Goal: Transaction & Acquisition: Purchase product/service

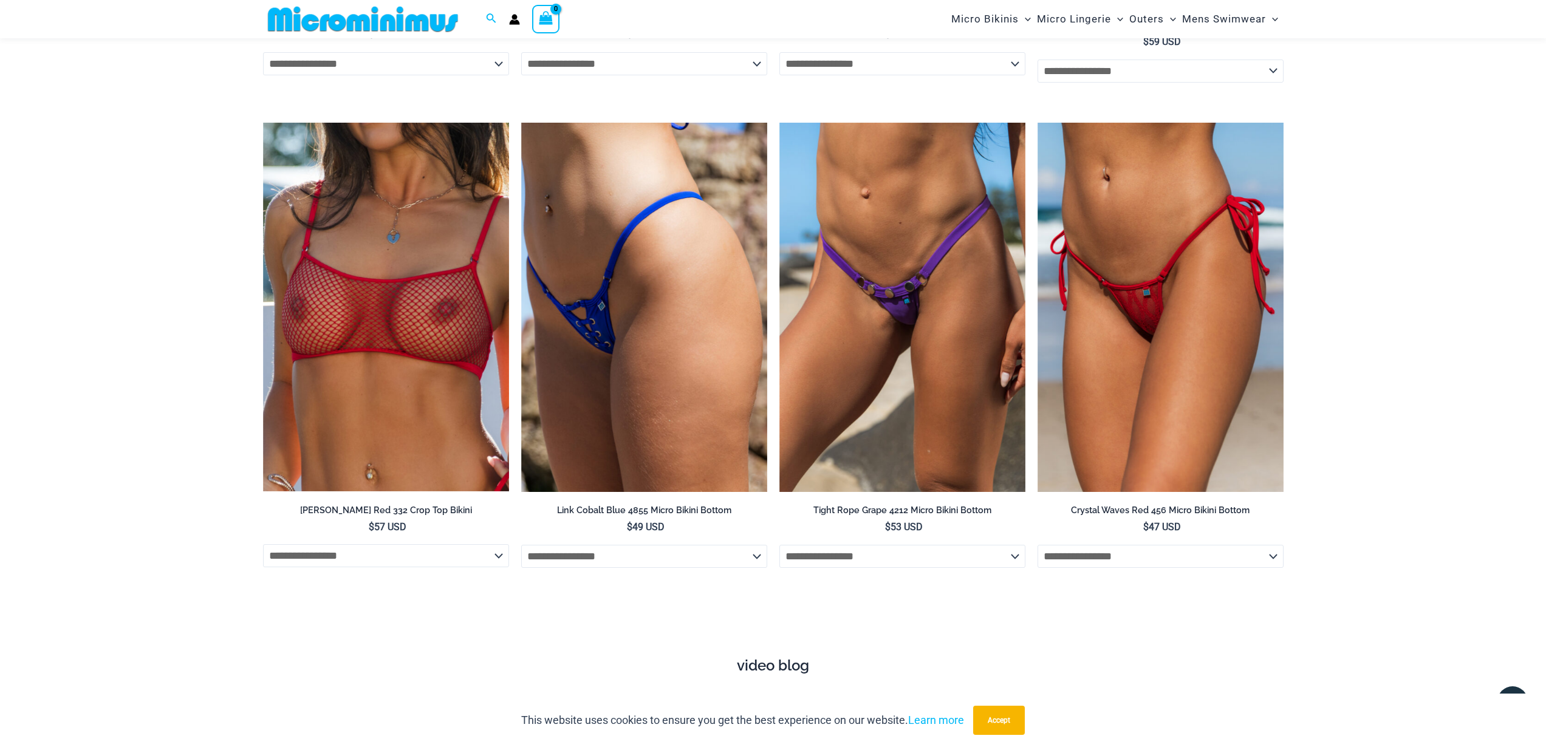
scroll to position [3694, 0]
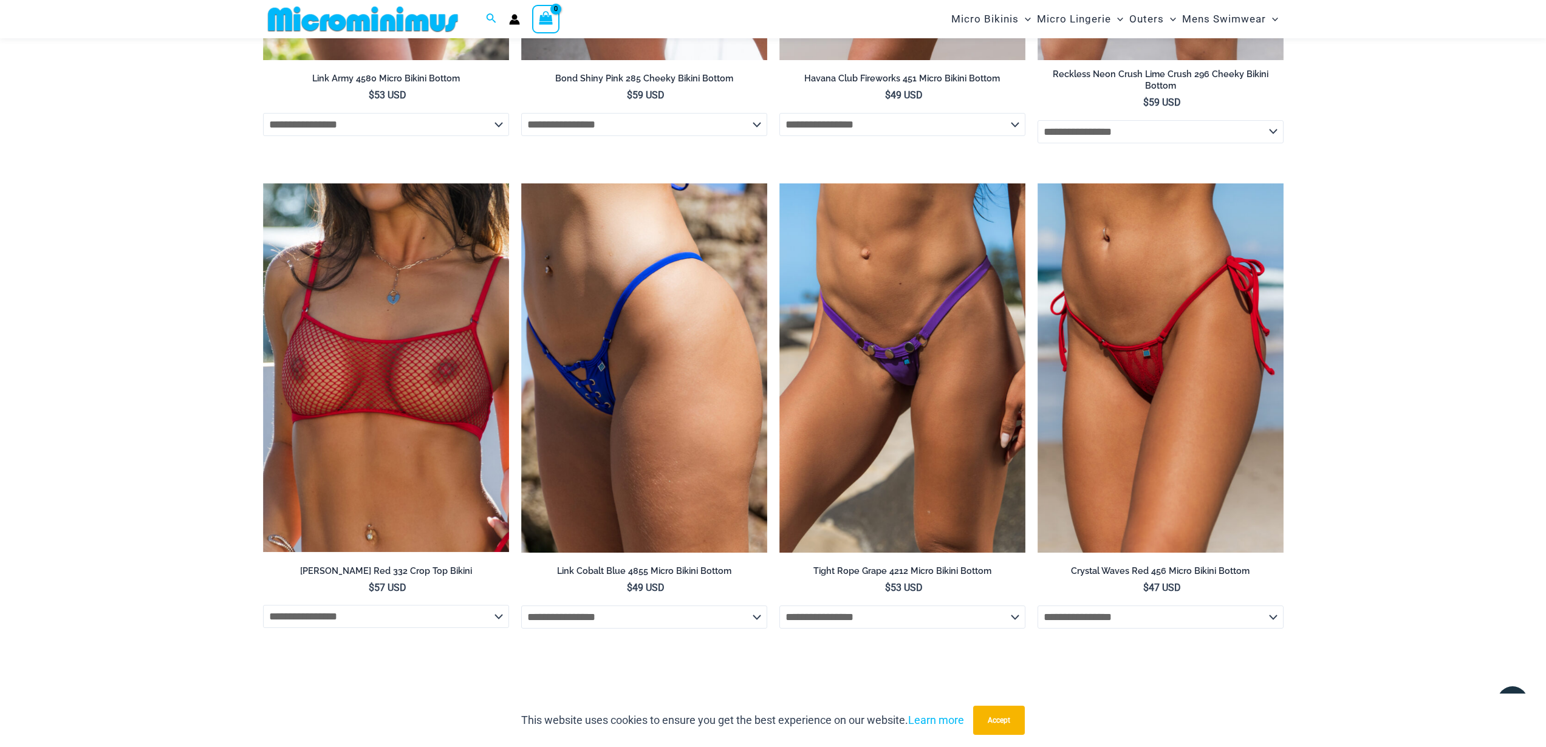
type input "**********"
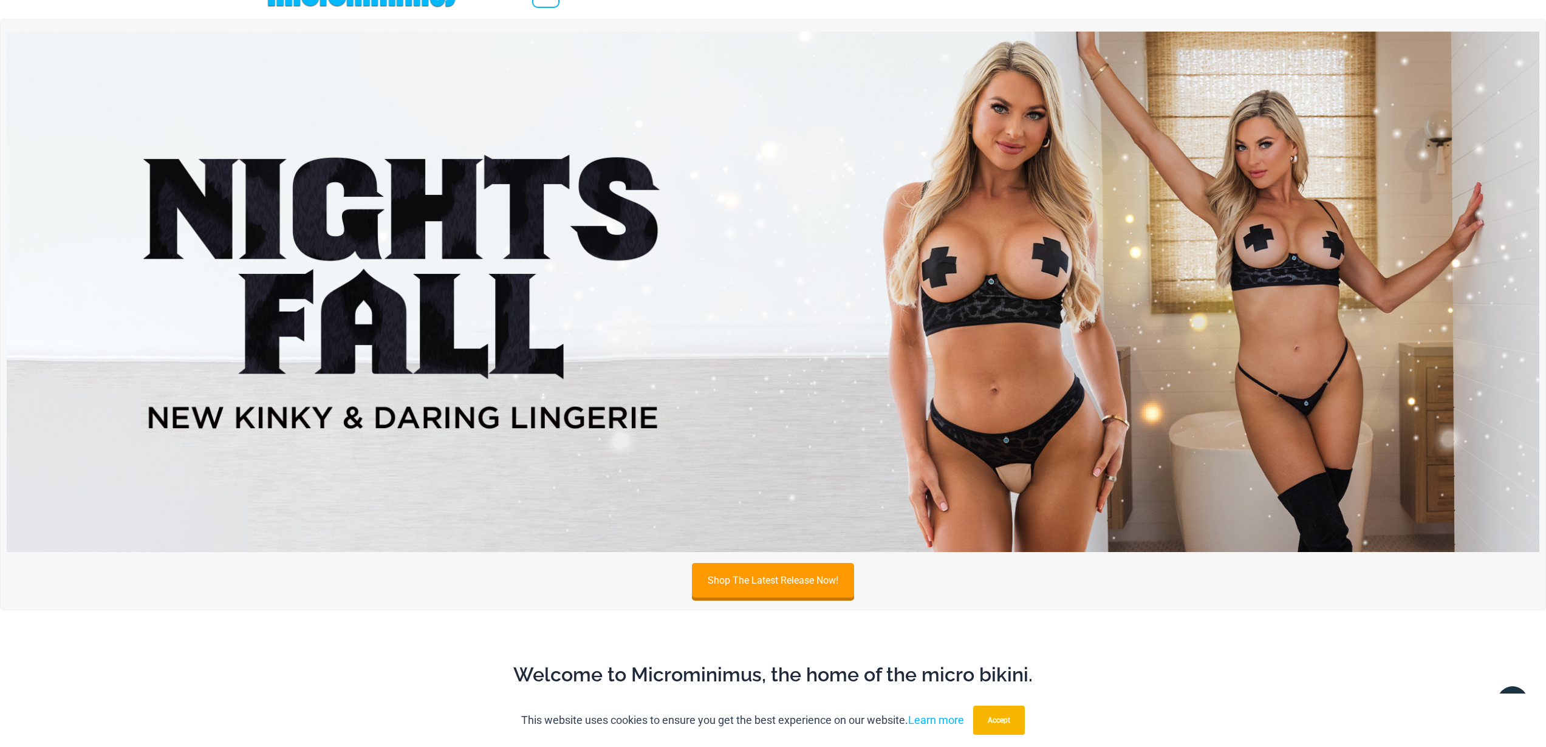
scroll to position [0, 0]
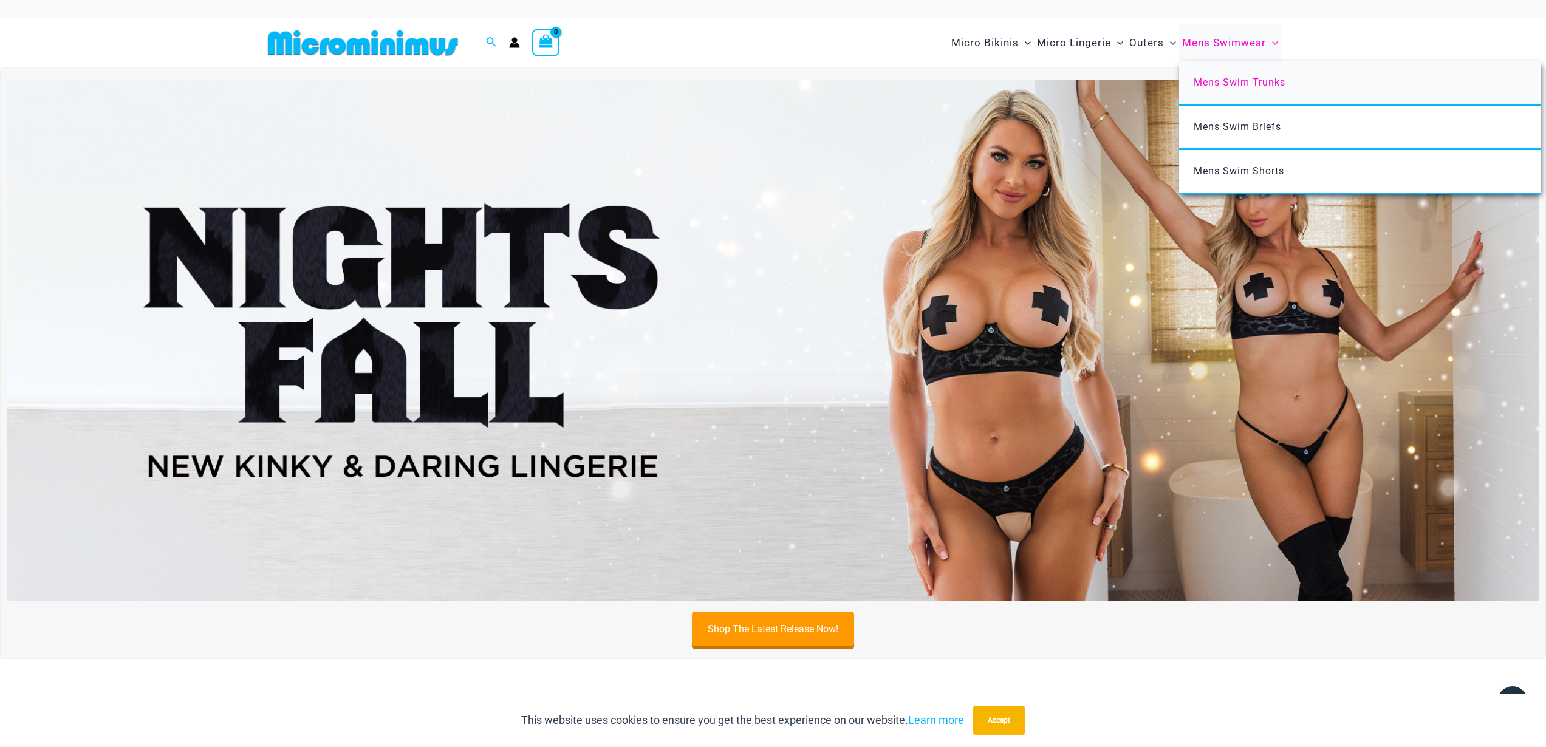
click at [1204, 81] on span "Mens Swim Trunks" at bounding box center [1239, 83] width 92 height 12
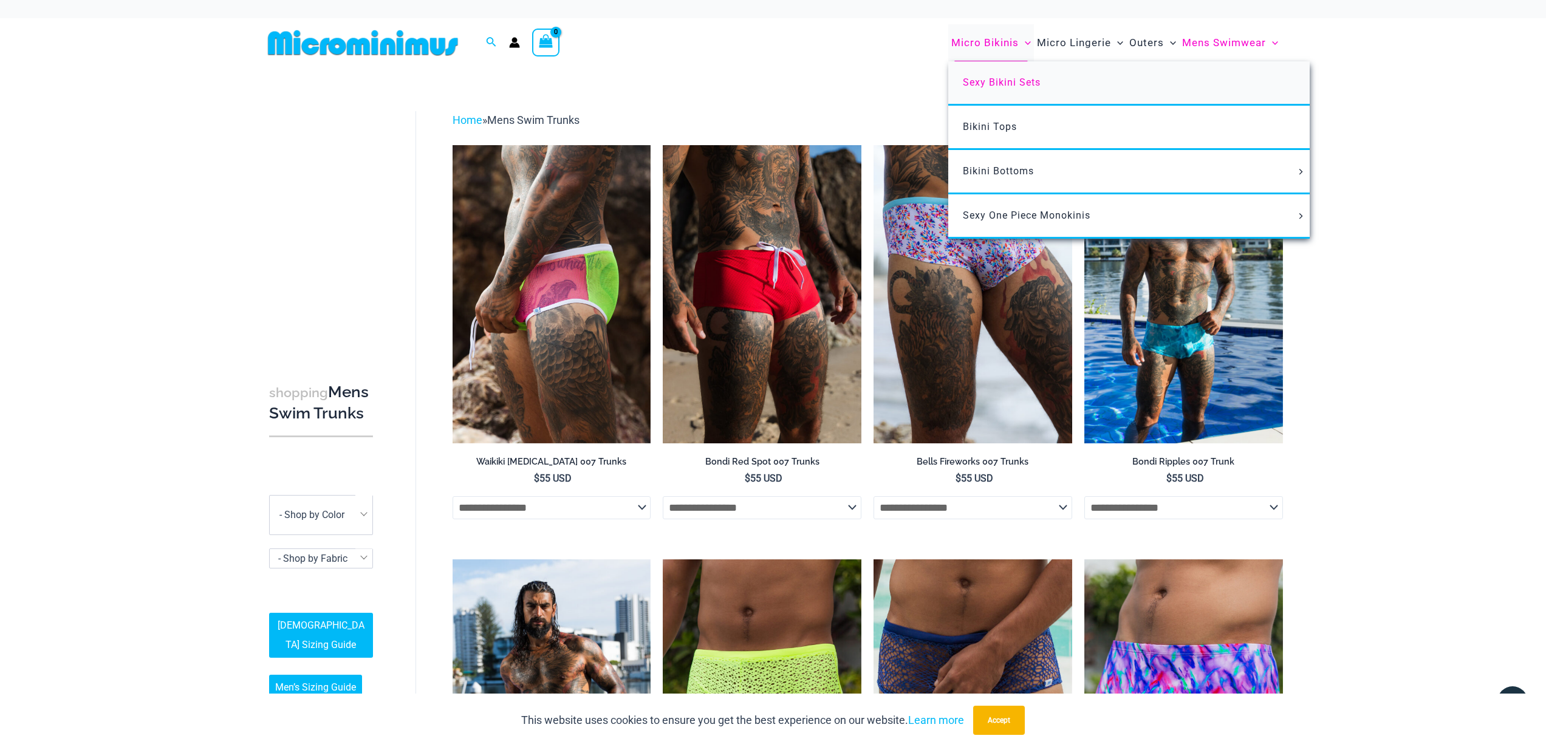
type input "**********"
click at [986, 81] on span "Sexy Bikini Sets" at bounding box center [1002, 83] width 78 height 12
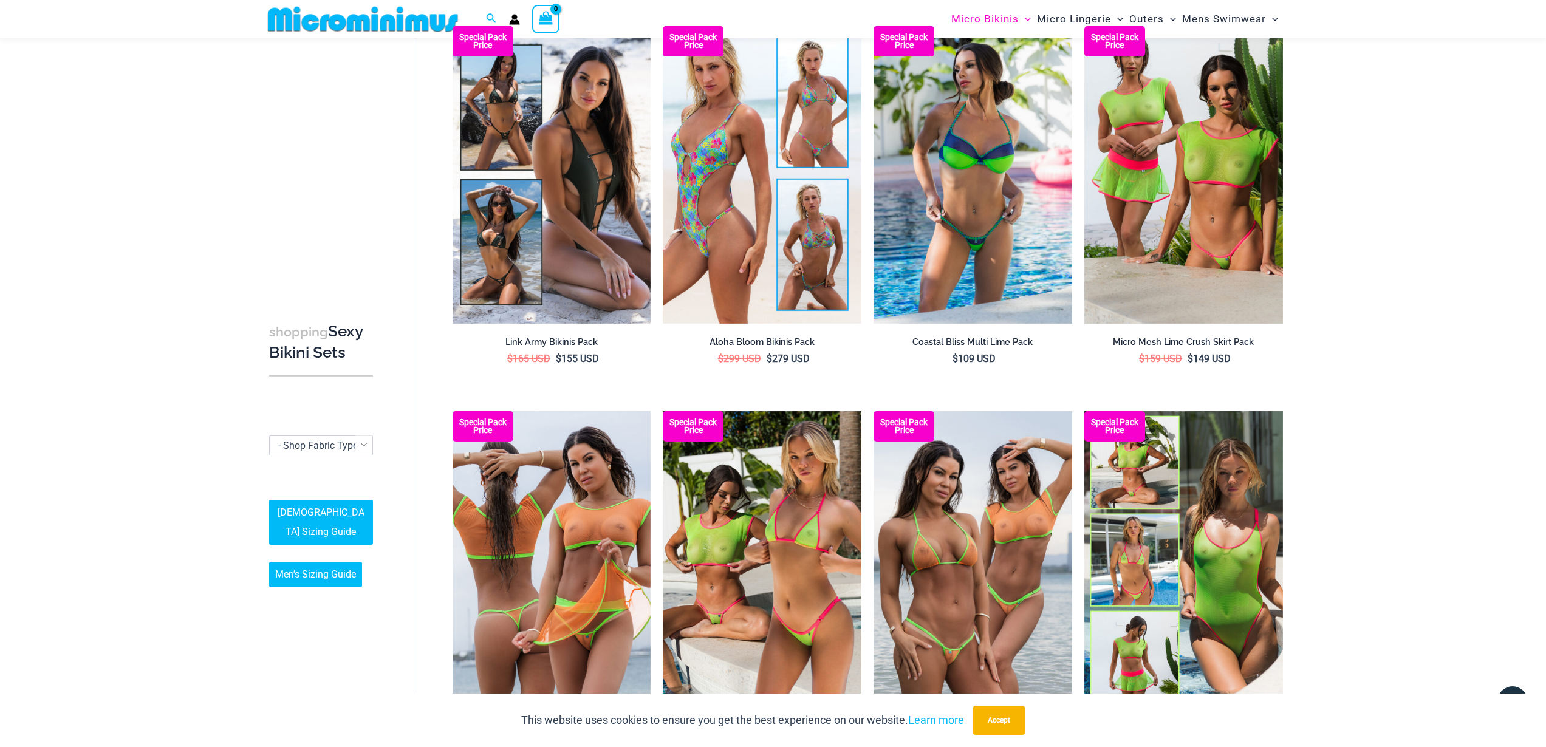
scroll to position [2783, 0]
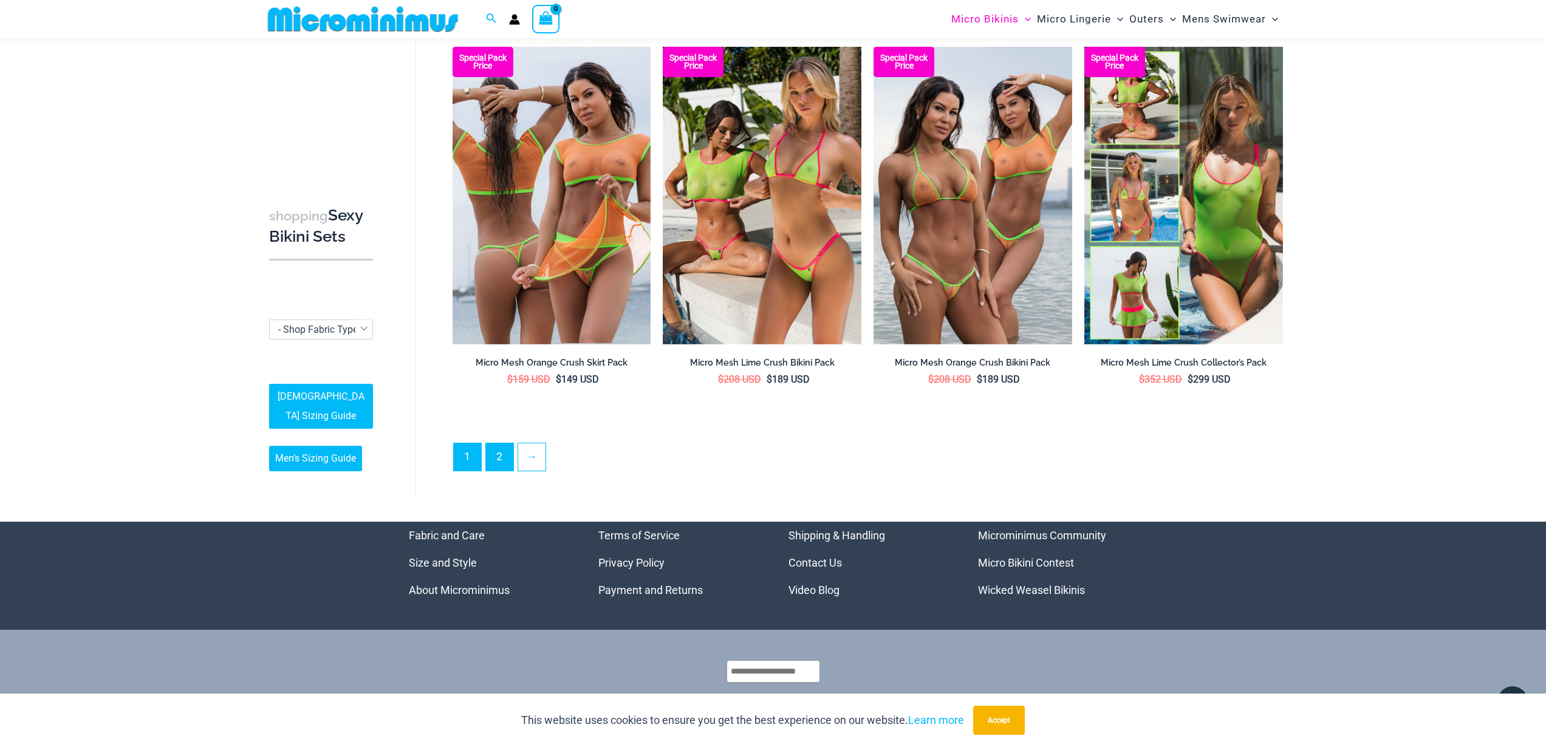
type input "**********"
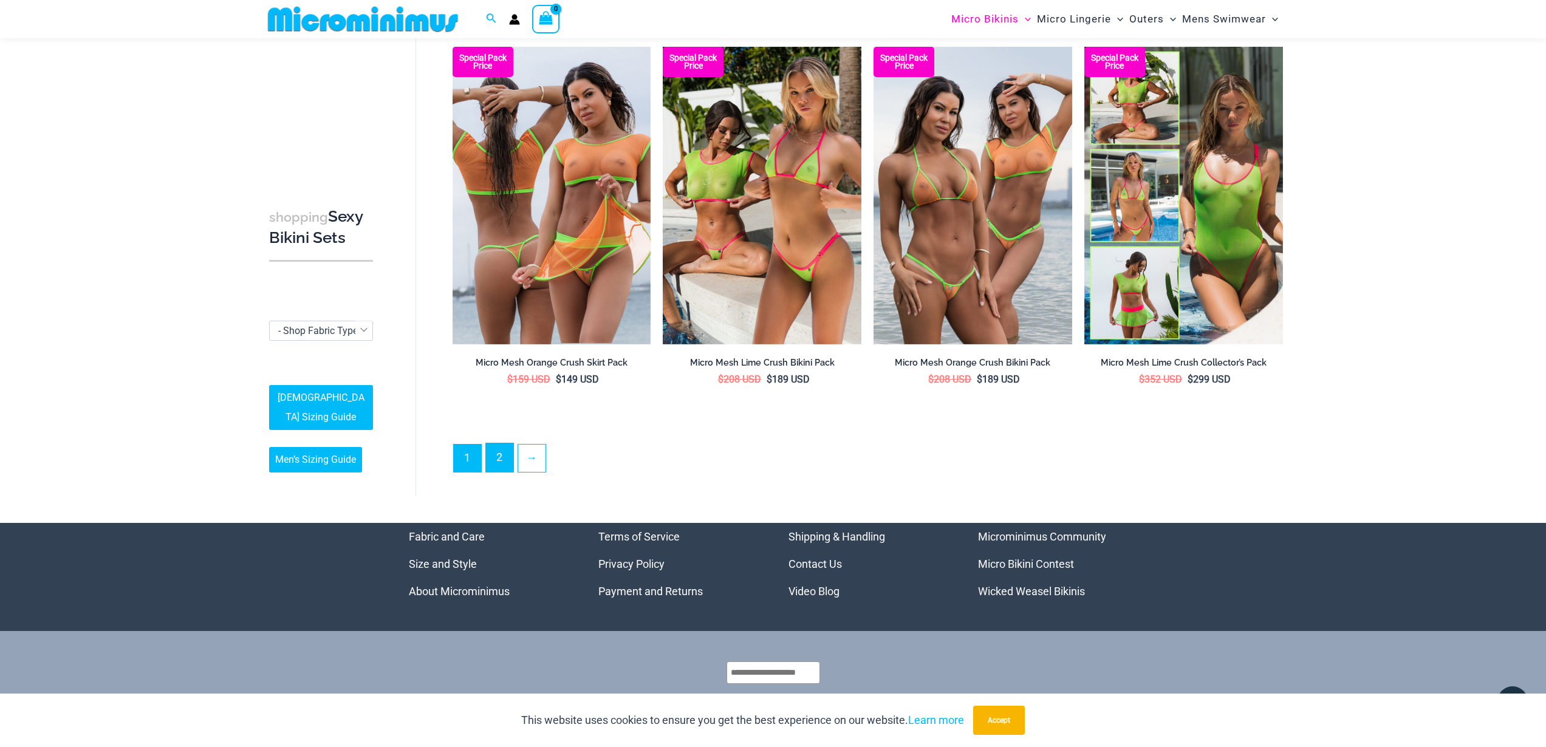
click at [506, 457] on link "2" at bounding box center [499, 457] width 27 height 29
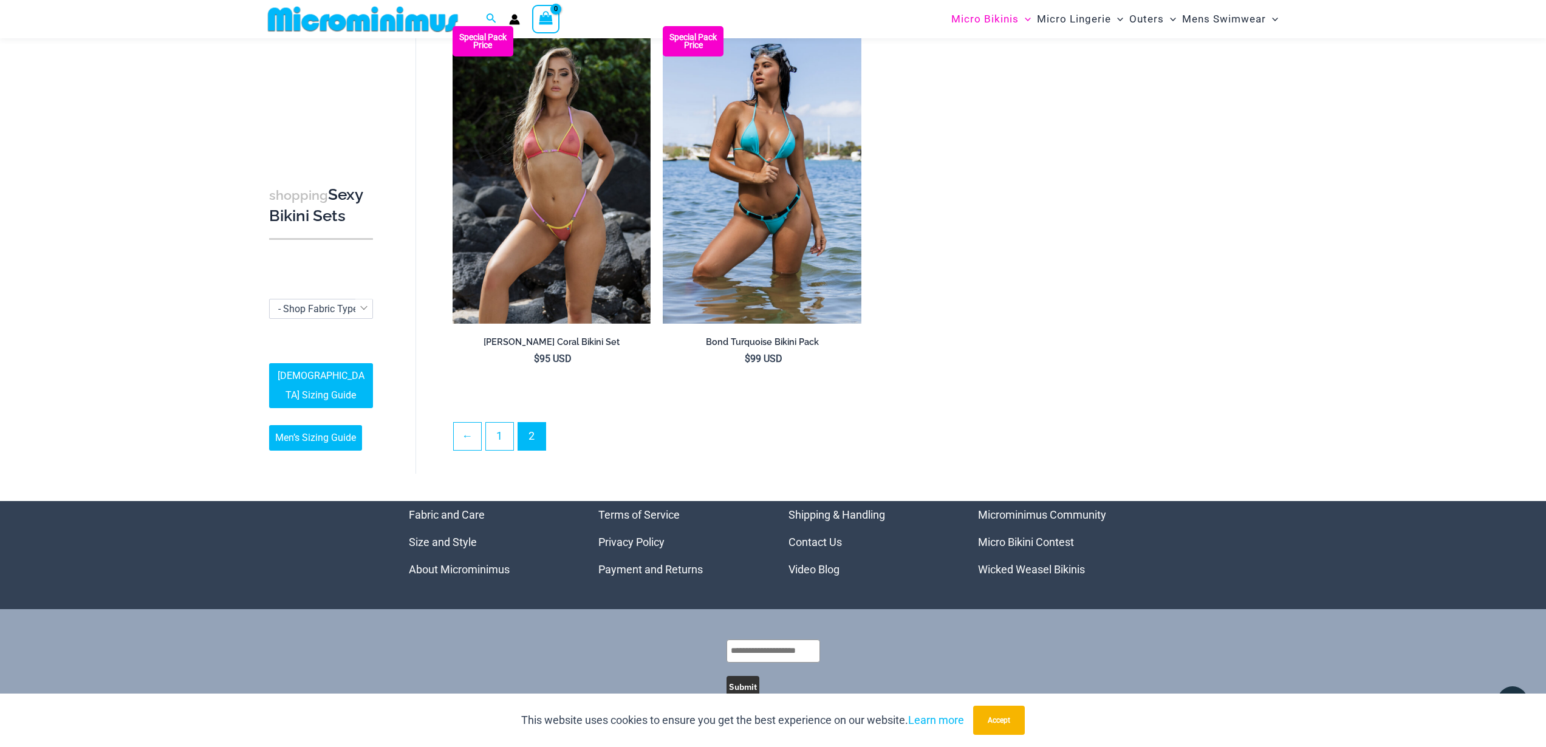
scroll to position [2054, 0]
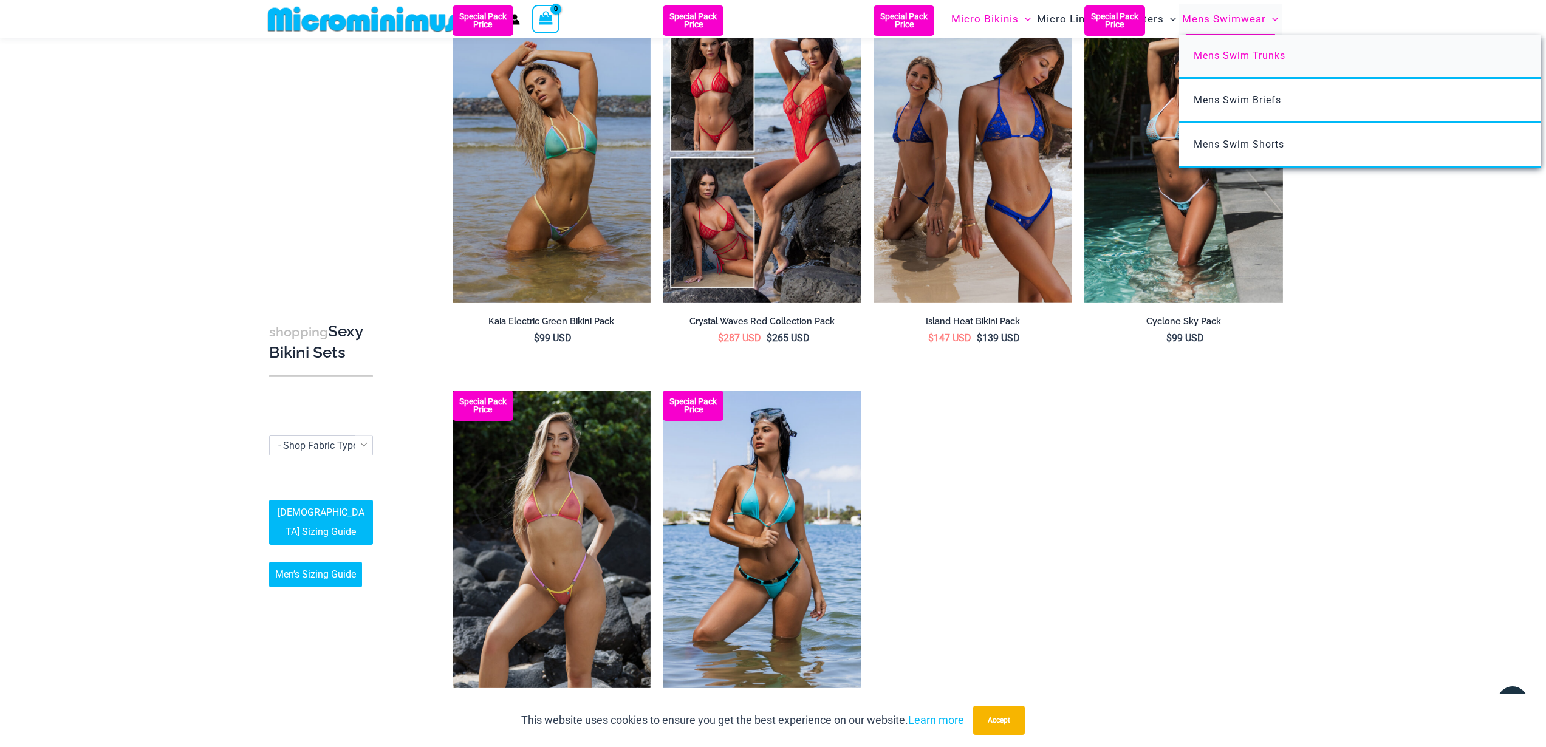
type input "**********"
click at [1208, 66] on link "Mens Swim Trunks" at bounding box center [1359, 57] width 361 height 44
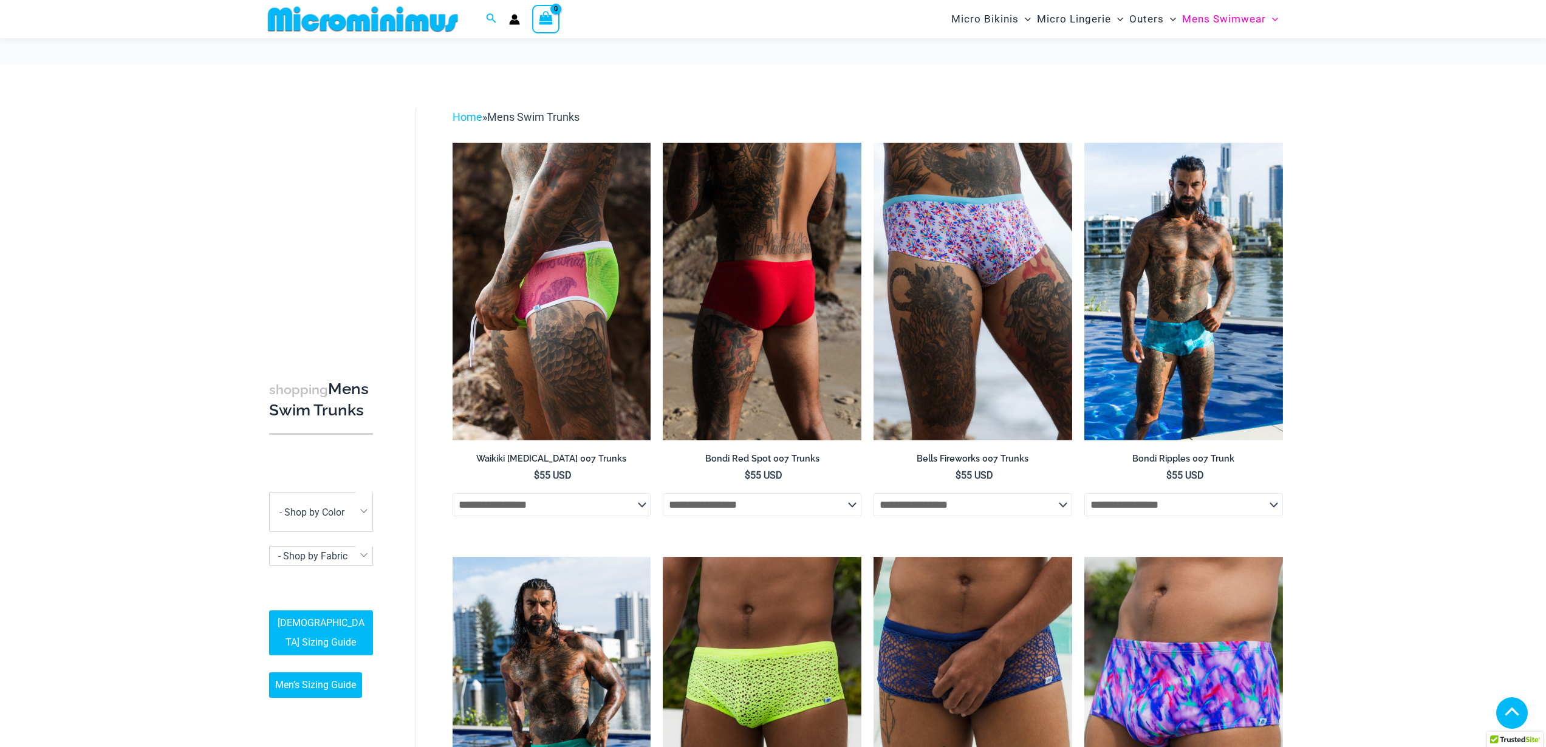
scroll to position [364, 0]
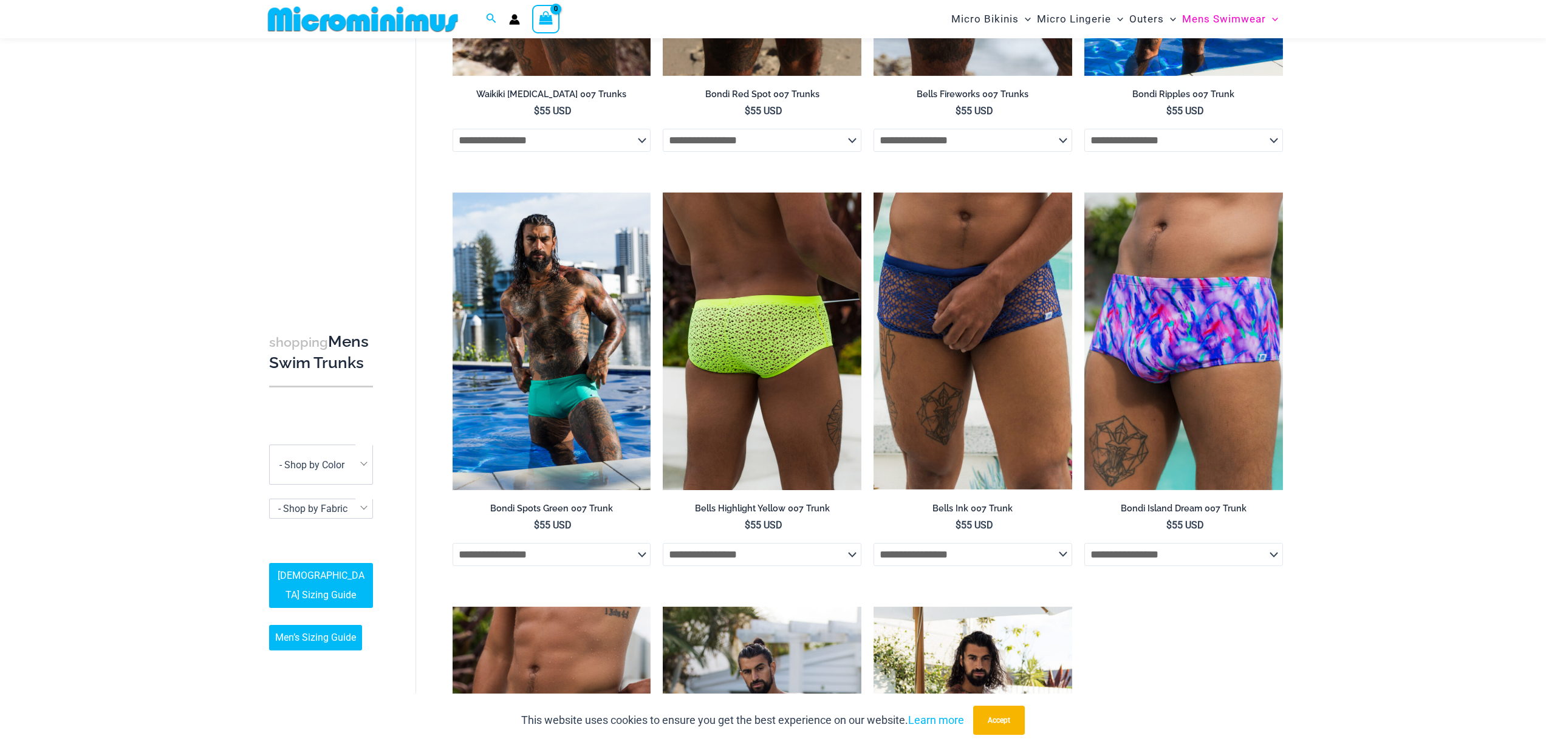
type input "**********"
click at [740, 386] on img at bounding box center [762, 342] width 199 height 298
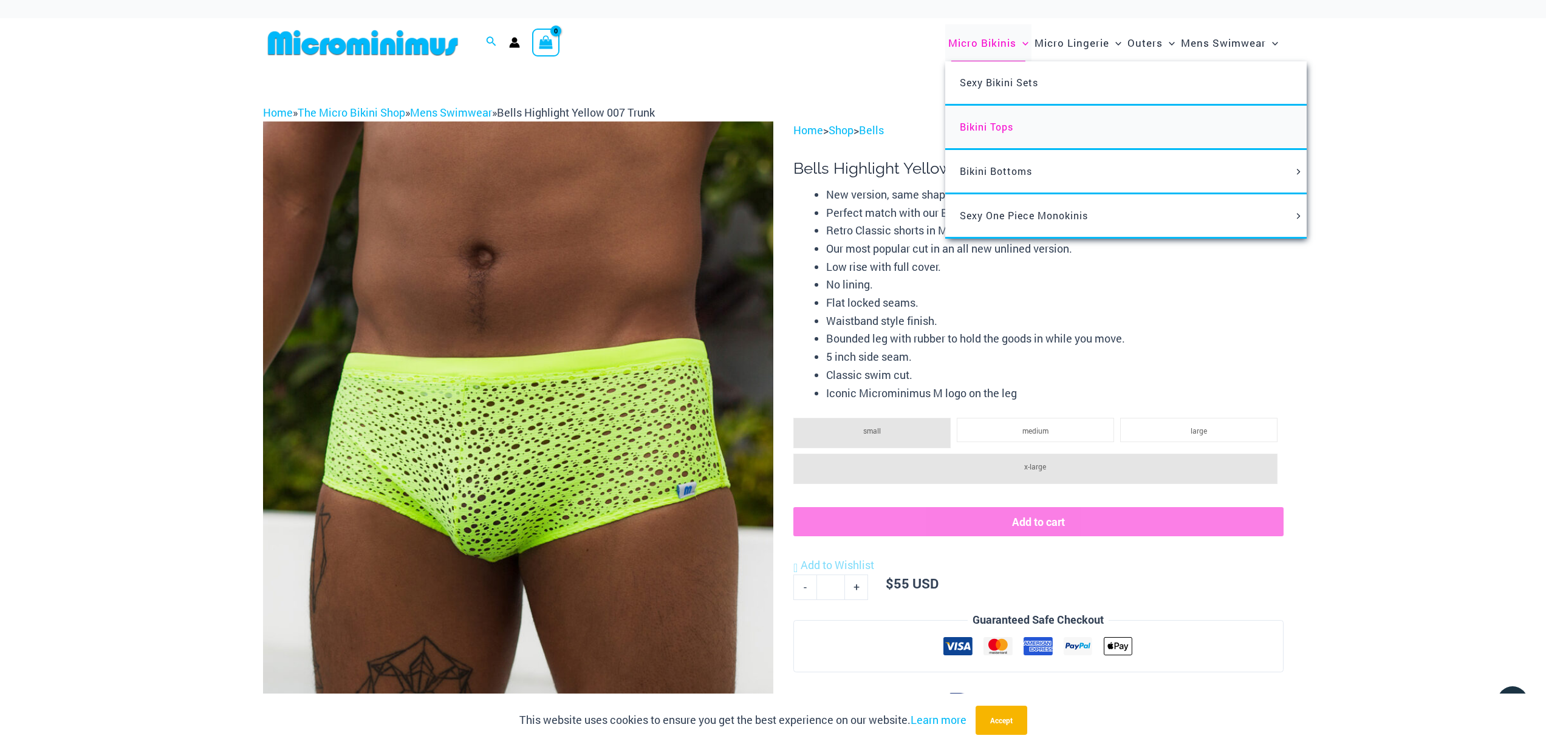
type input "**********"
click at [995, 123] on span "Bikini Tops" at bounding box center [986, 126] width 53 height 13
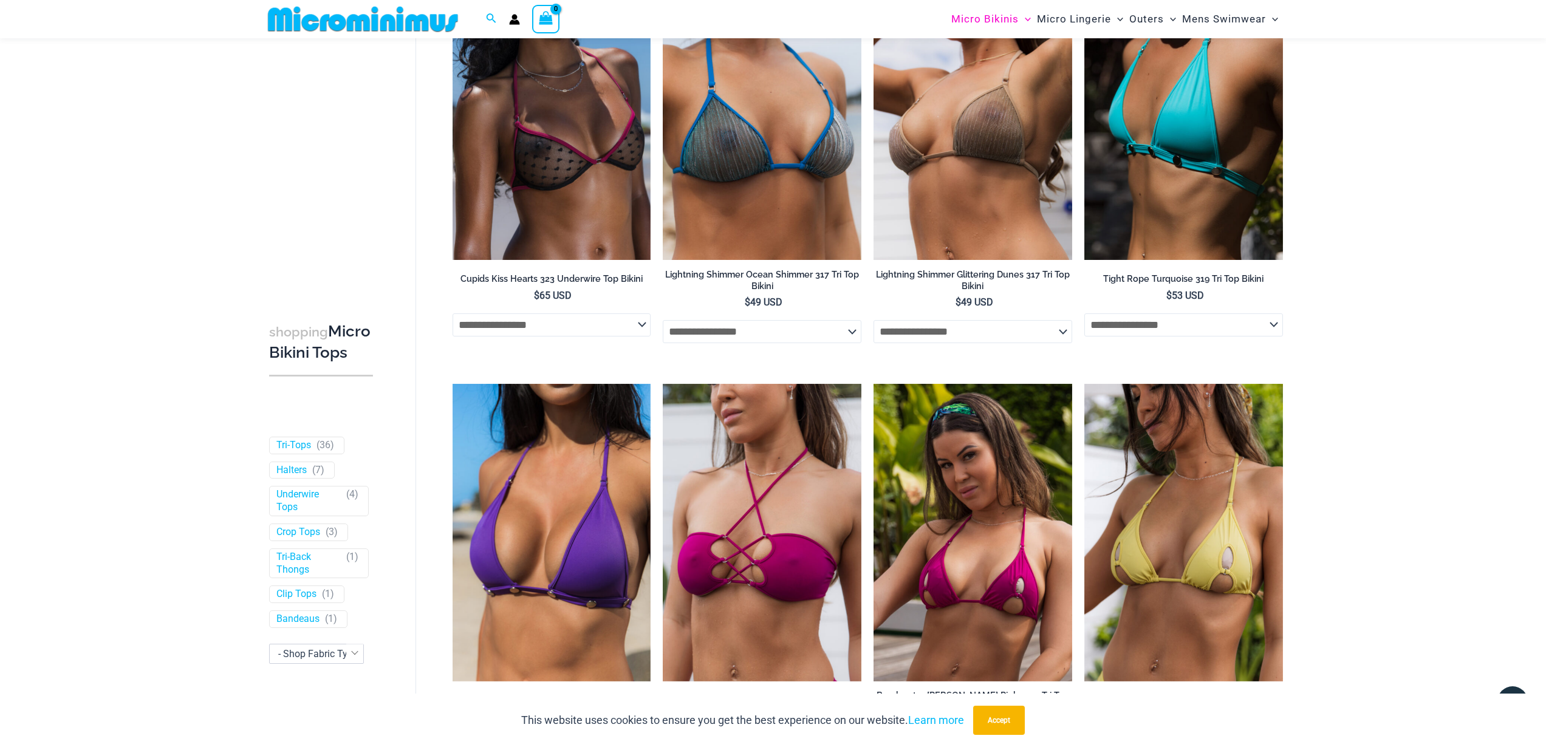
scroll to position [3208, 0]
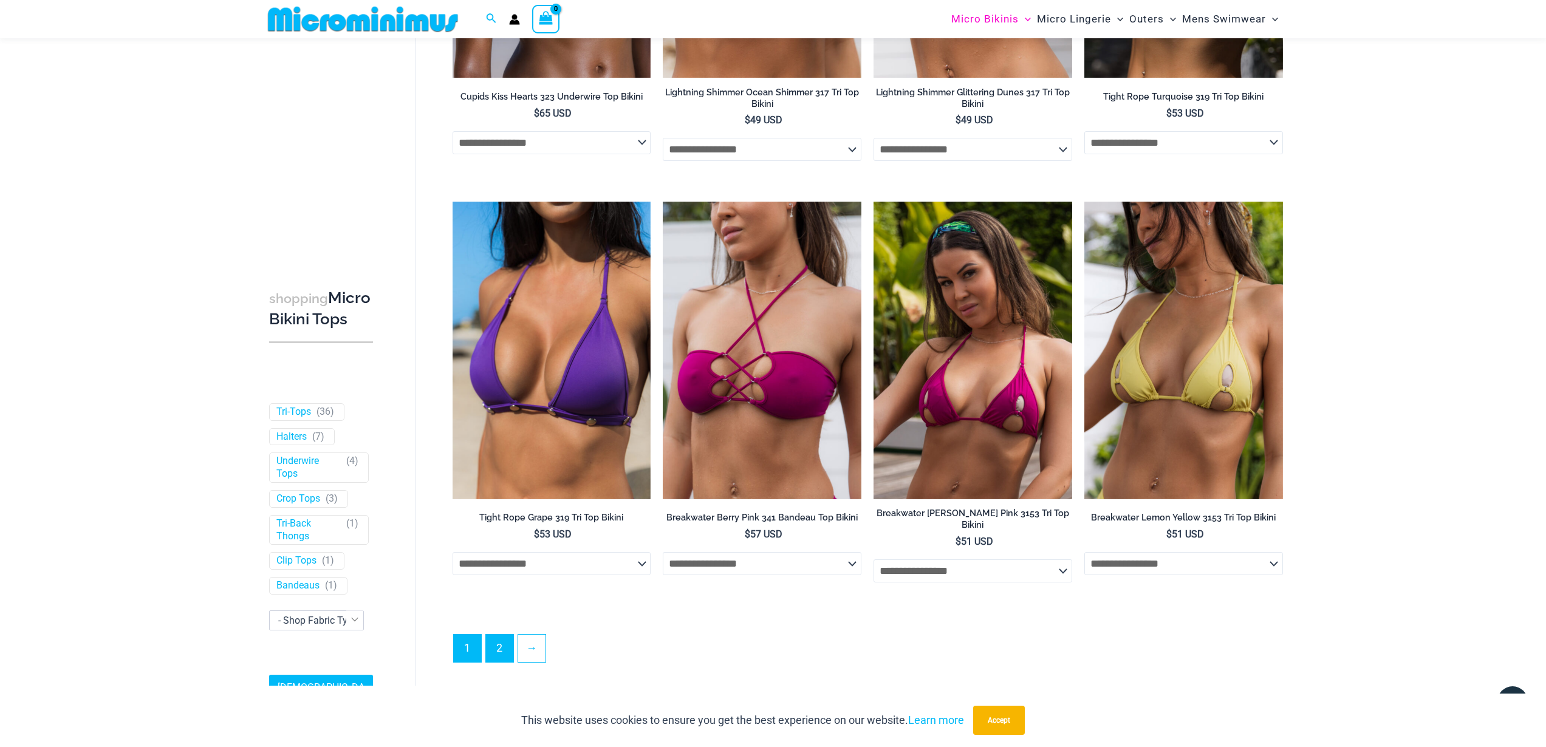
type input "**********"
click at [504, 646] on link "2" at bounding box center [499, 649] width 27 height 29
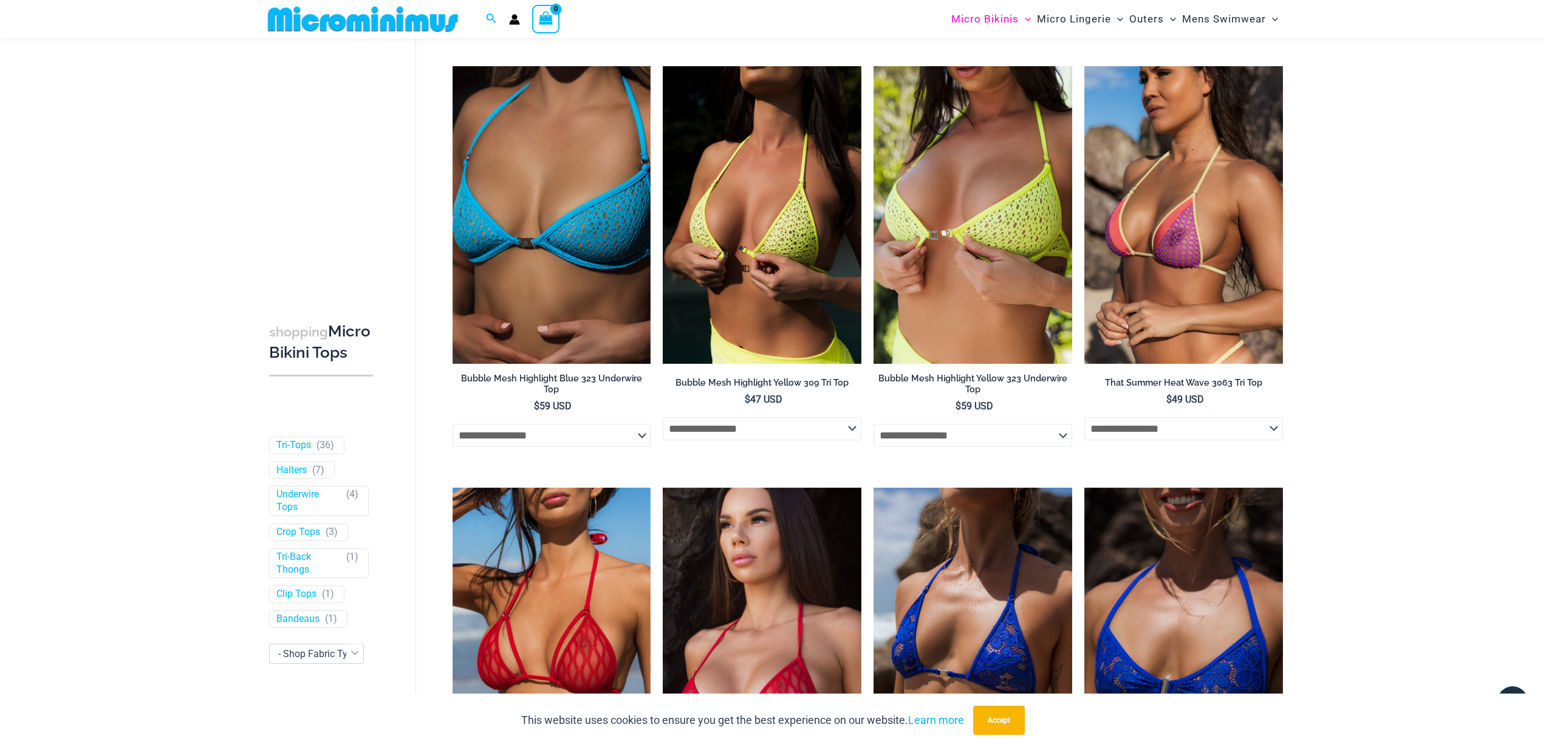
scroll to position [1093, 0]
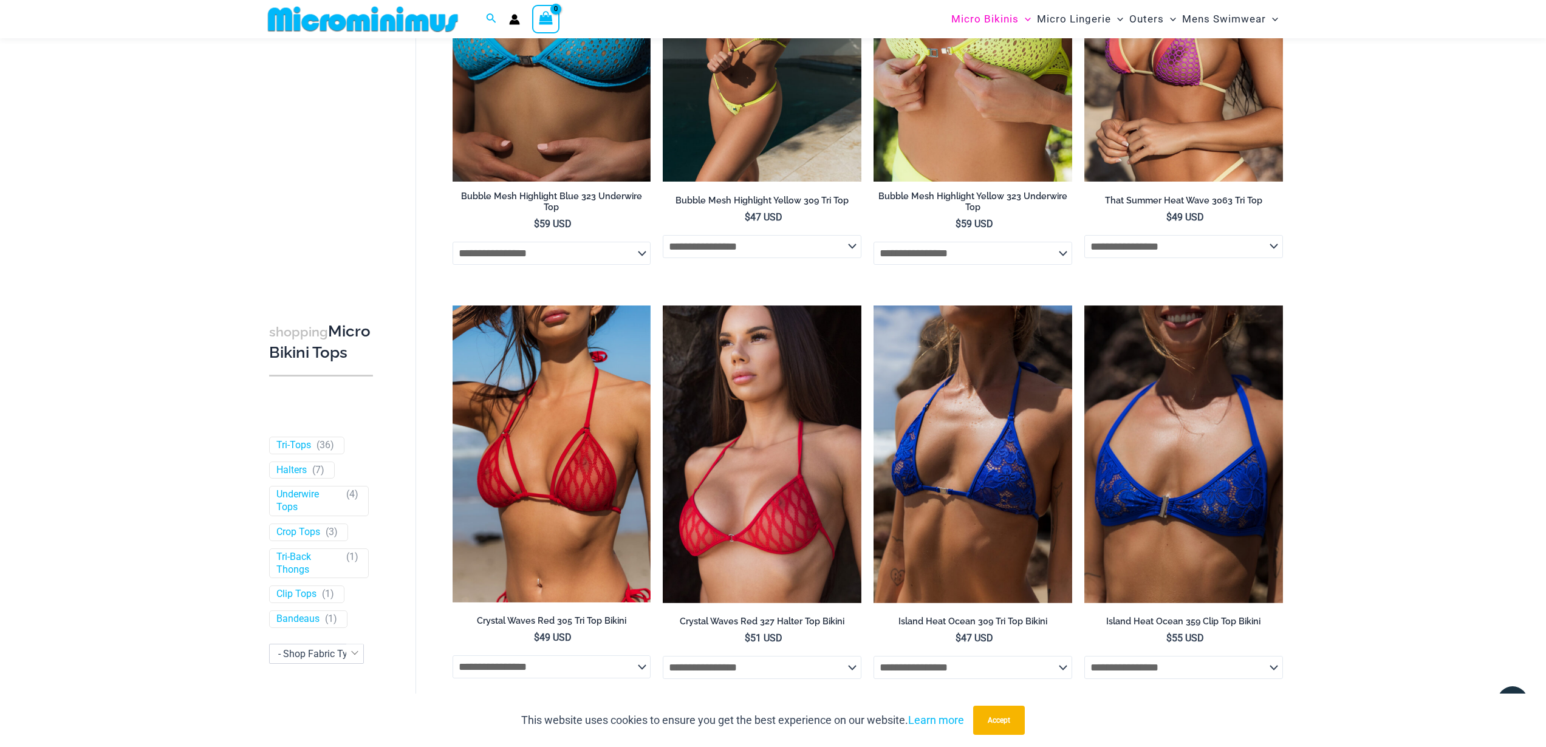
type input "**********"
click at [774, 207] on h2 "Bubble Mesh Highlight Yellow 309 Tri Top" at bounding box center [762, 201] width 199 height 12
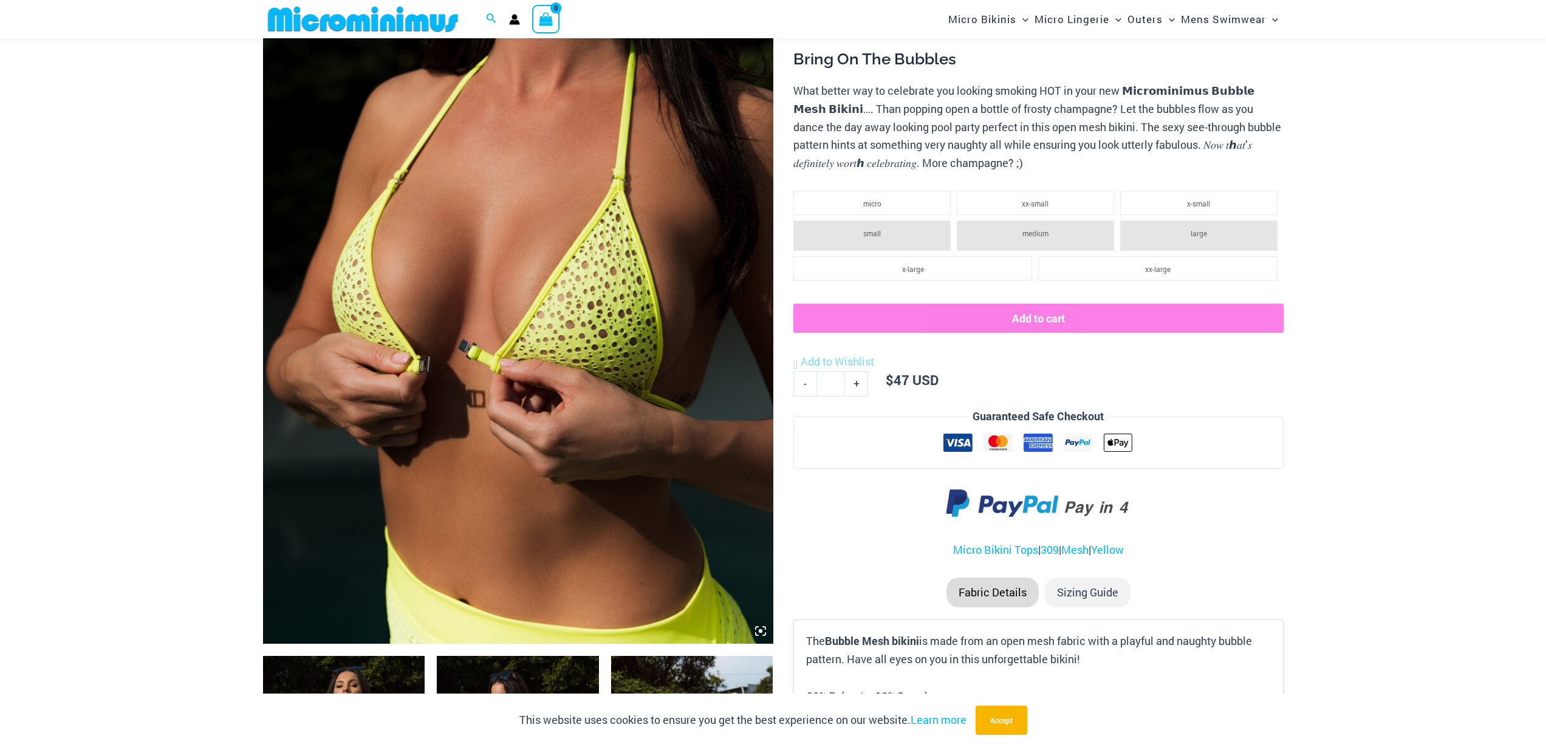
scroll to position [475, 0]
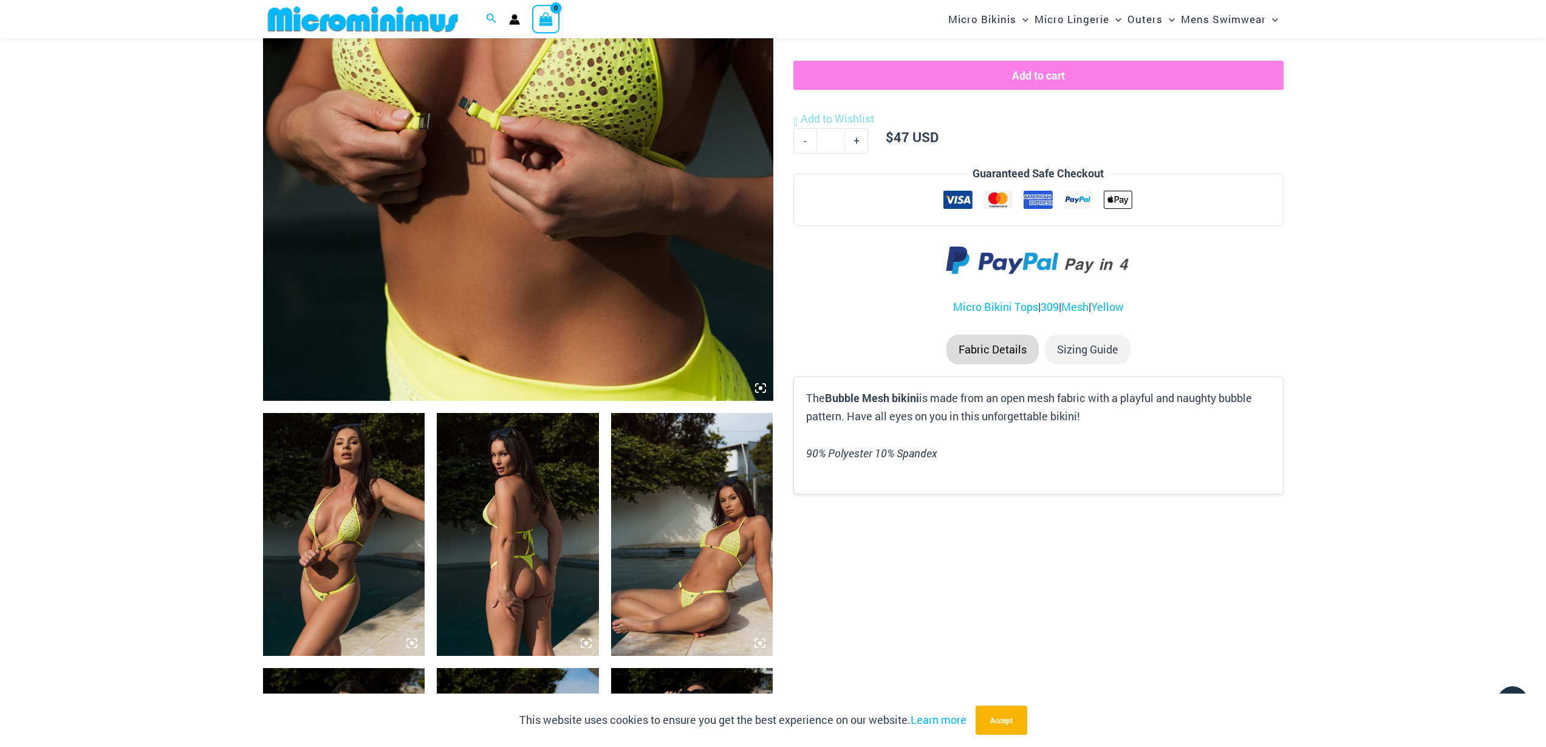
type input "**********"
click at [539, 531] on img at bounding box center [518, 534] width 162 height 243
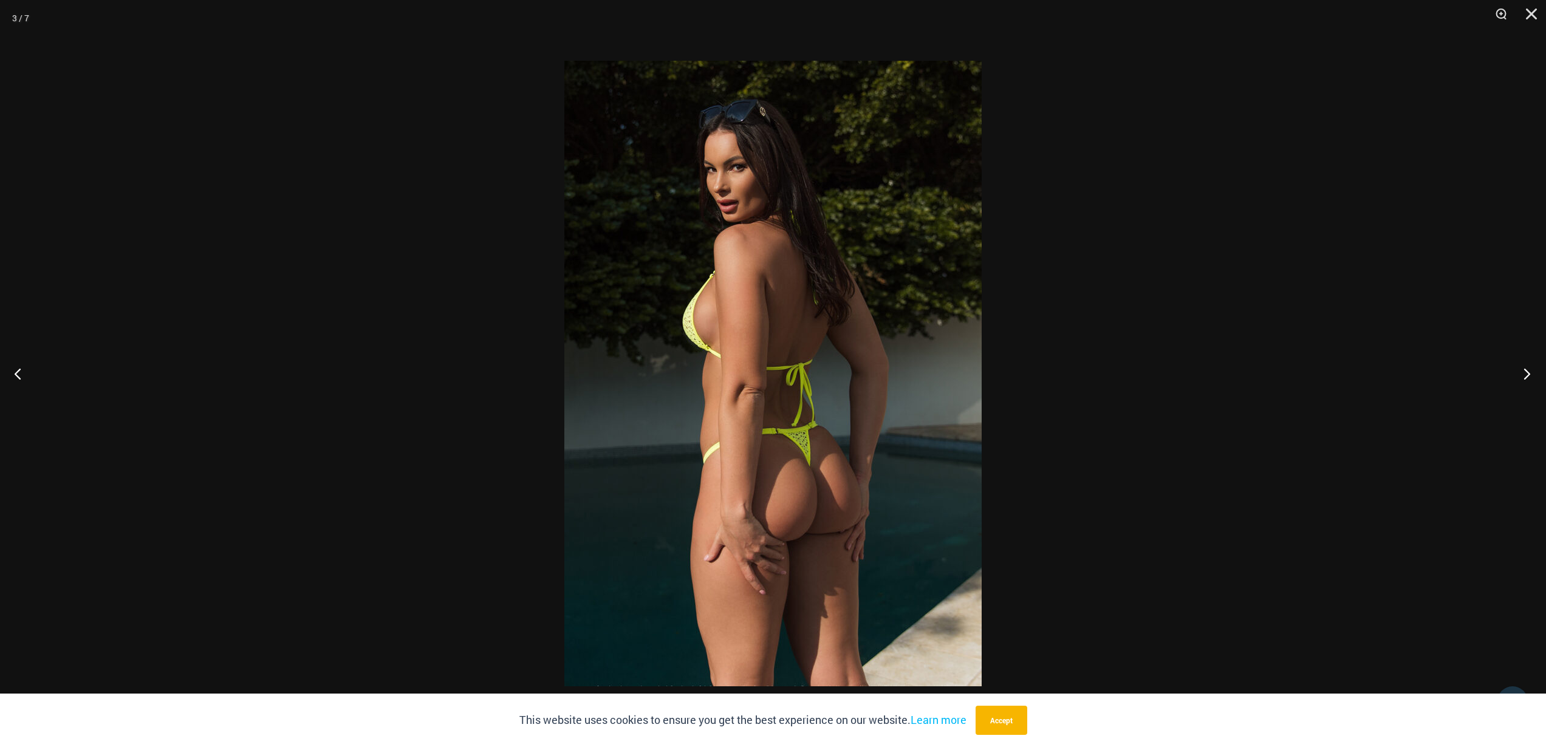
click at [1526, 378] on button "Next" at bounding box center [1523, 373] width 46 height 61
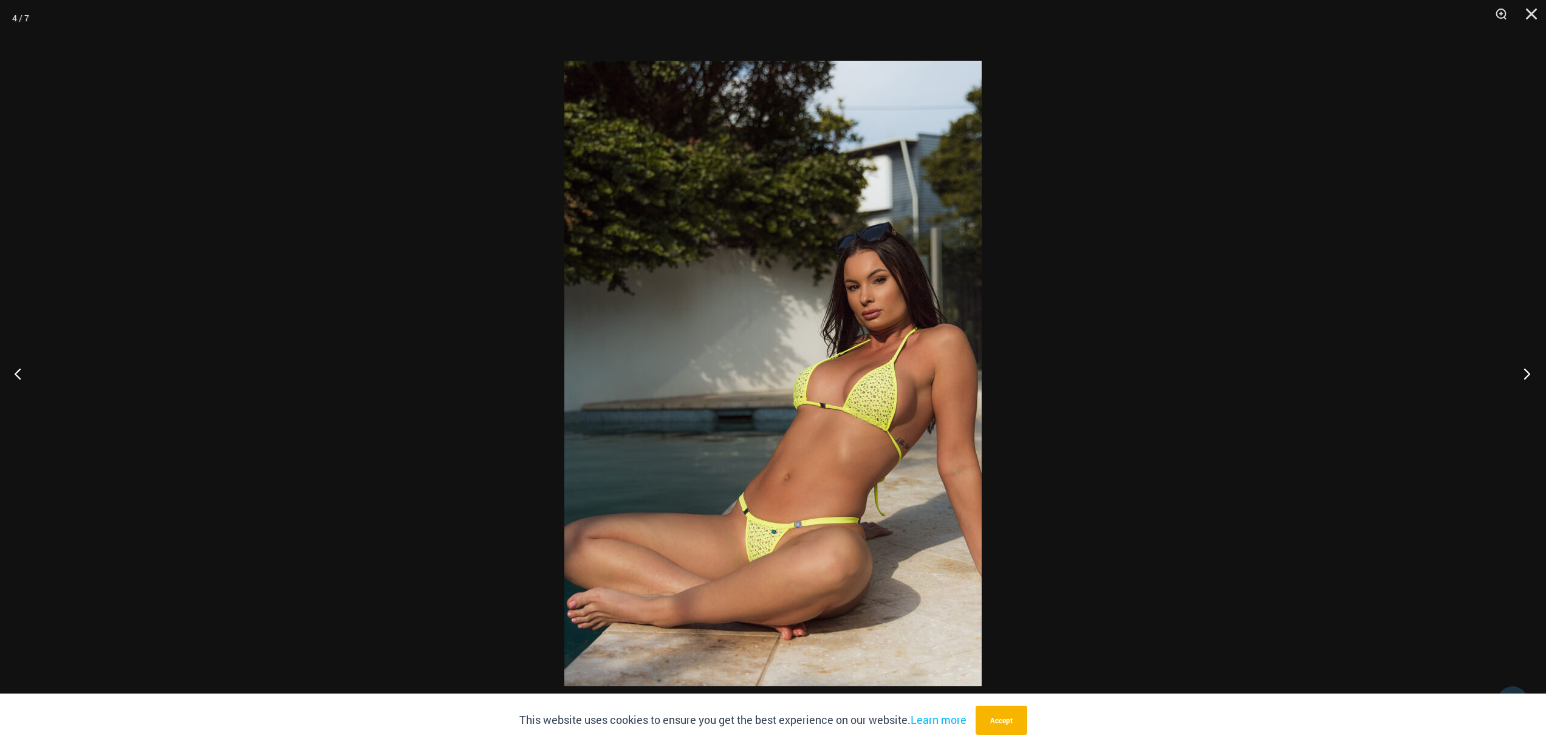
click at [1526, 378] on button "Next" at bounding box center [1523, 373] width 46 height 61
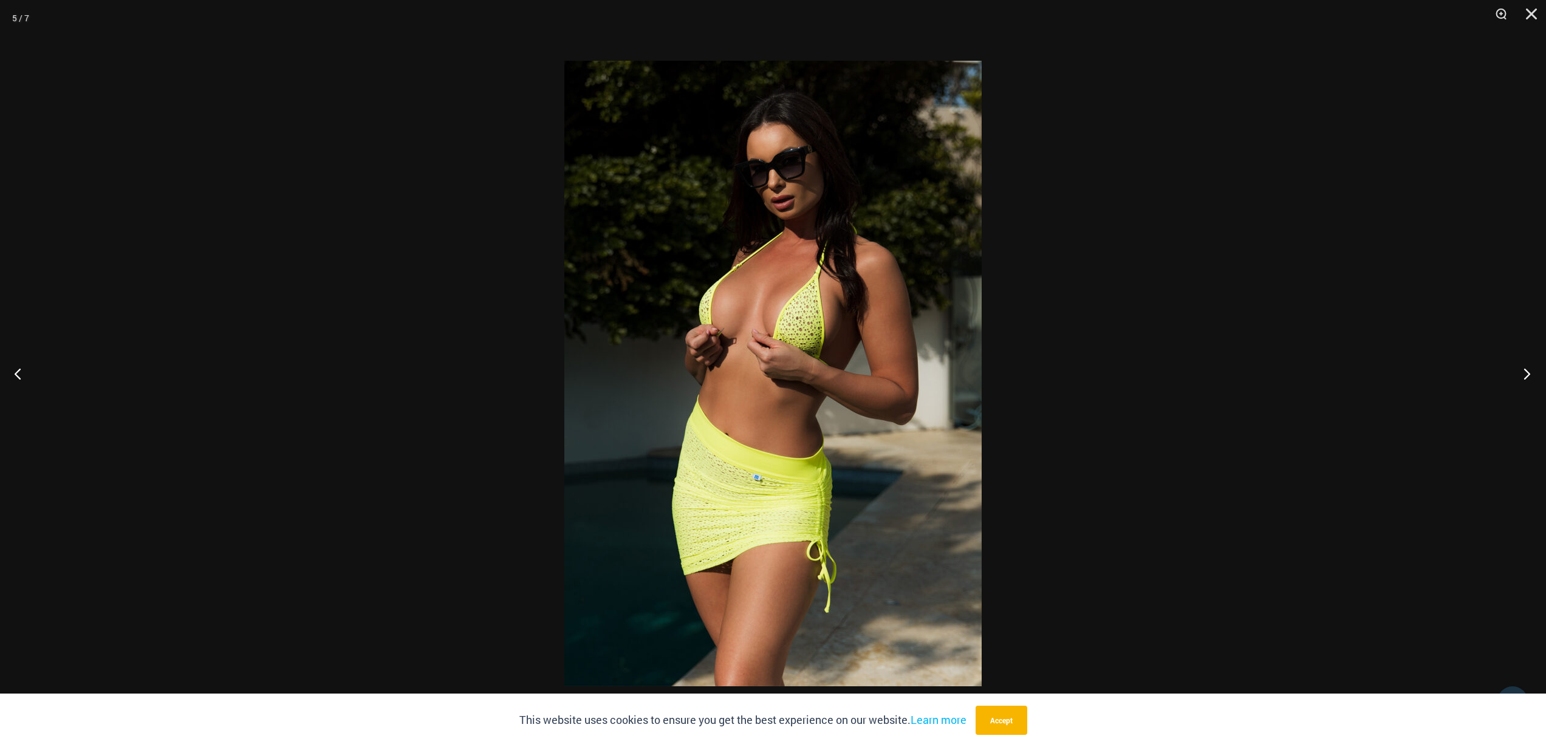
click at [1526, 378] on button "Next" at bounding box center [1523, 373] width 46 height 61
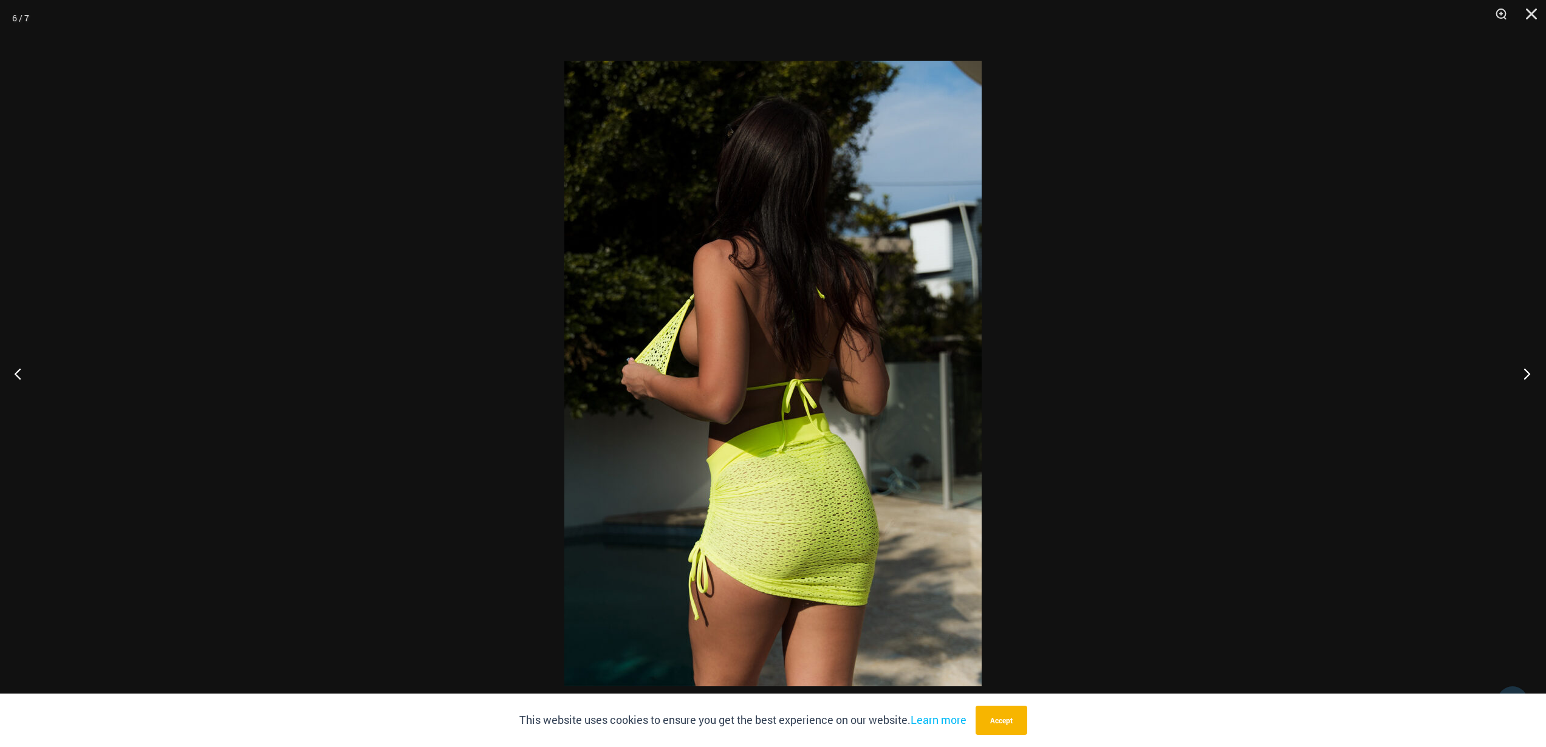
click at [1527, 378] on button "Next" at bounding box center [1523, 373] width 46 height 61
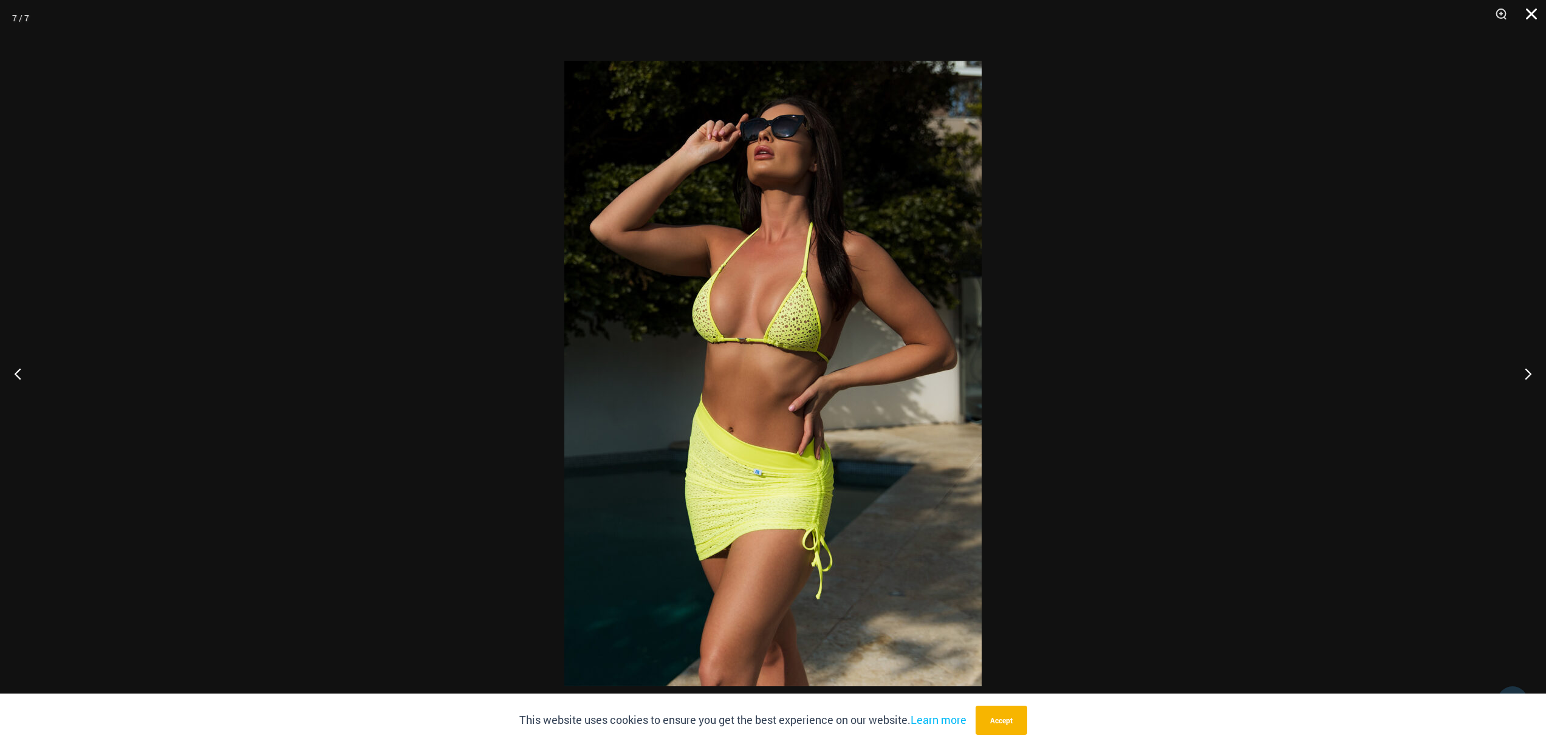
click at [1532, 12] on button "Close" at bounding box center [1527, 18] width 30 height 36
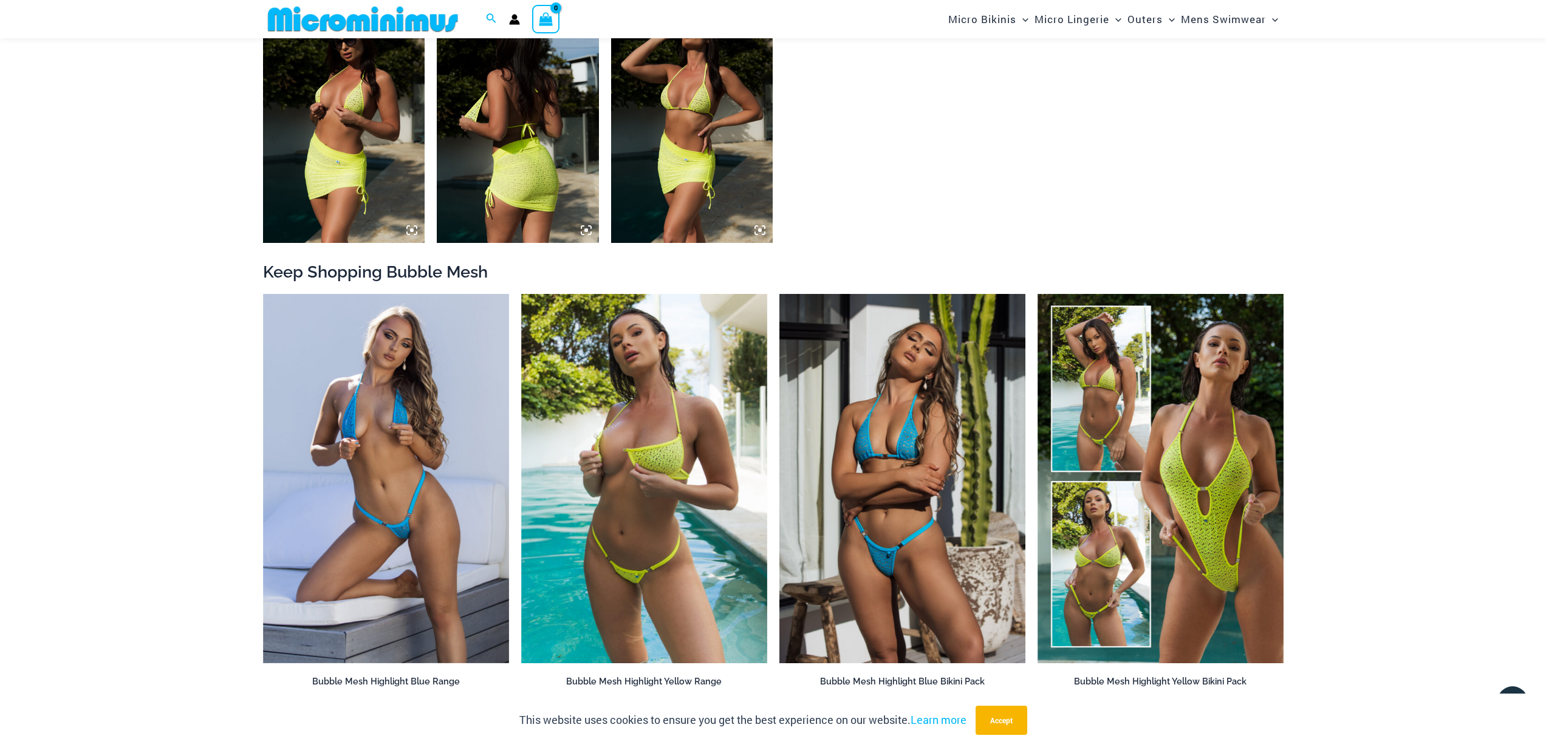
scroll to position [1325, 0]
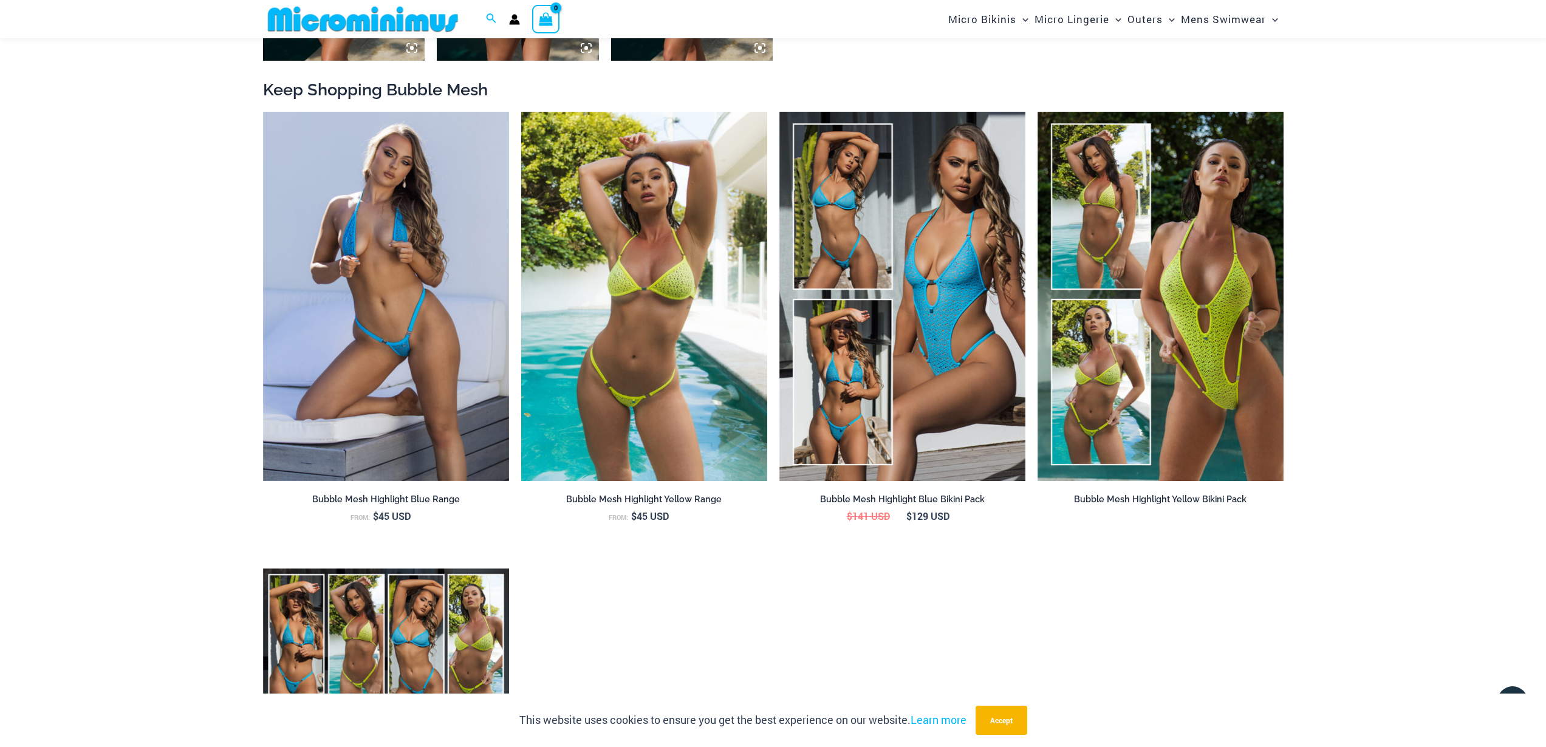
click at [663, 340] on img at bounding box center [644, 296] width 246 height 369
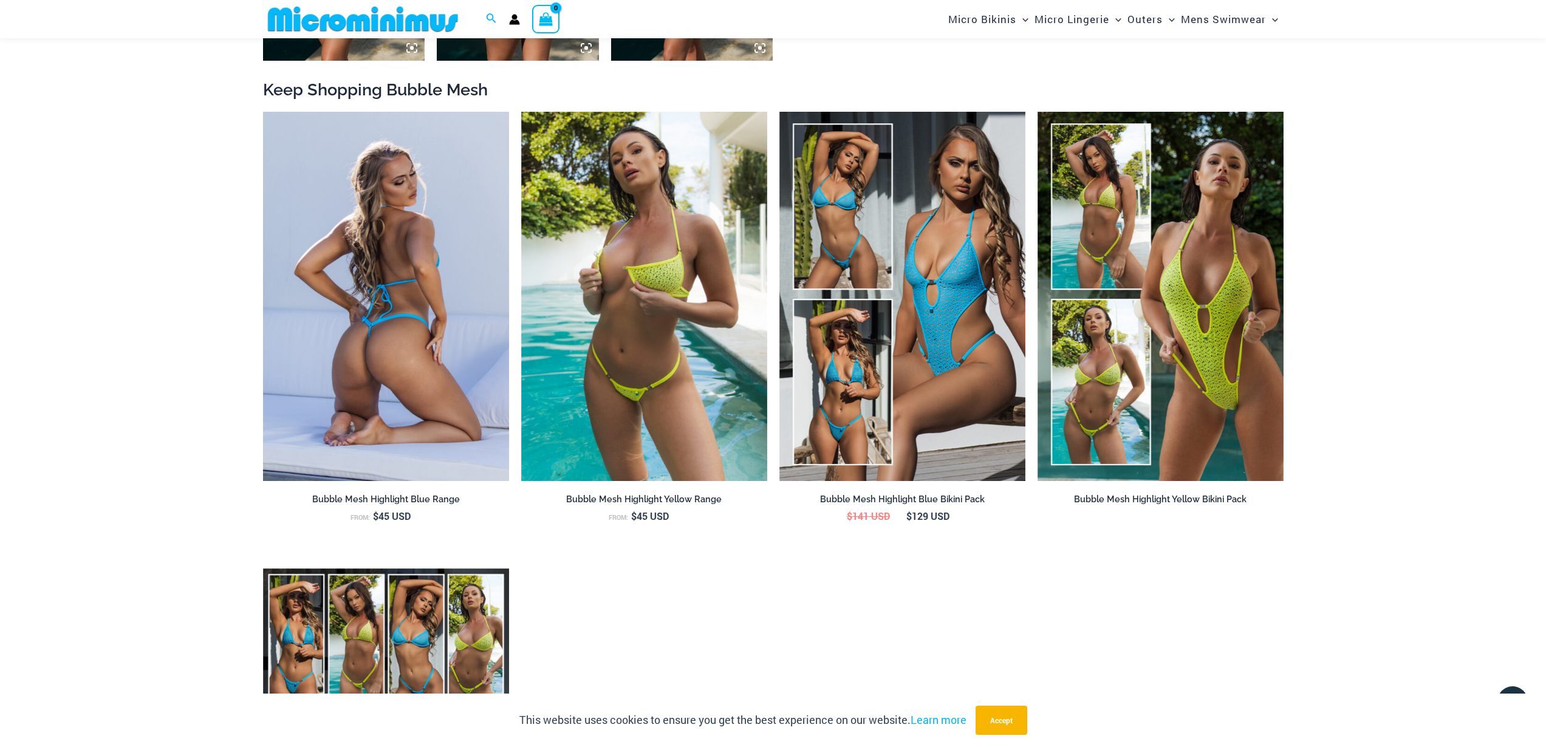
click at [418, 288] on img at bounding box center [386, 296] width 246 height 369
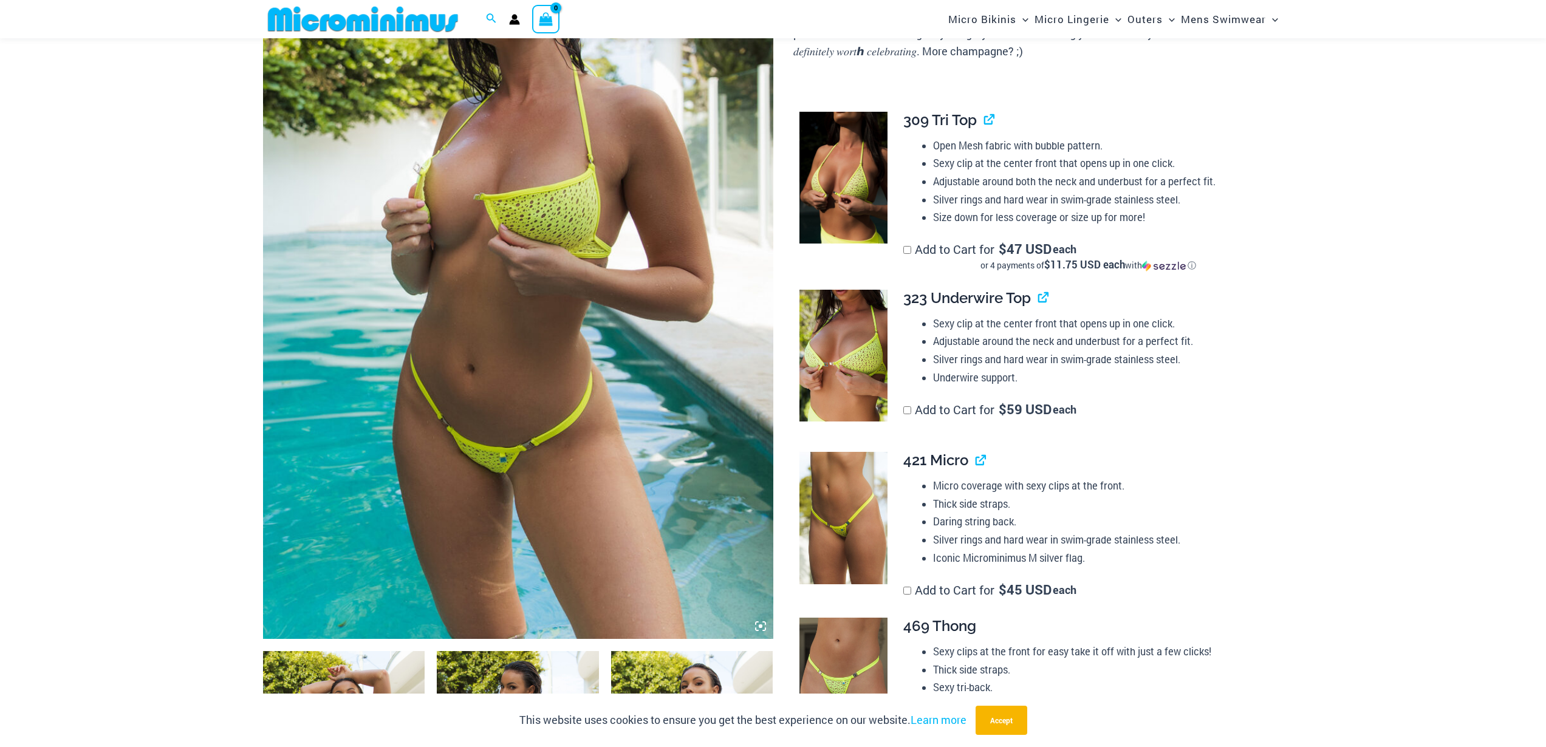
scroll to position [293, 0]
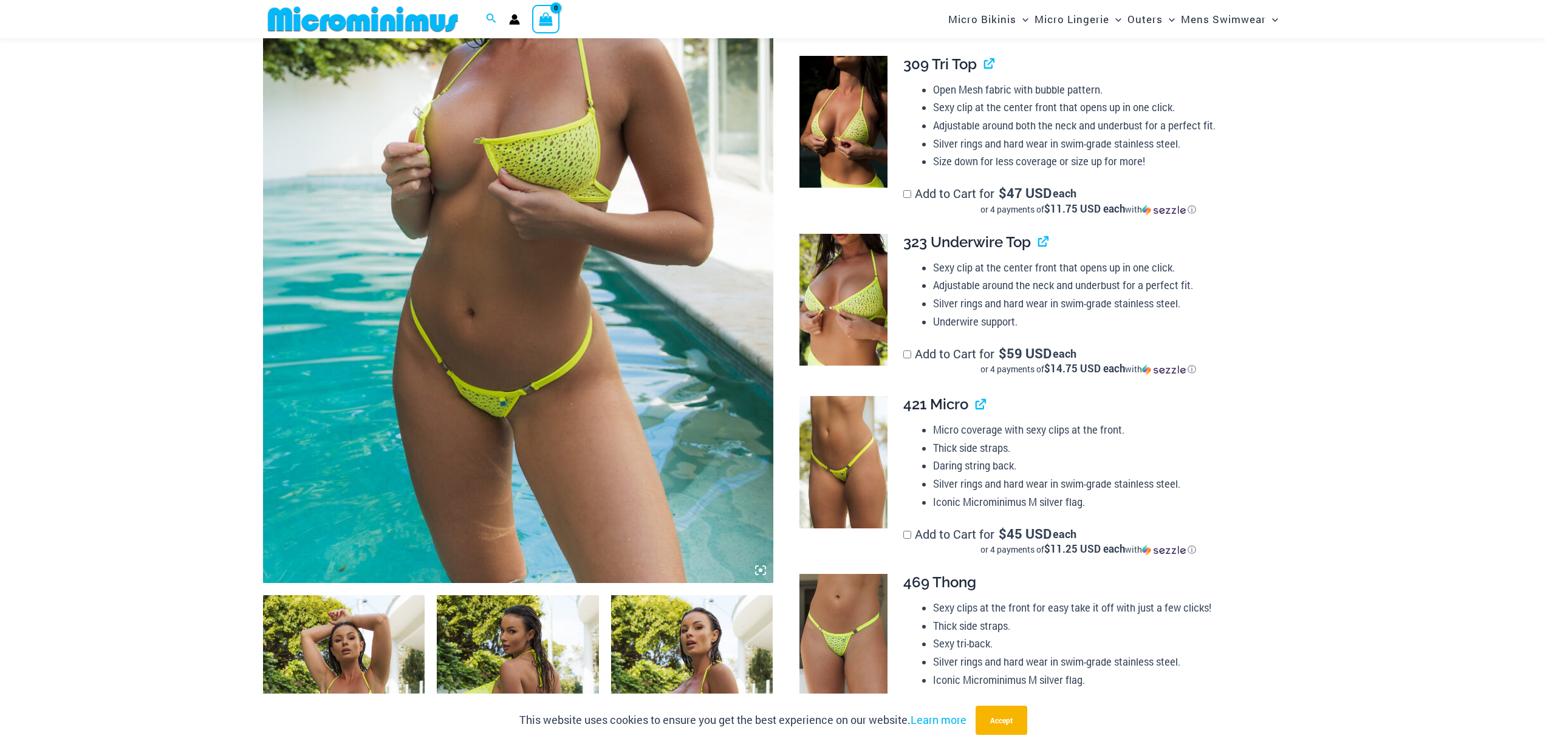
type input "**********"
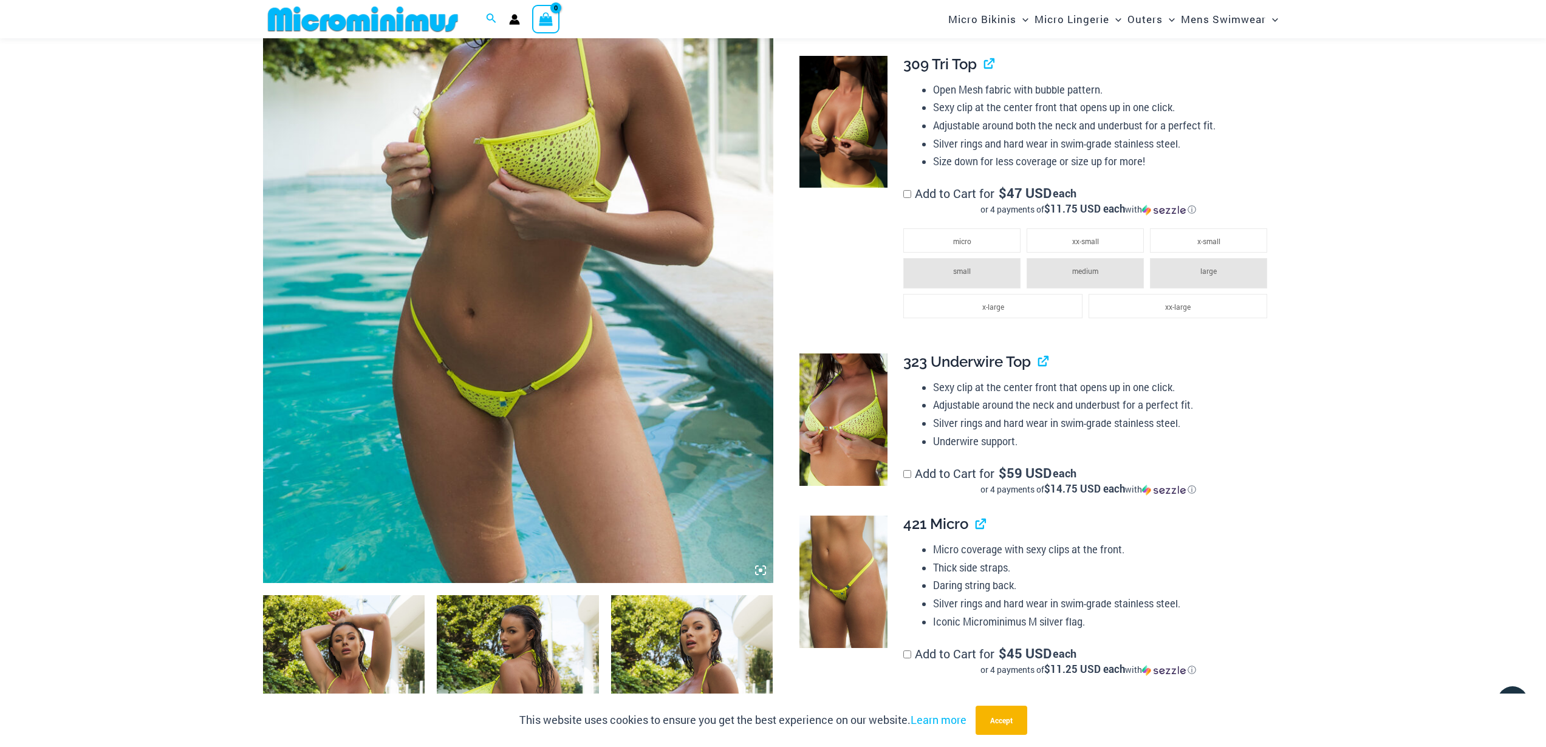
click at [1167, 272] on li "large" at bounding box center [1208, 273] width 117 height 30
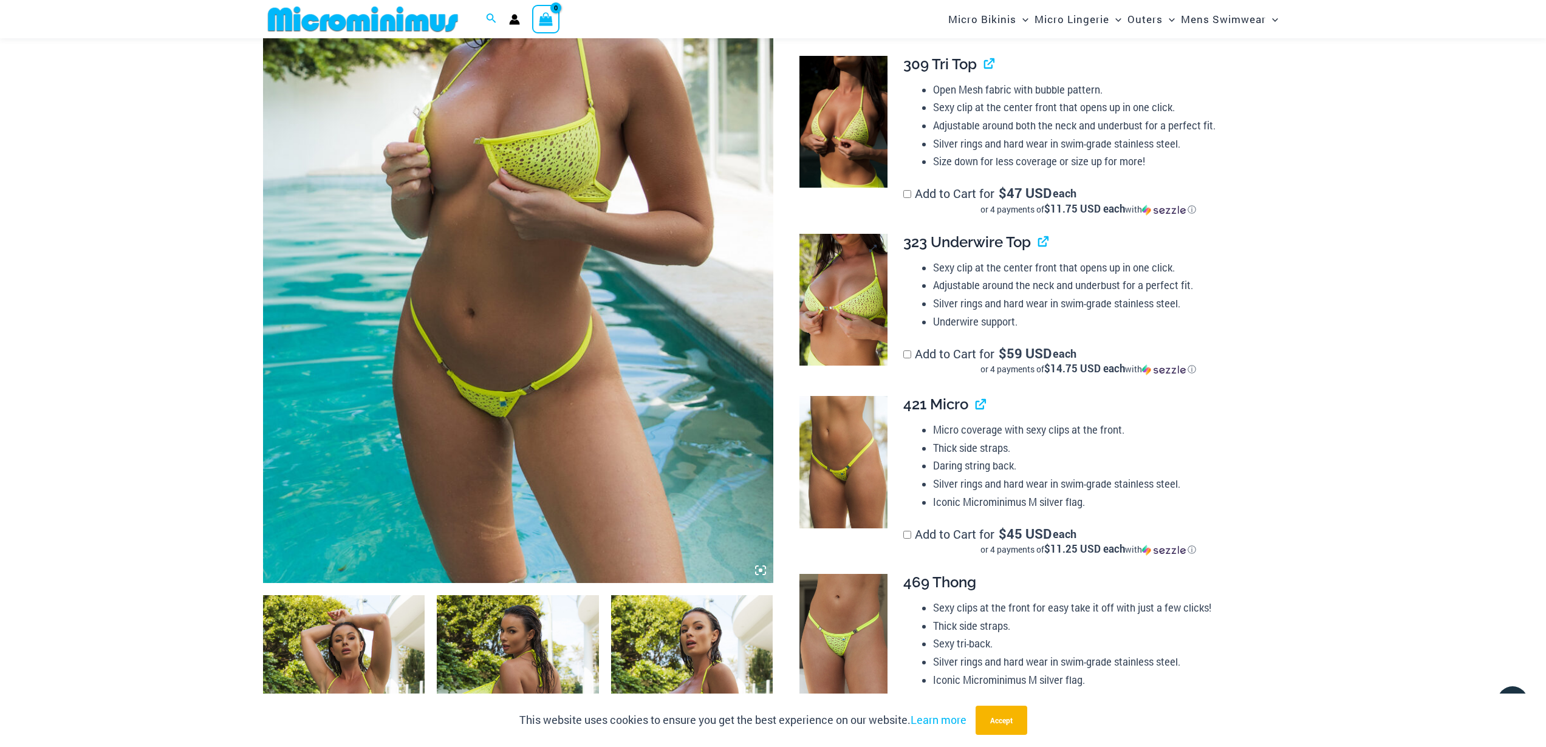
click at [864, 309] on img at bounding box center [843, 300] width 88 height 132
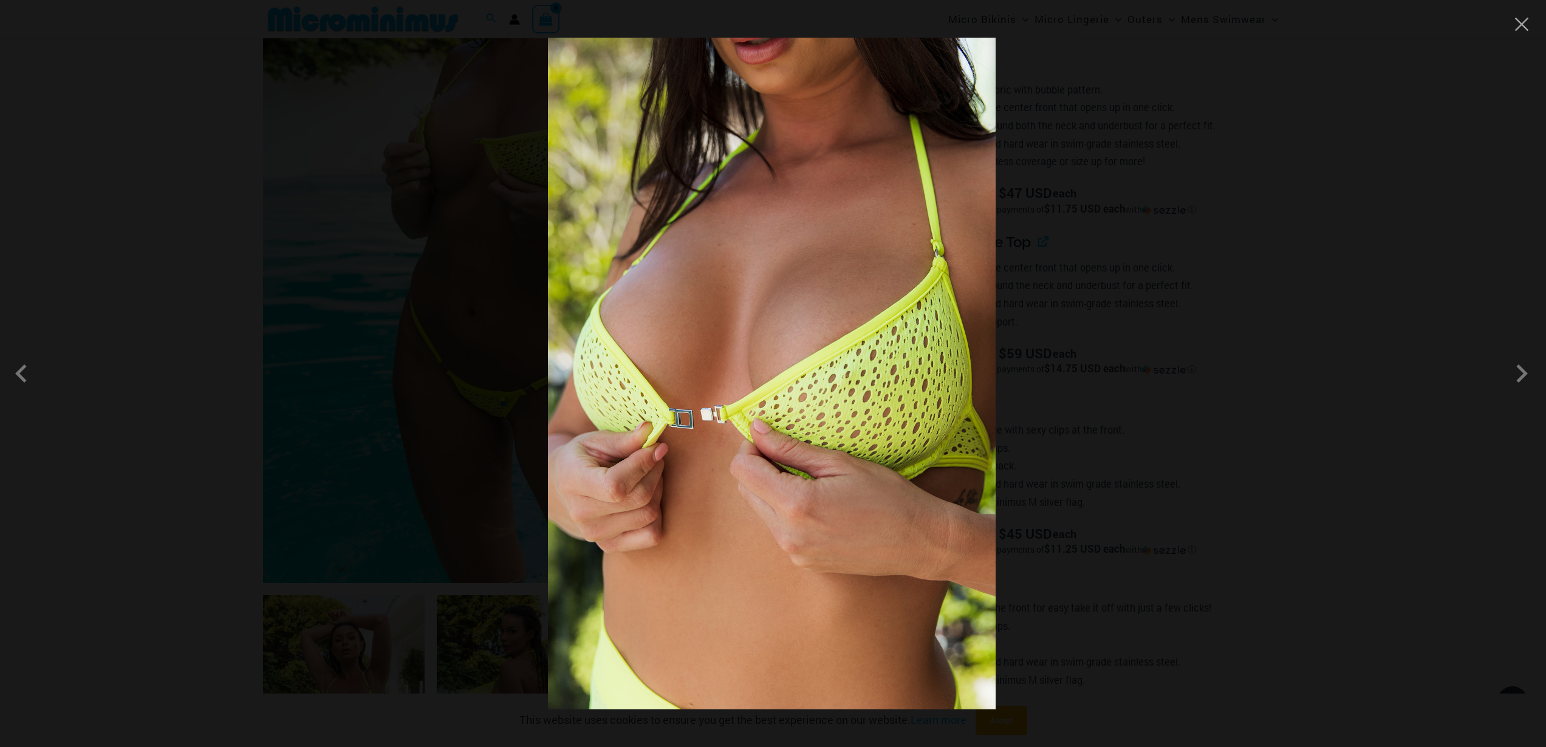
click at [903, 342] on img at bounding box center [772, 374] width 448 height 672
click at [1080, 313] on div at bounding box center [773, 373] width 1546 height 747
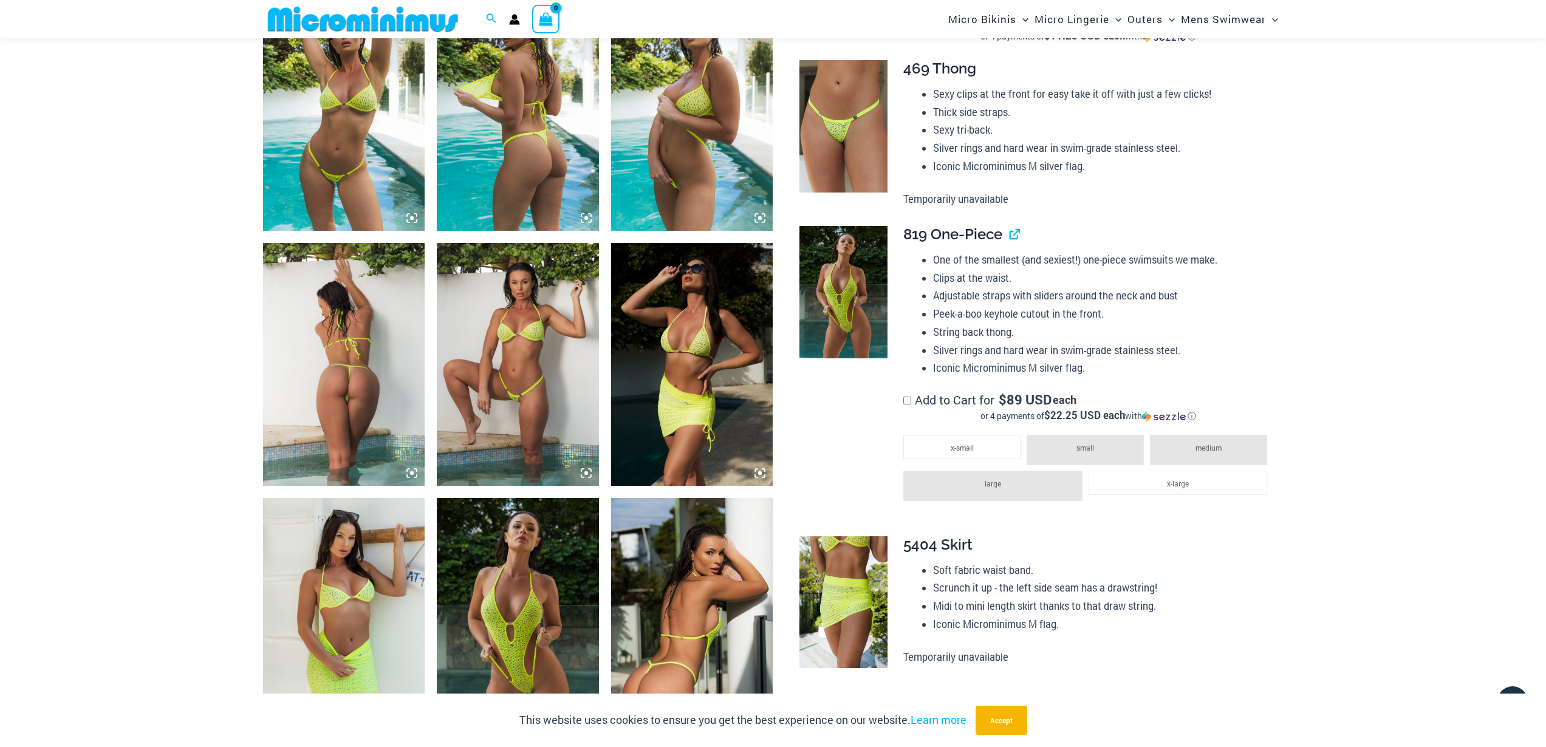
scroll to position [718, 0]
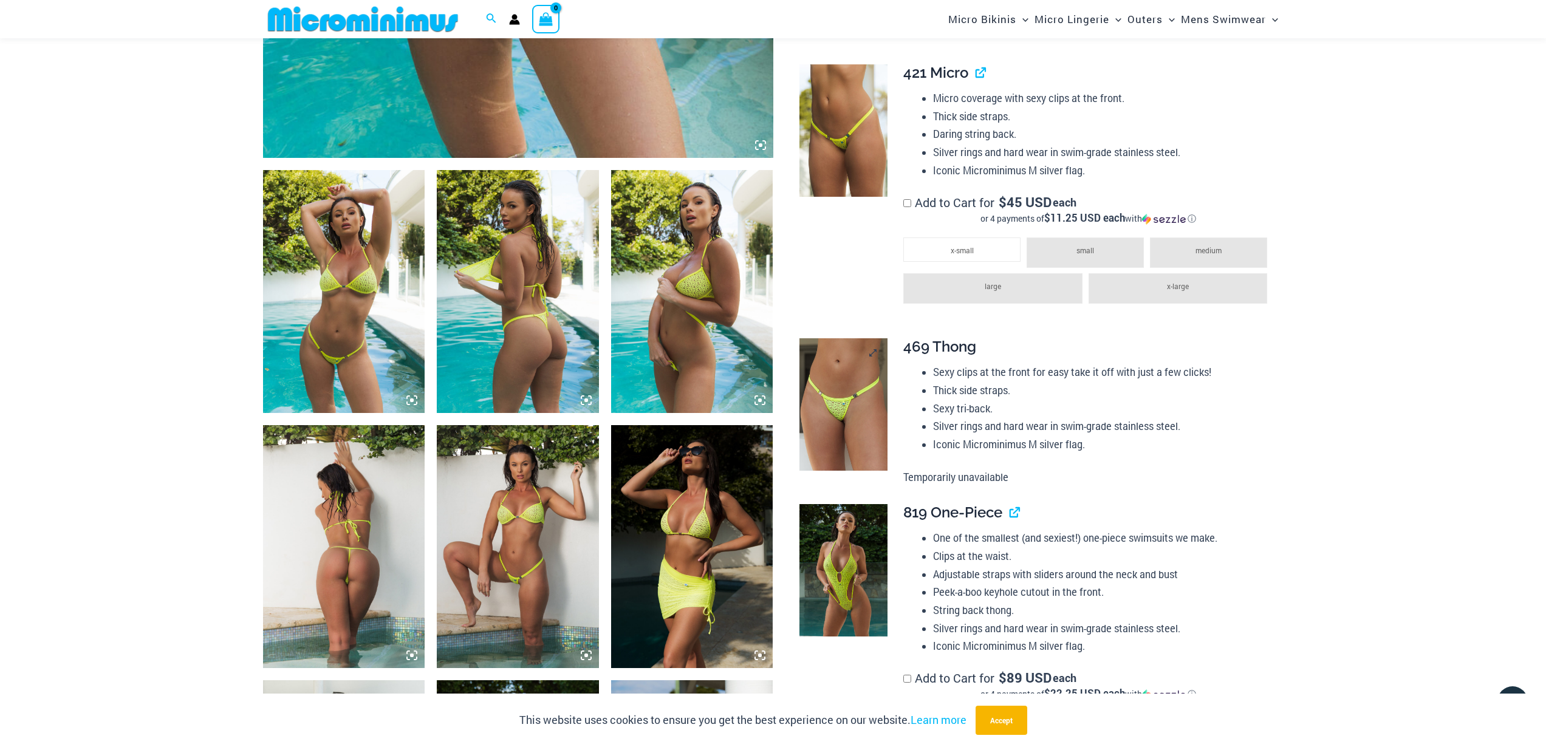
click at [836, 394] on img at bounding box center [843, 404] width 88 height 132
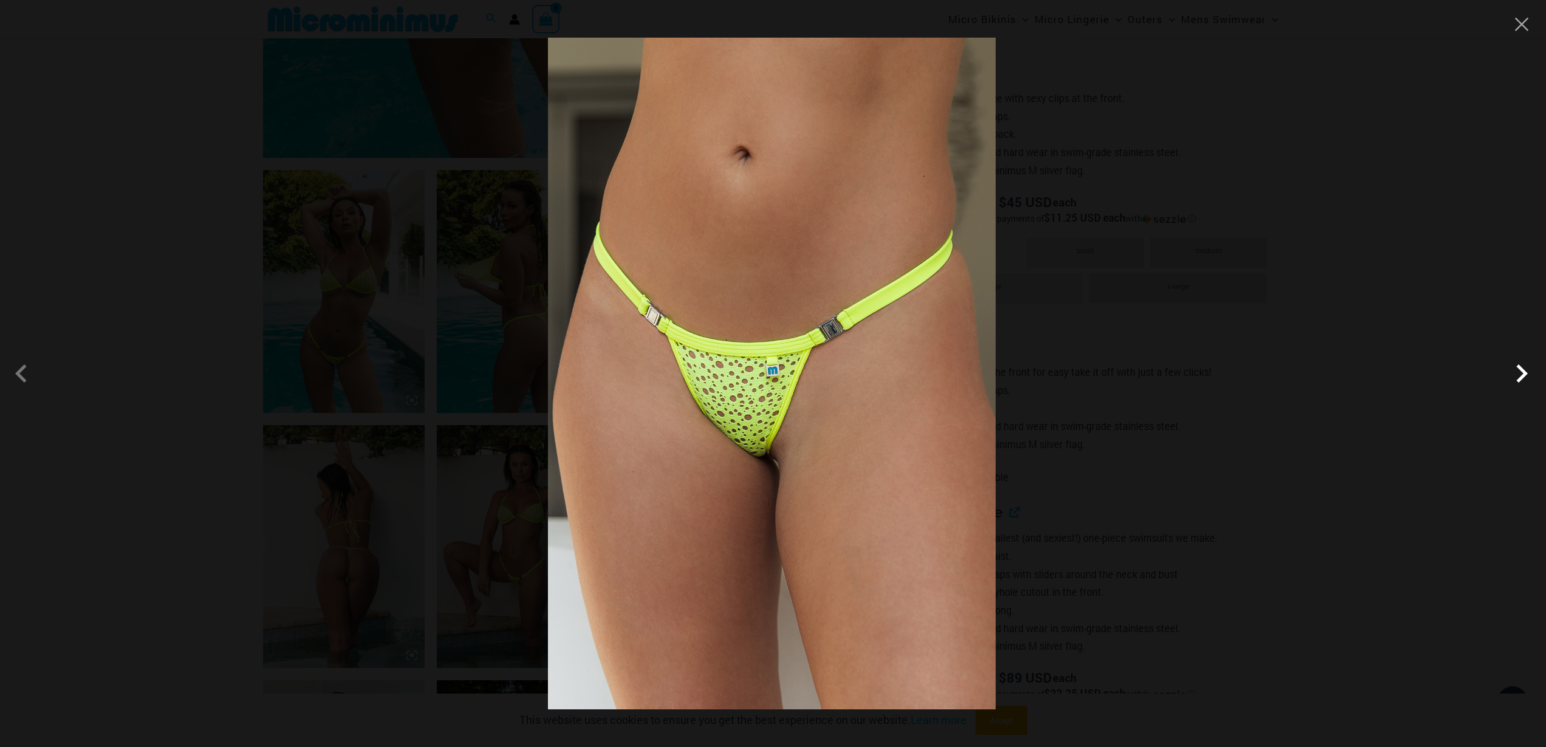
click at [1529, 377] on span at bounding box center [1521, 373] width 36 height 36
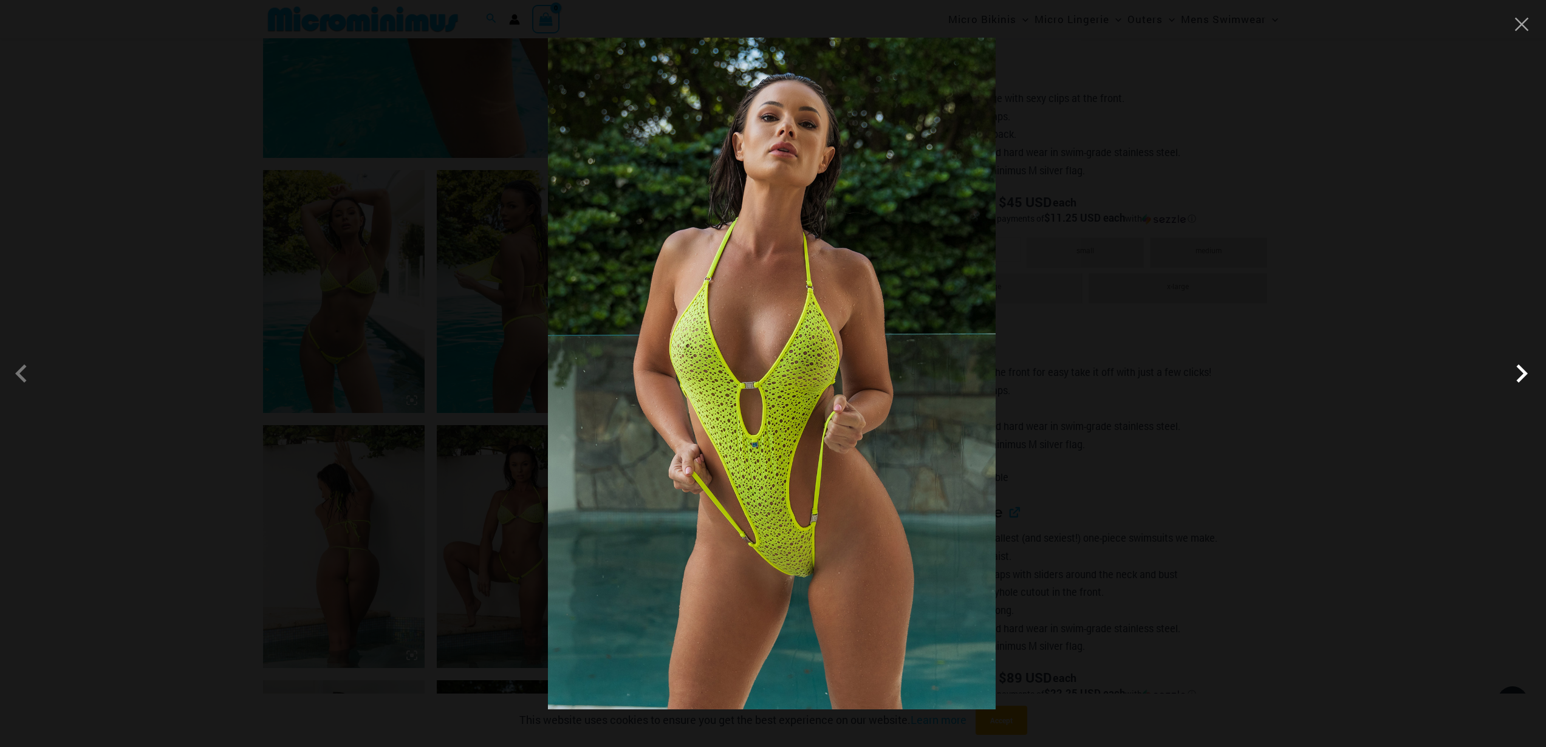
click at [1524, 377] on span at bounding box center [1521, 373] width 36 height 36
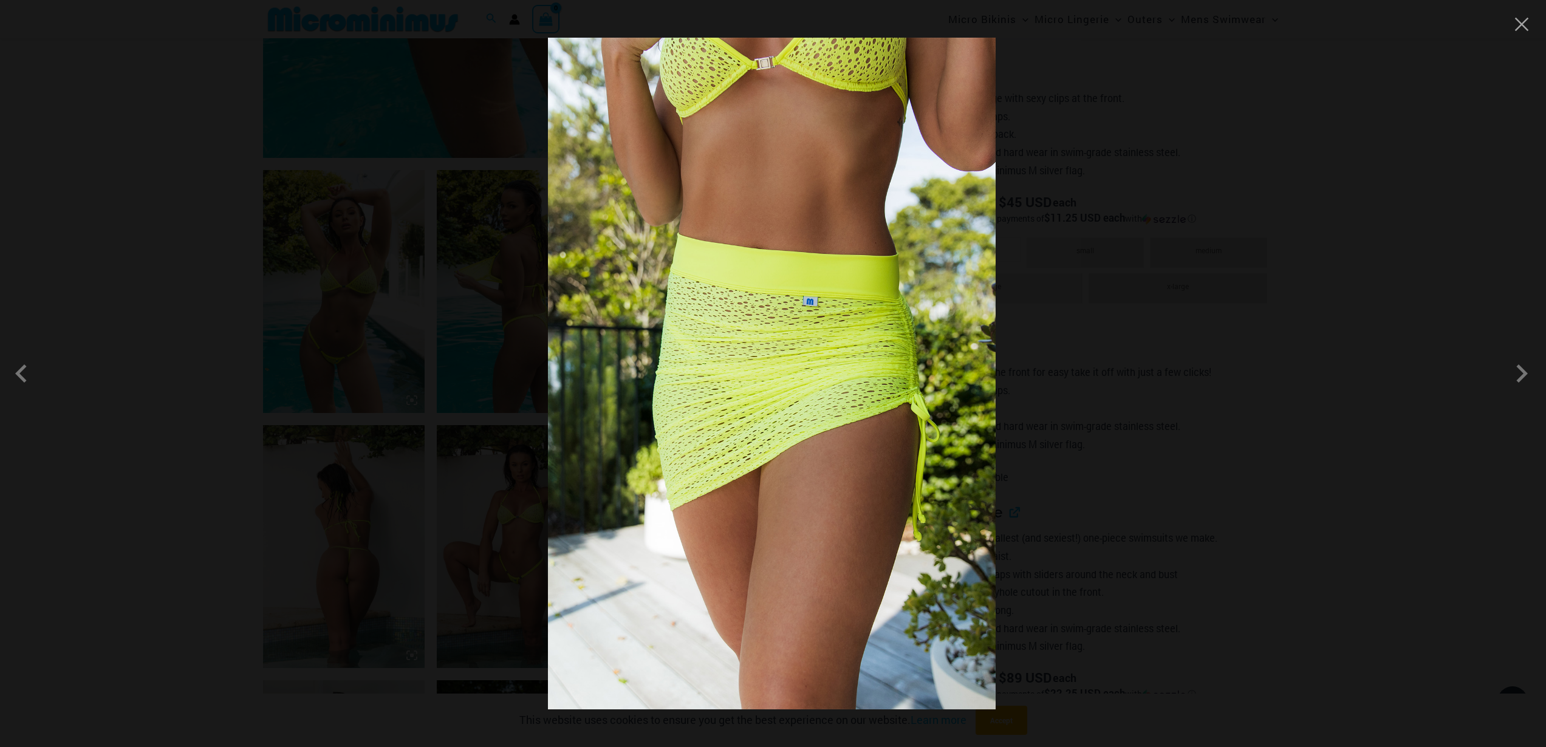
click at [1377, 253] on div at bounding box center [773, 373] width 1546 height 747
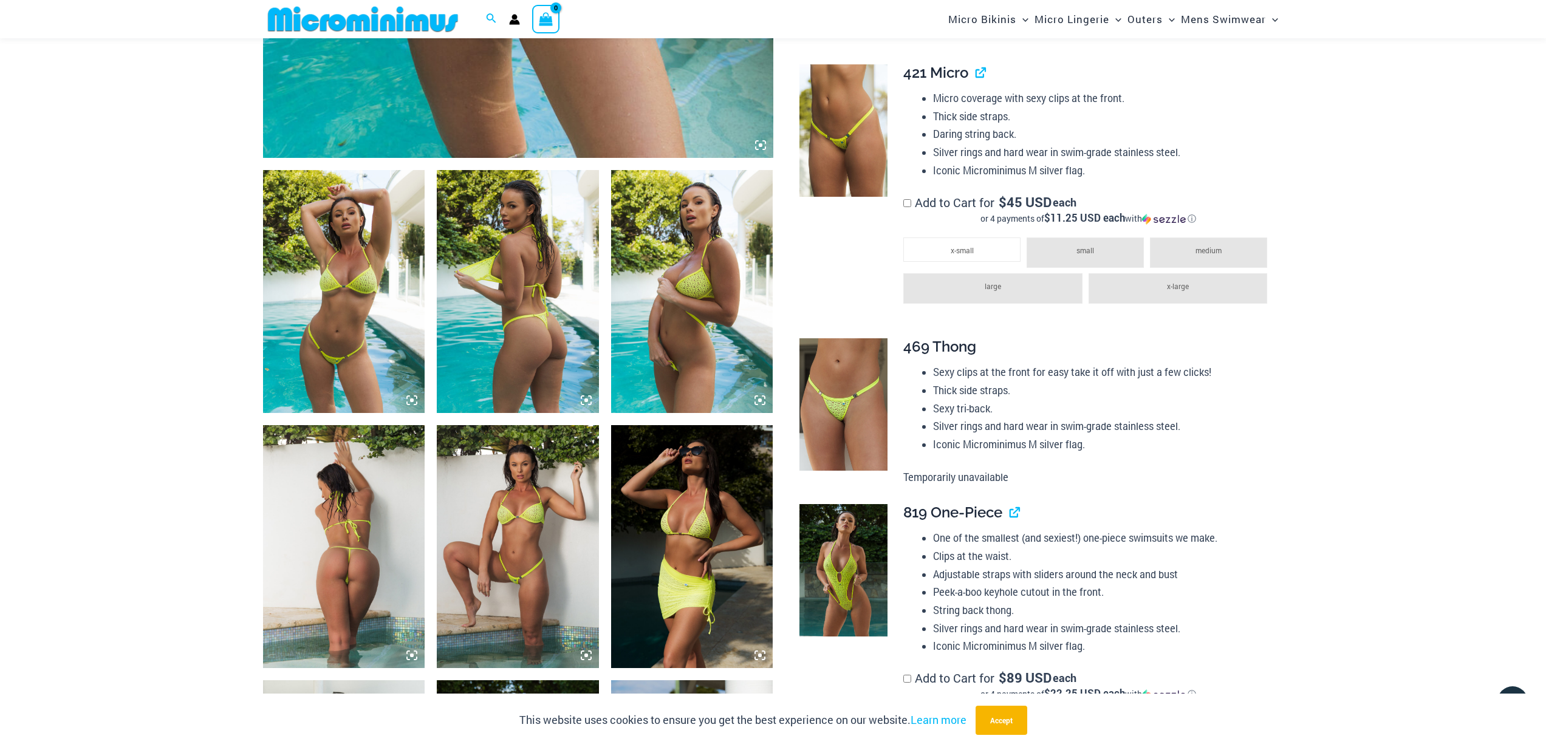
click at [975, 409] on li "Sexy tri-back." at bounding box center [1103, 409] width 340 height 18
click at [975, 70] on link "View product" at bounding box center [975, 73] width 0 height 18
click at [836, 395] on img at bounding box center [843, 404] width 88 height 132
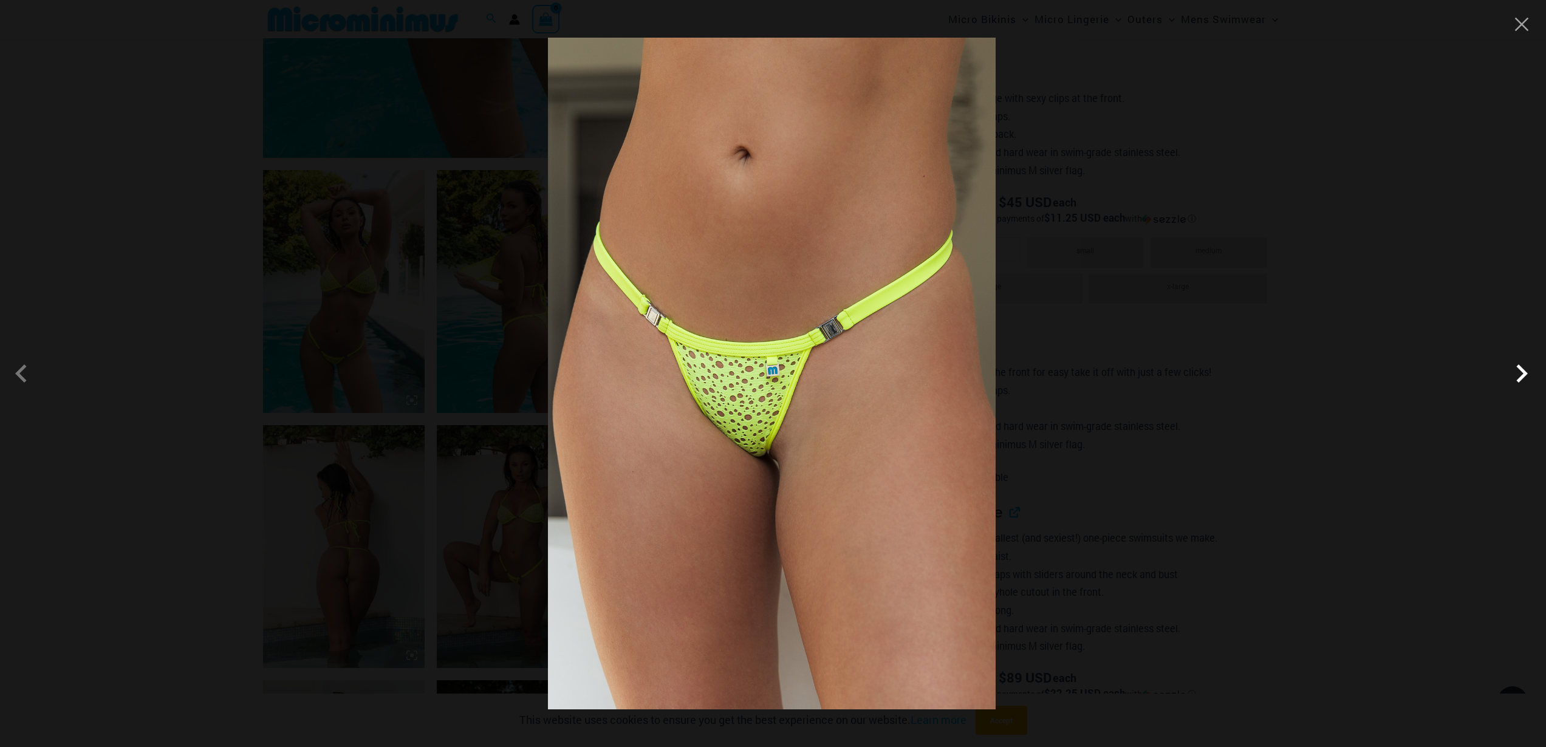
click at [1521, 380] on span at bounding box center [1521, 373] width 36 height 36
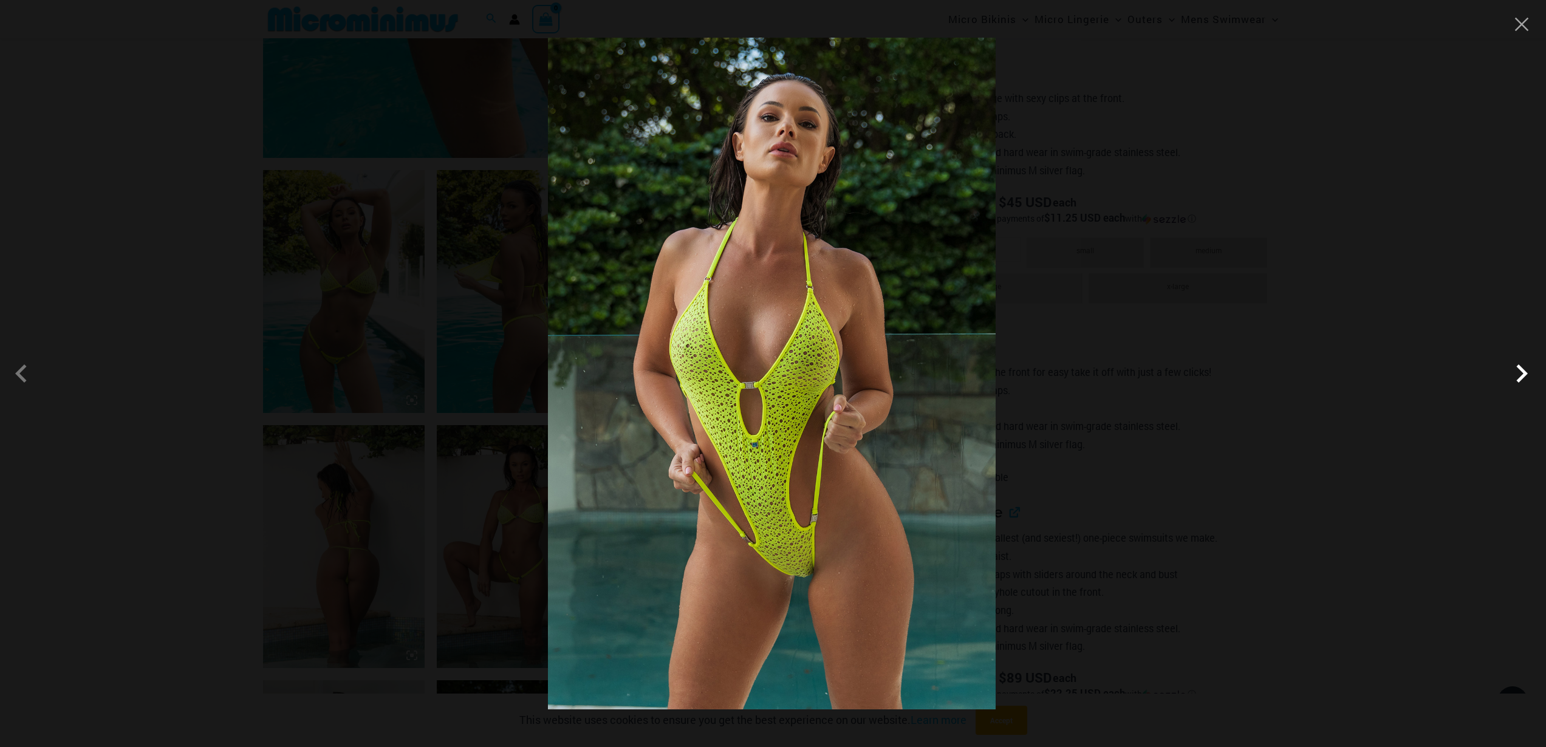
click at [1521, 379] on span at bounding box center [1521, 373] width 36 height 36
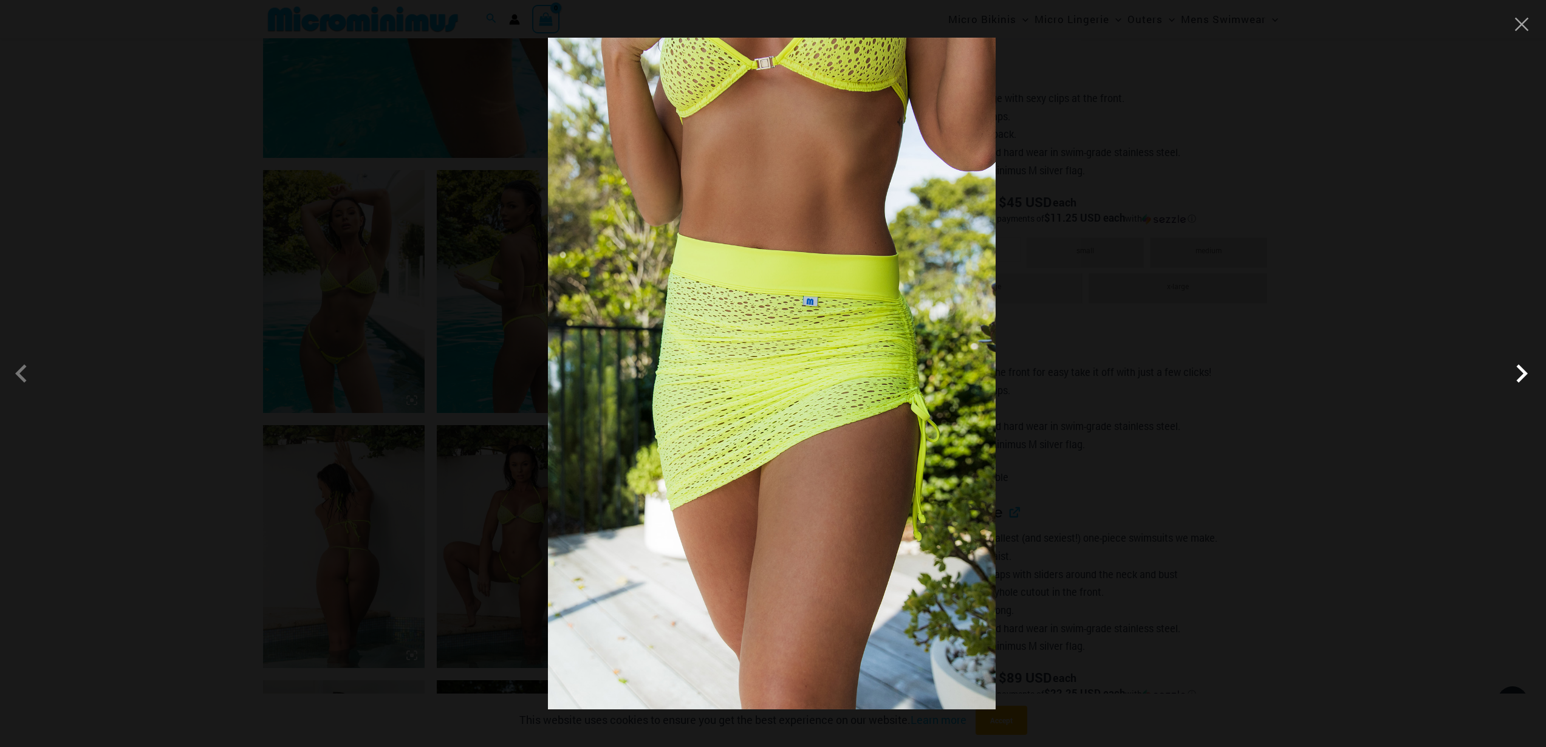
click at [1521, 379] on span at bounding box center [1521, 373] width 36 height 36
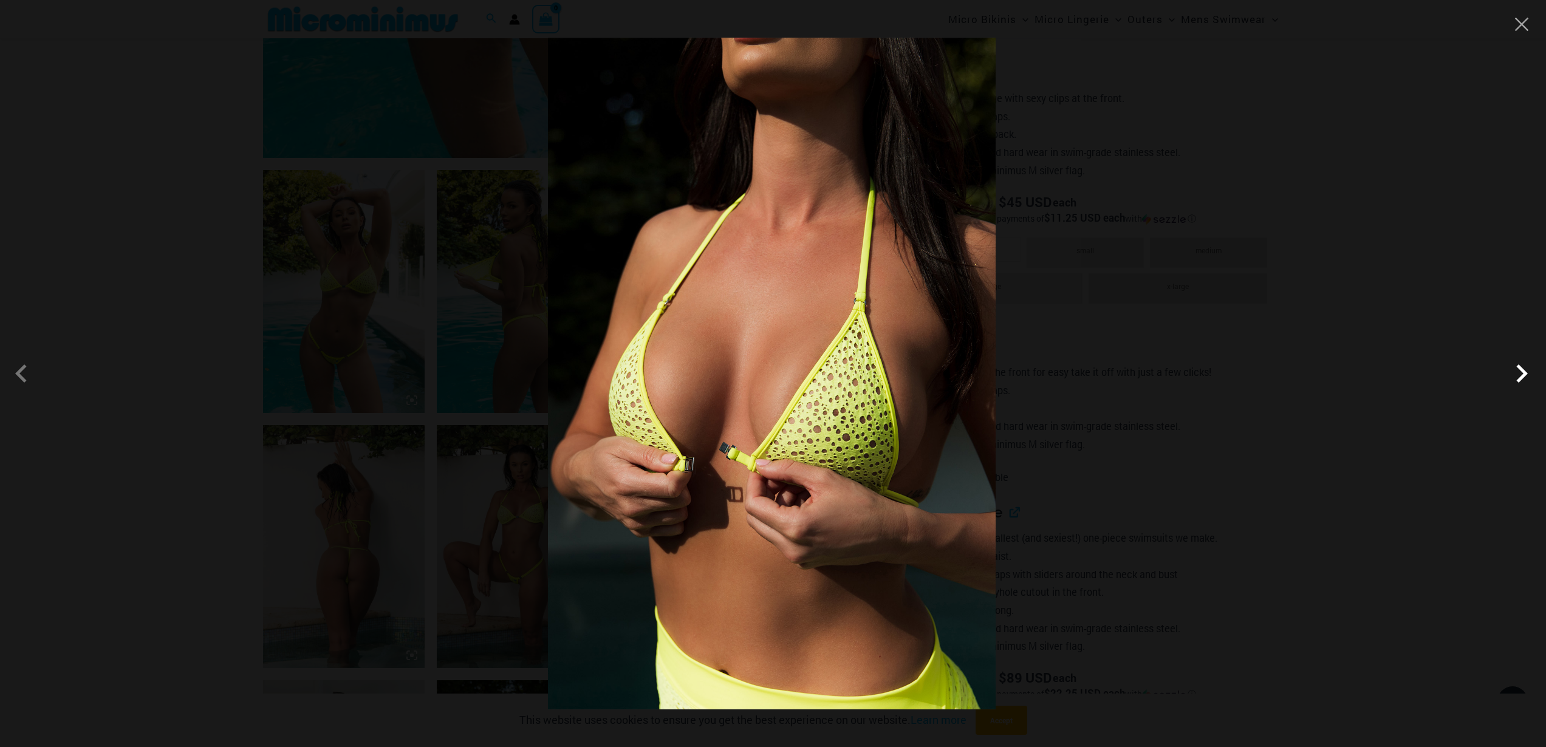
click at [1521, 379] on span at bounding box center [1521, 373] width 36 height 36
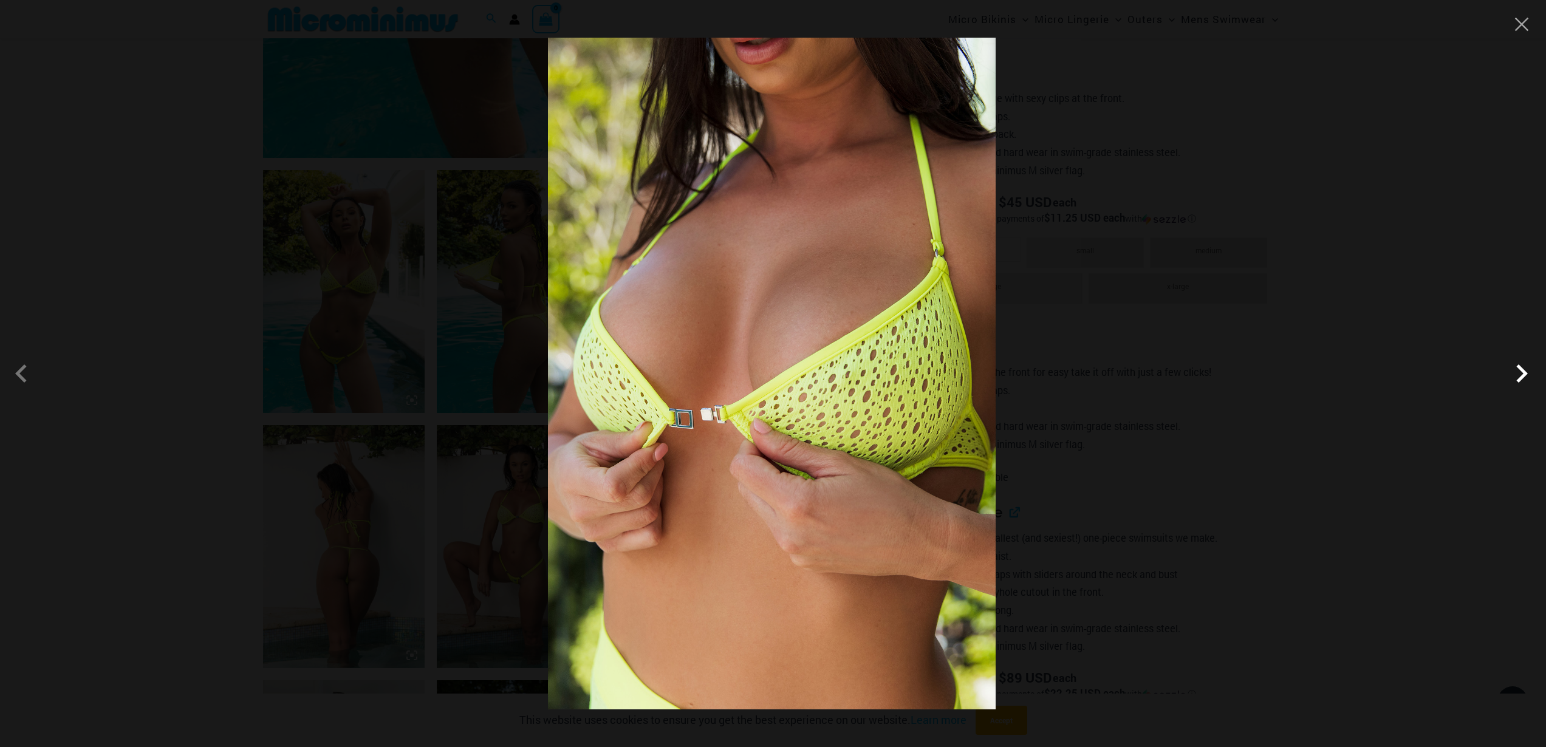
click at [1521, 379] on span at bounding box center [1521, 373] width 36 height 36
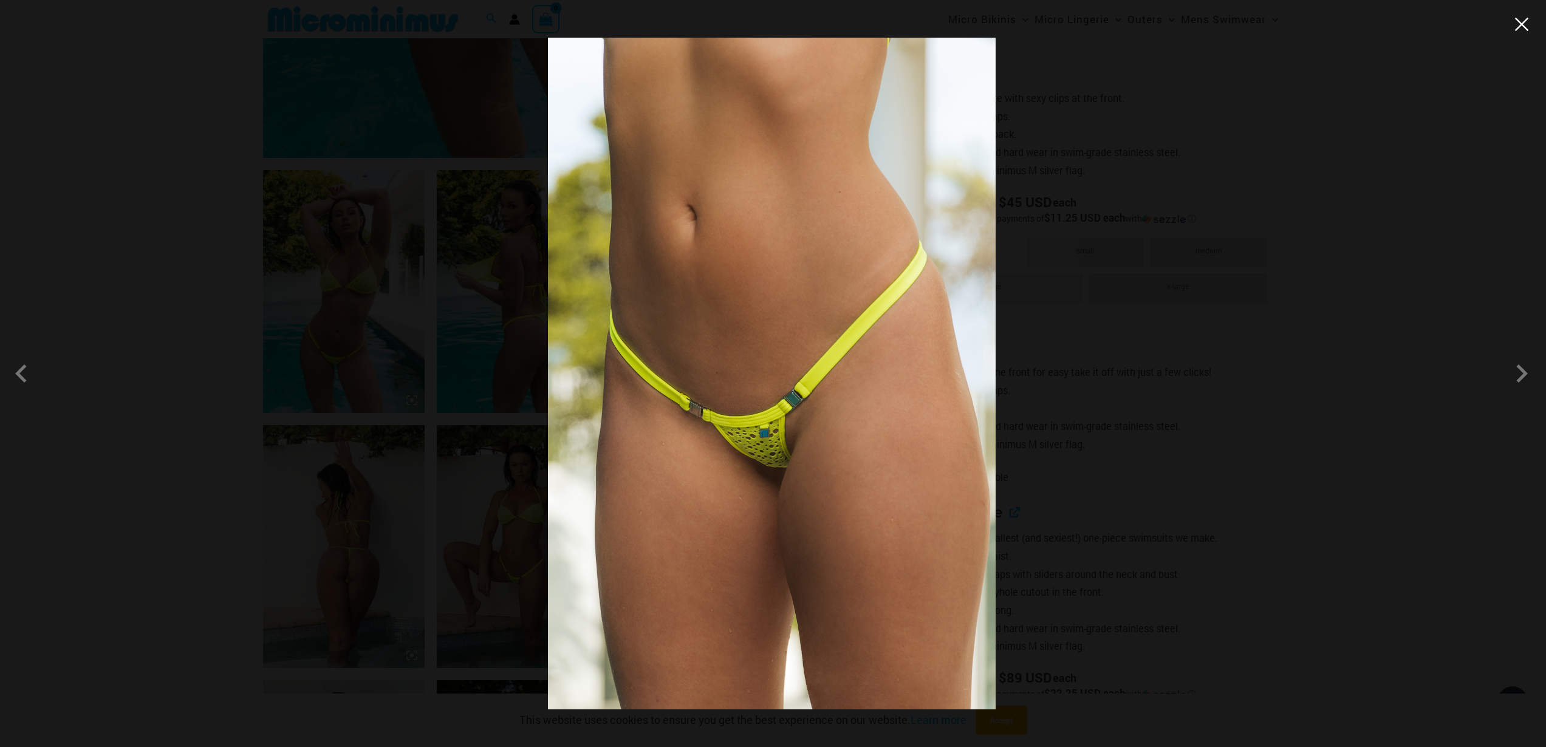
click at [1526, 25] on button "Close" at bounding box center [1521, 24] width 18 height 18
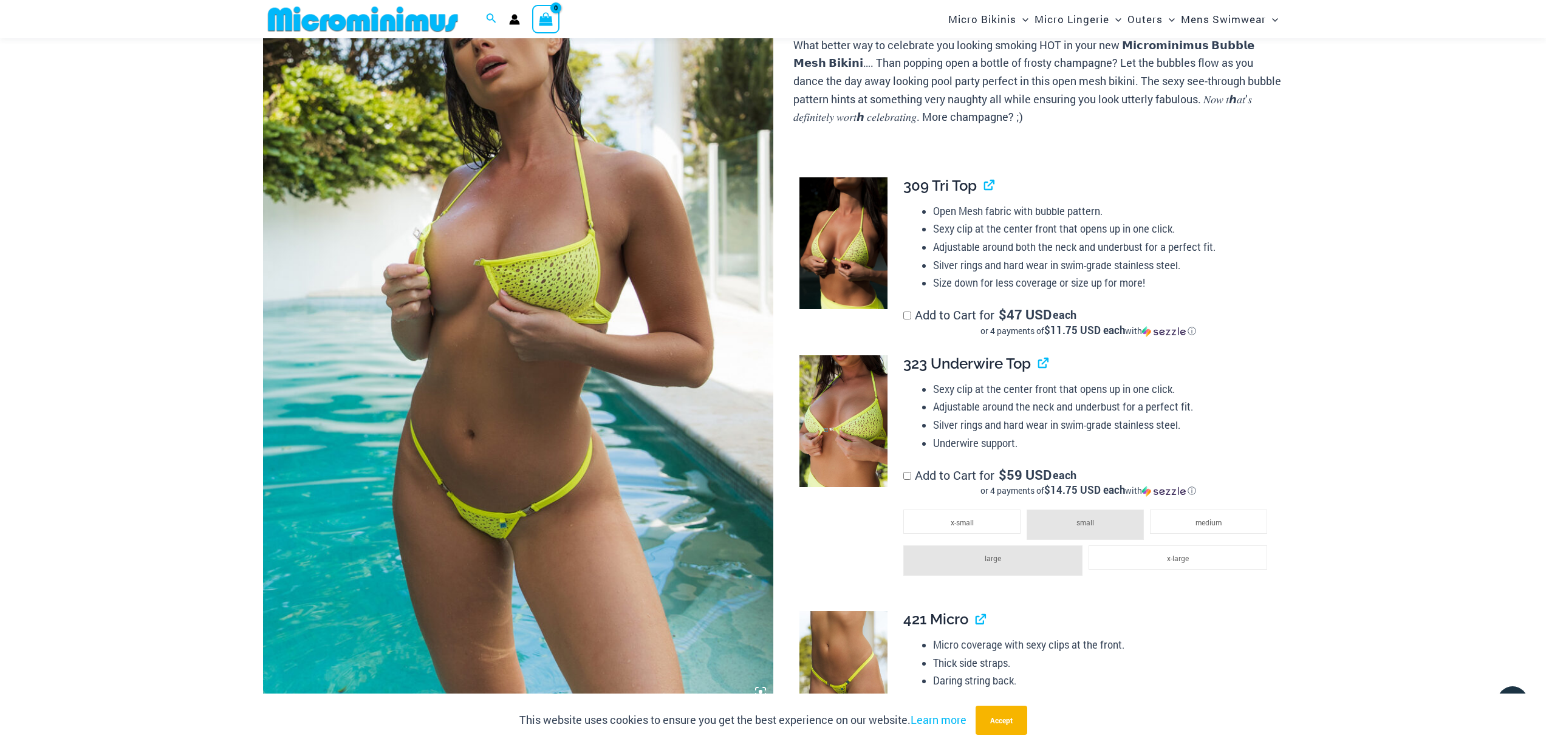
scroll to position [111, 0]
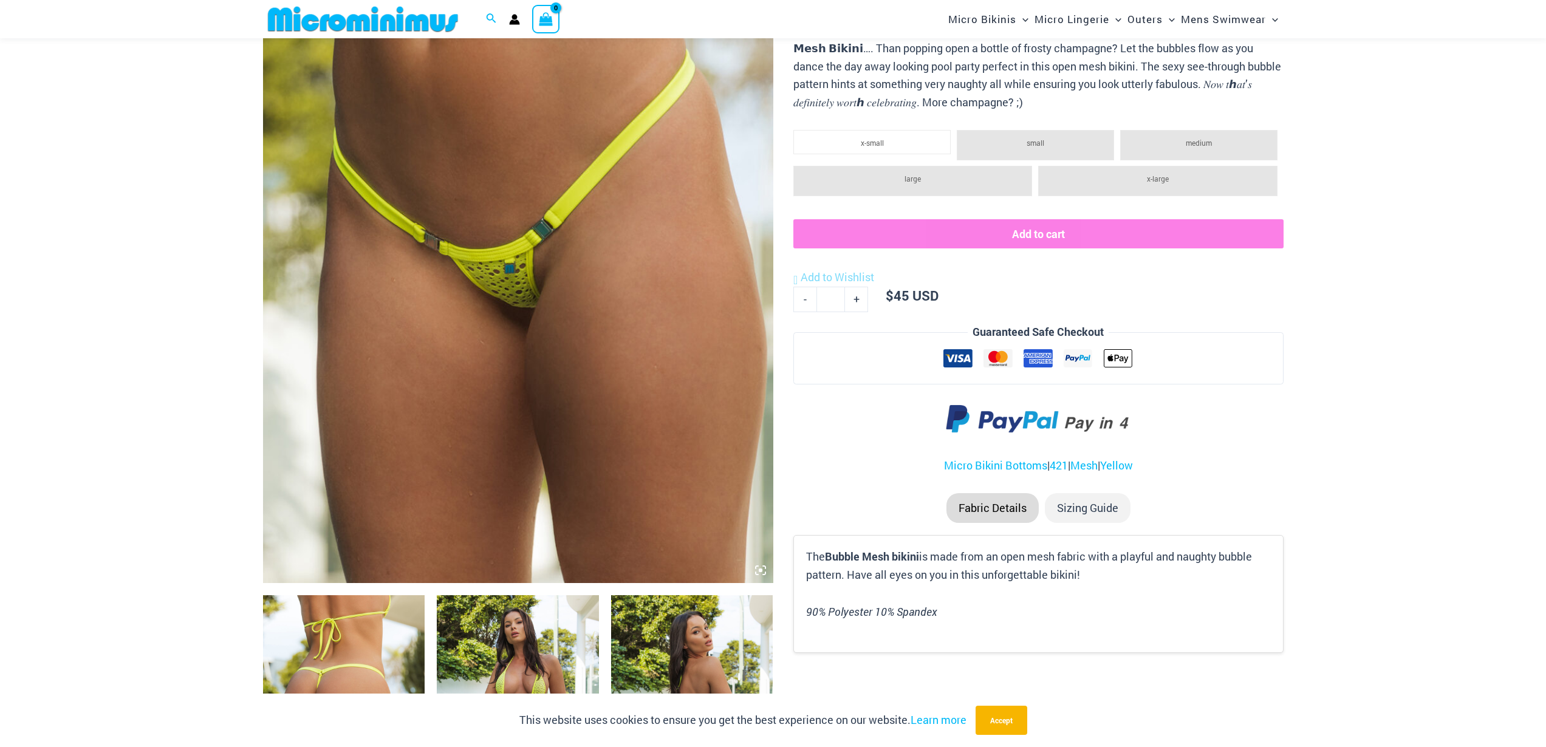
scroll to position [475, 0]
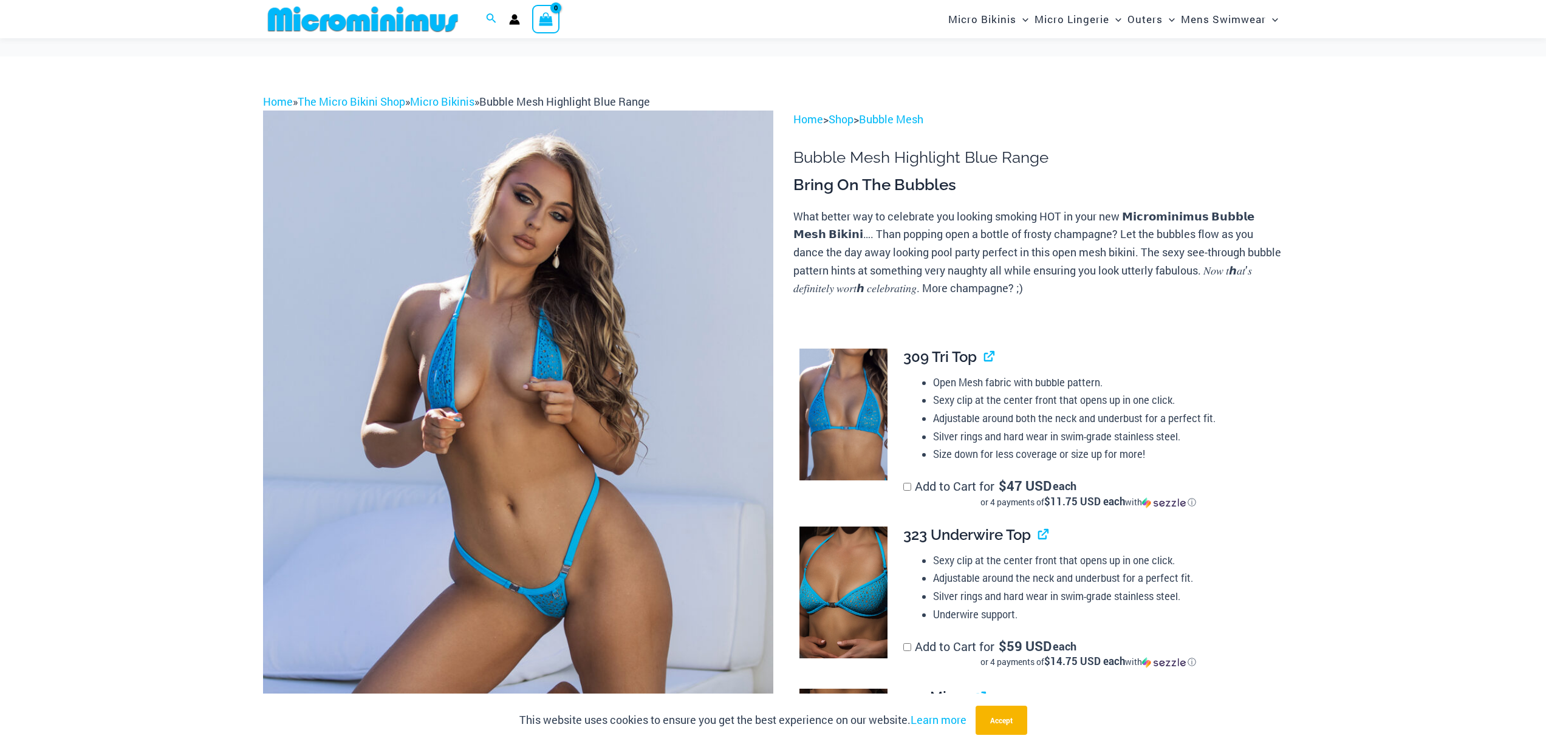
scroll to position [182, 0]
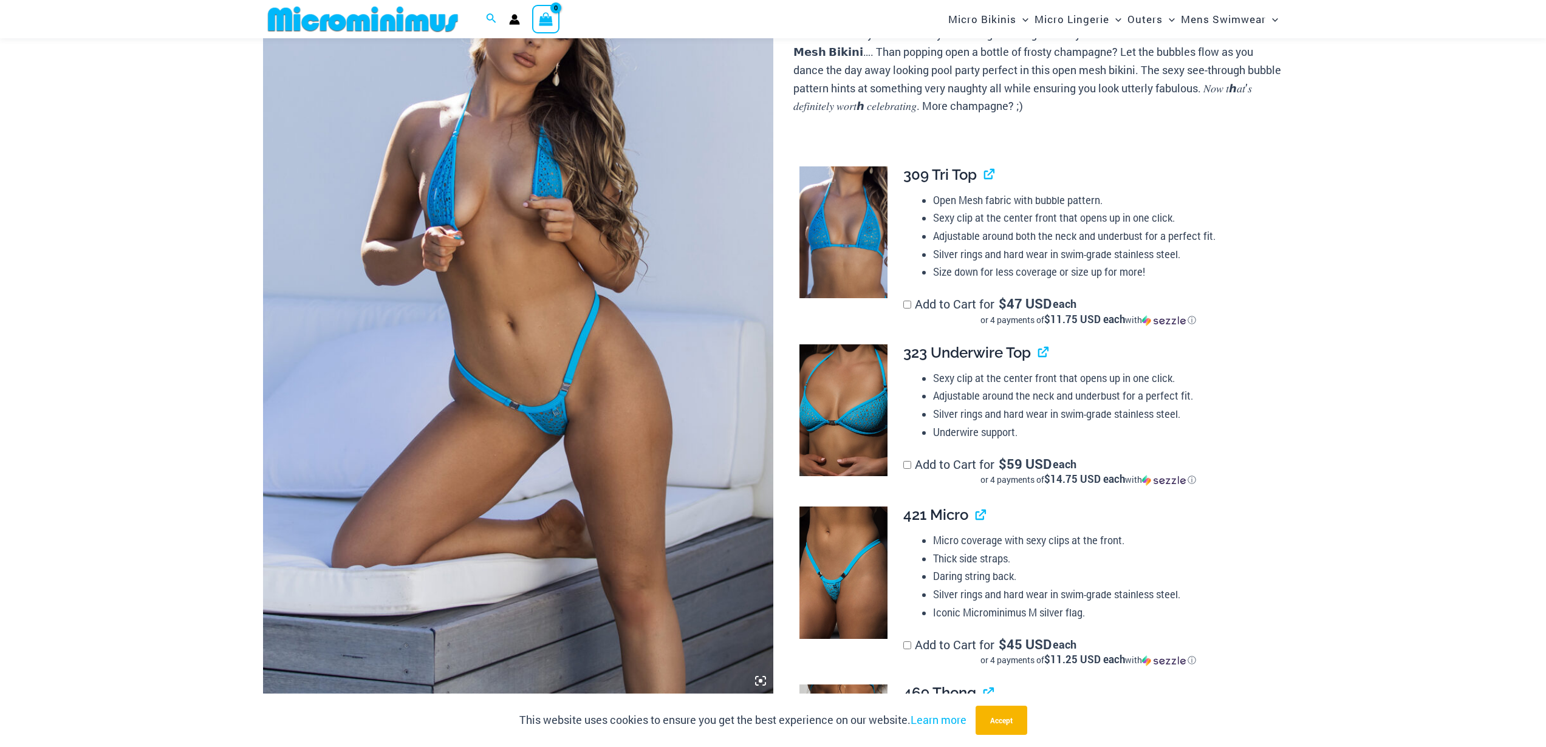
type input "**********"
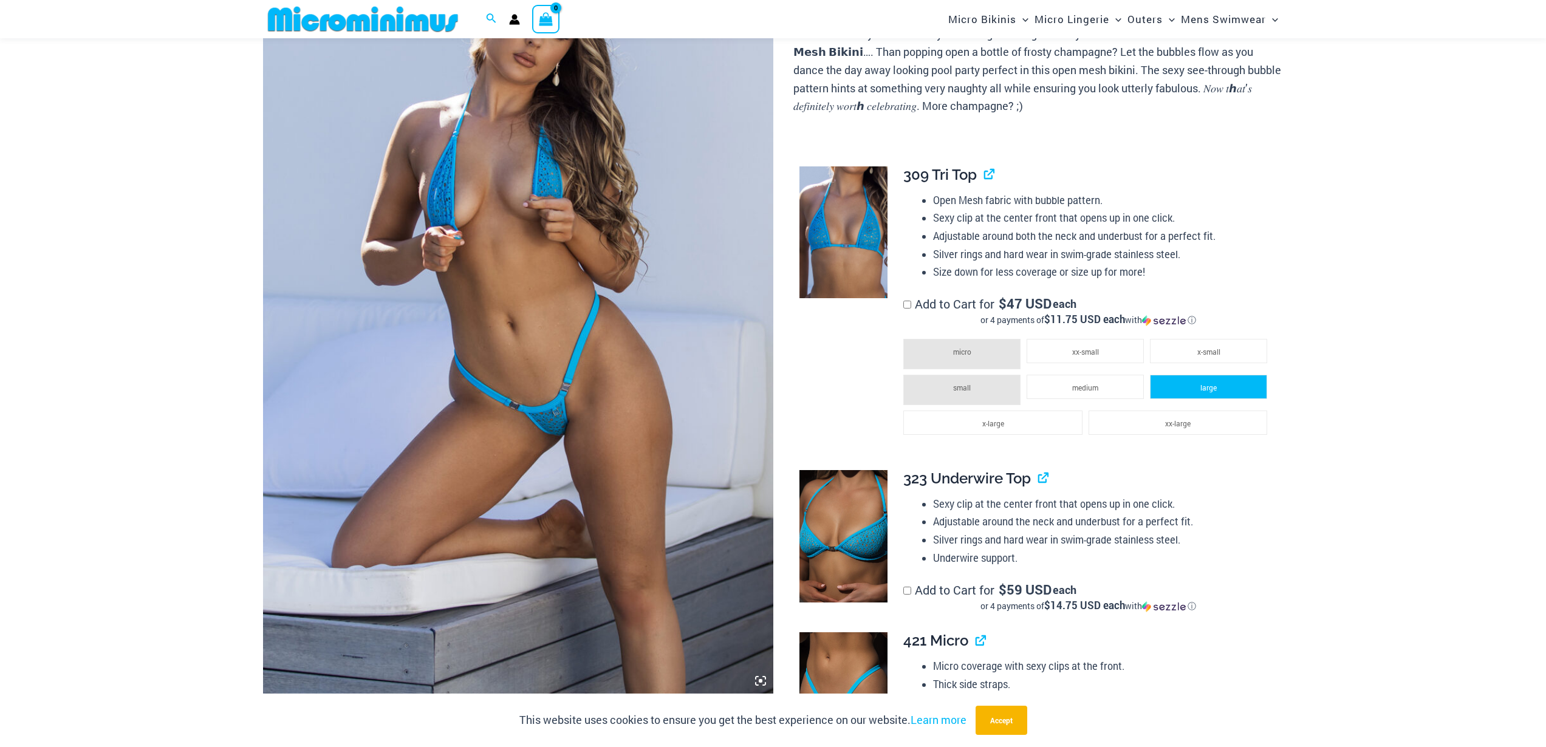
click at [1218, 391] on li "large" at bounding box center [1208, 387] width 117 height 24
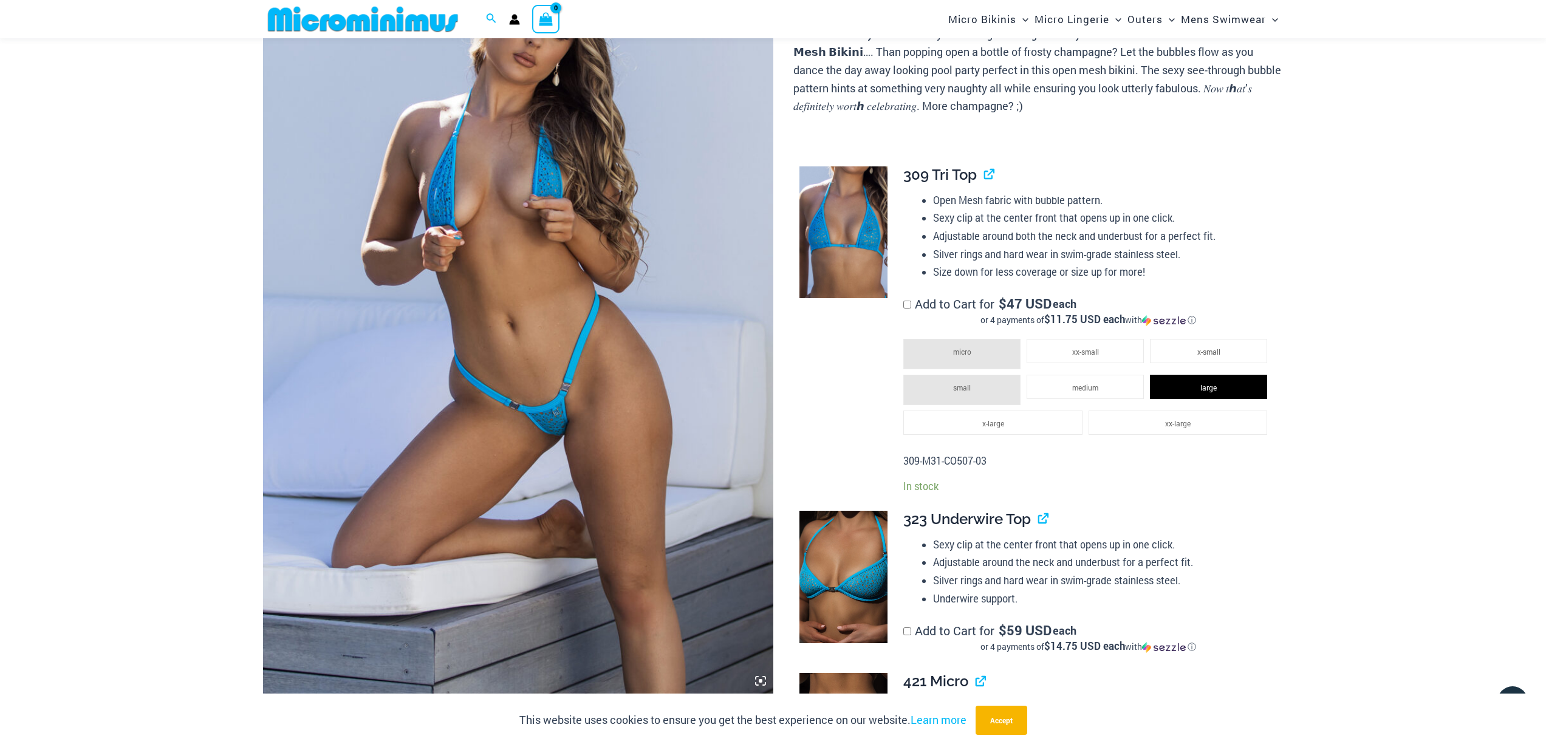
scroll to position [364, 0]
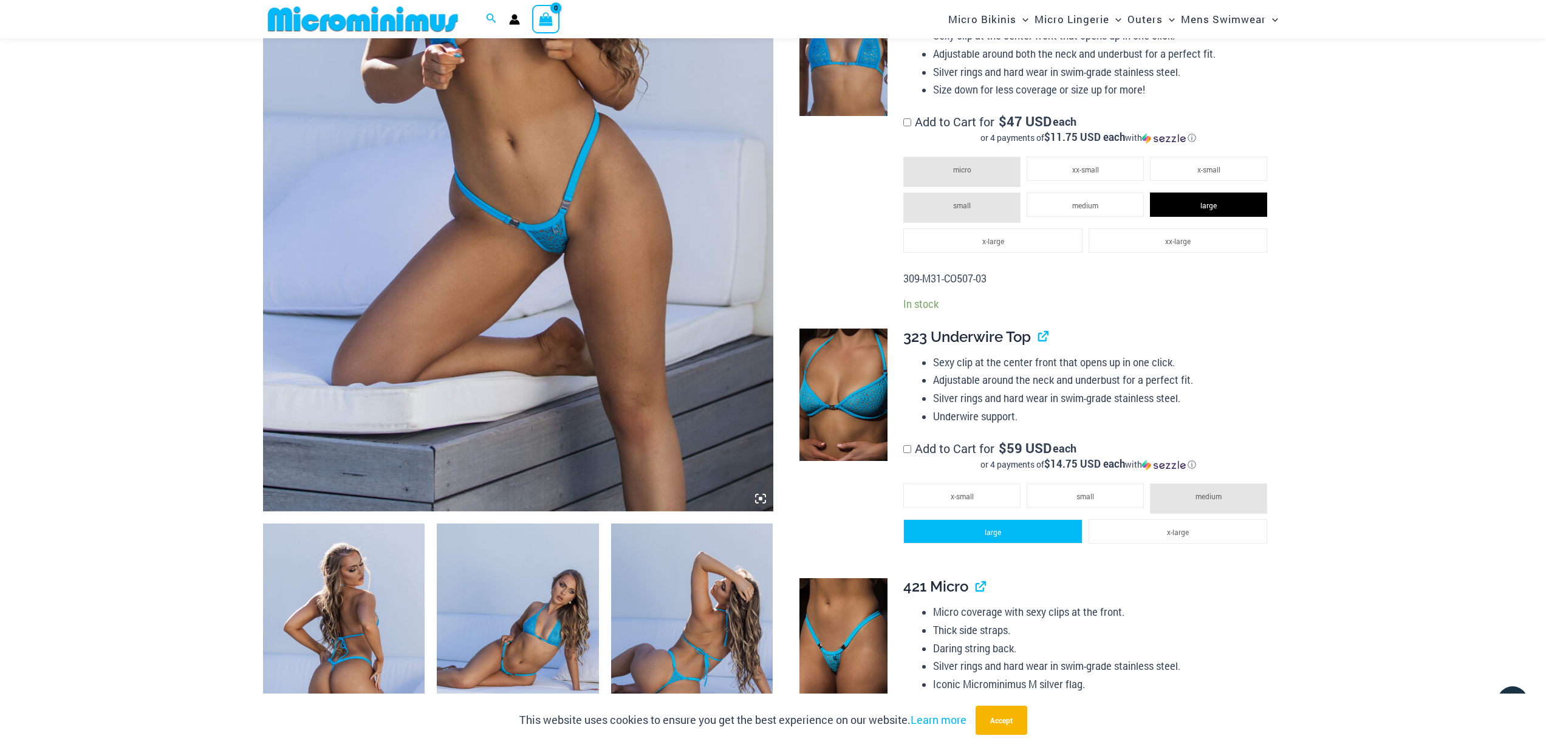
click at [1051, 534] on li "large" at bounding box center [992, 531] width 179 height 24
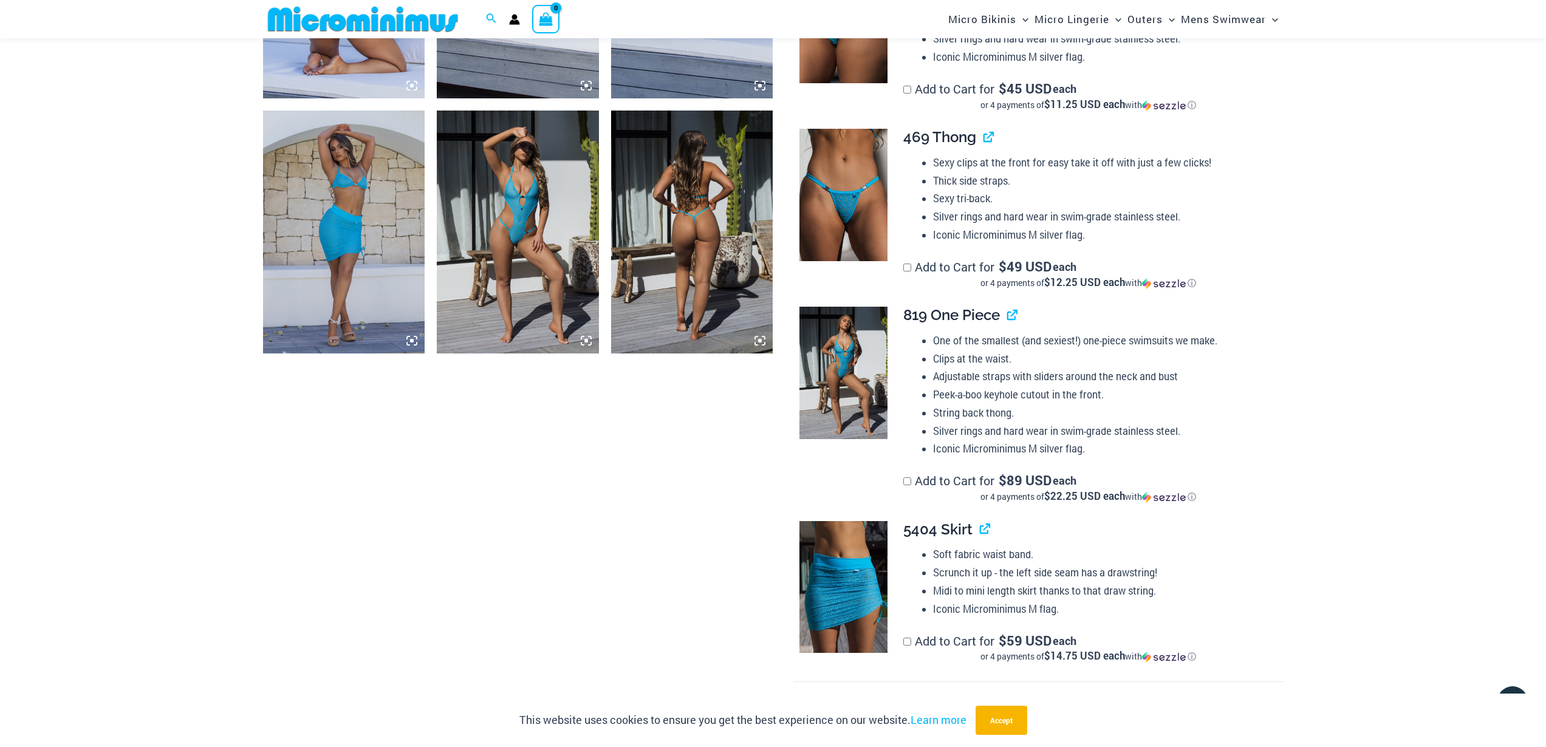
scroll to position [1093, 0]
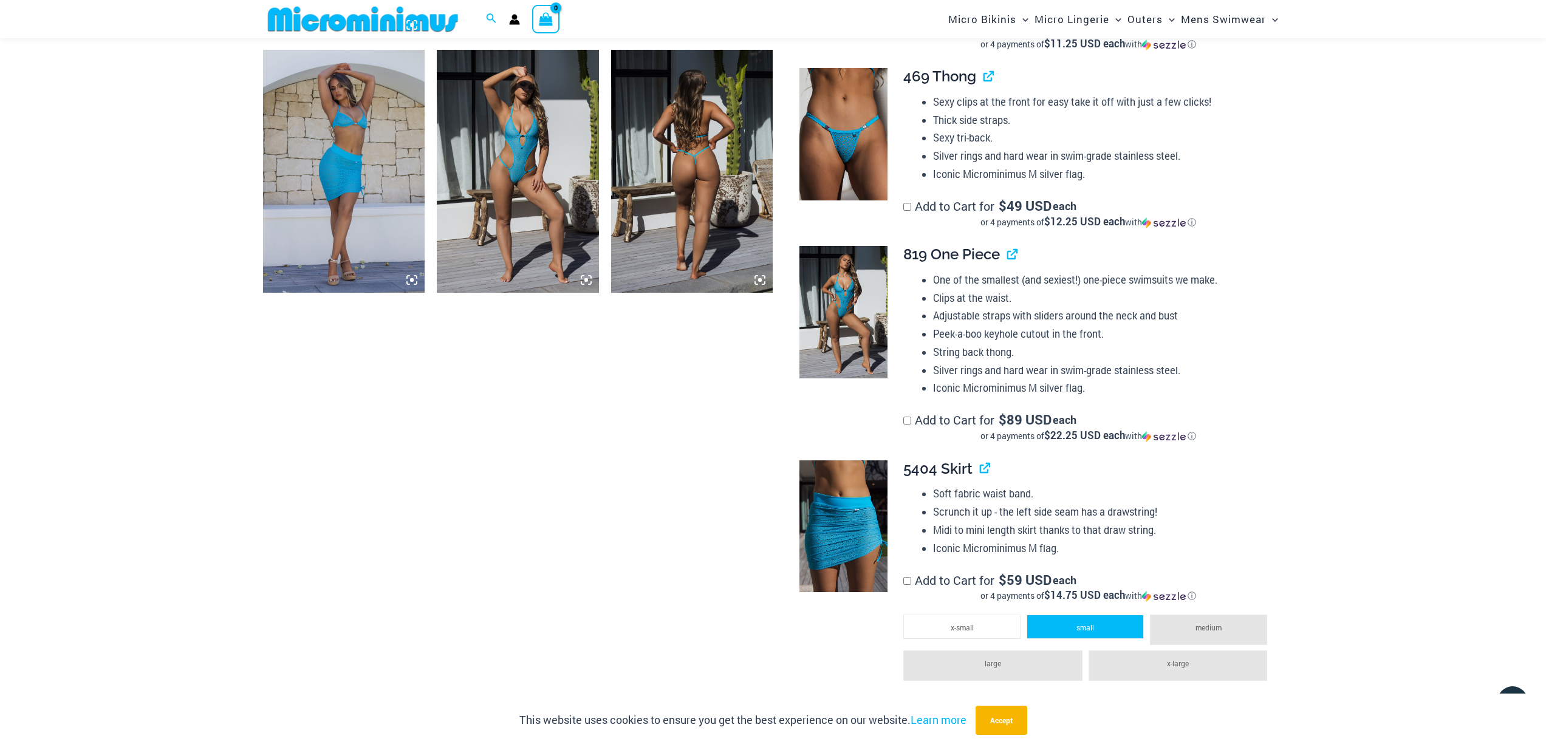
click at [1073, 622] on li "small" at bounding box center [1084, 627] width 117 height 24
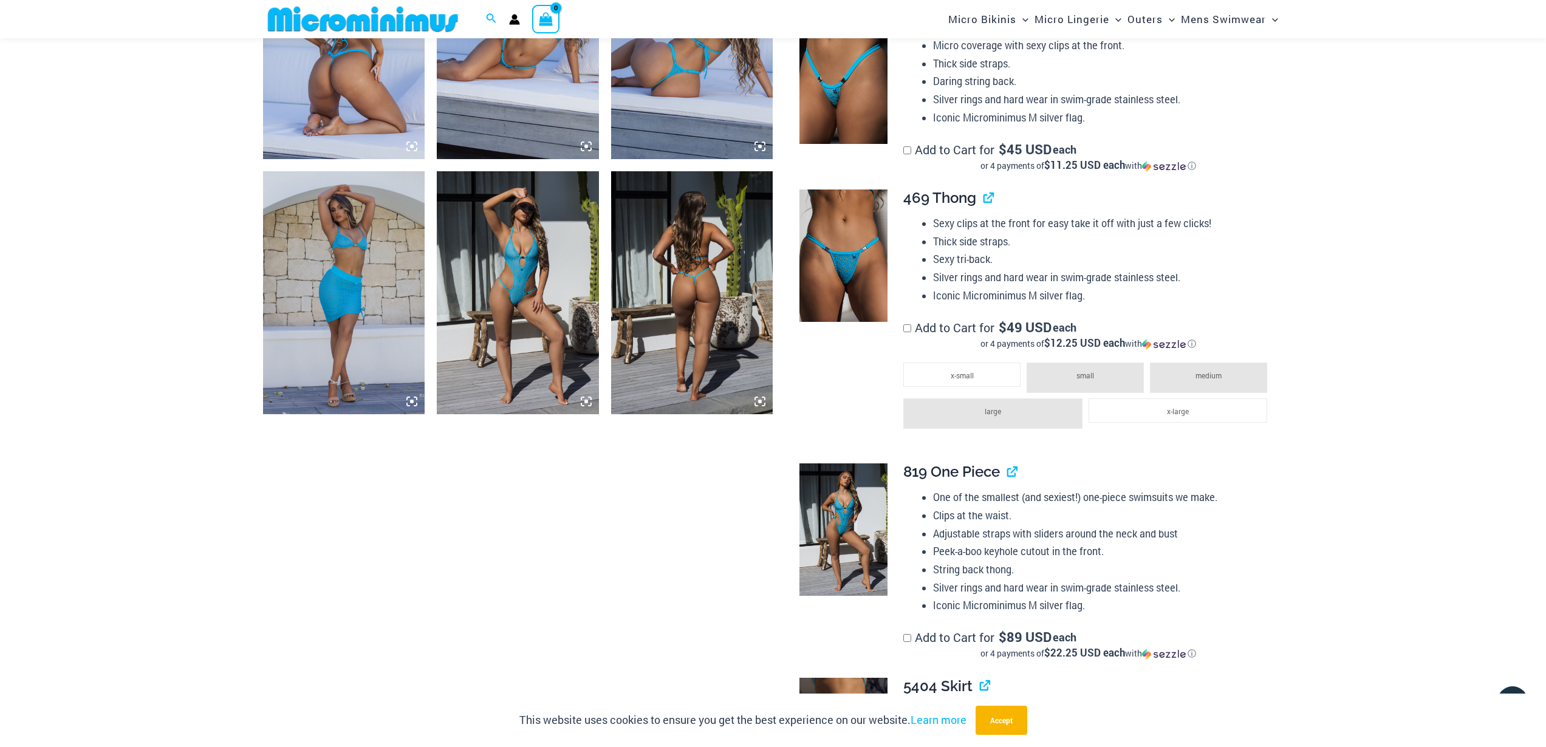
scroll to position [911, 0]
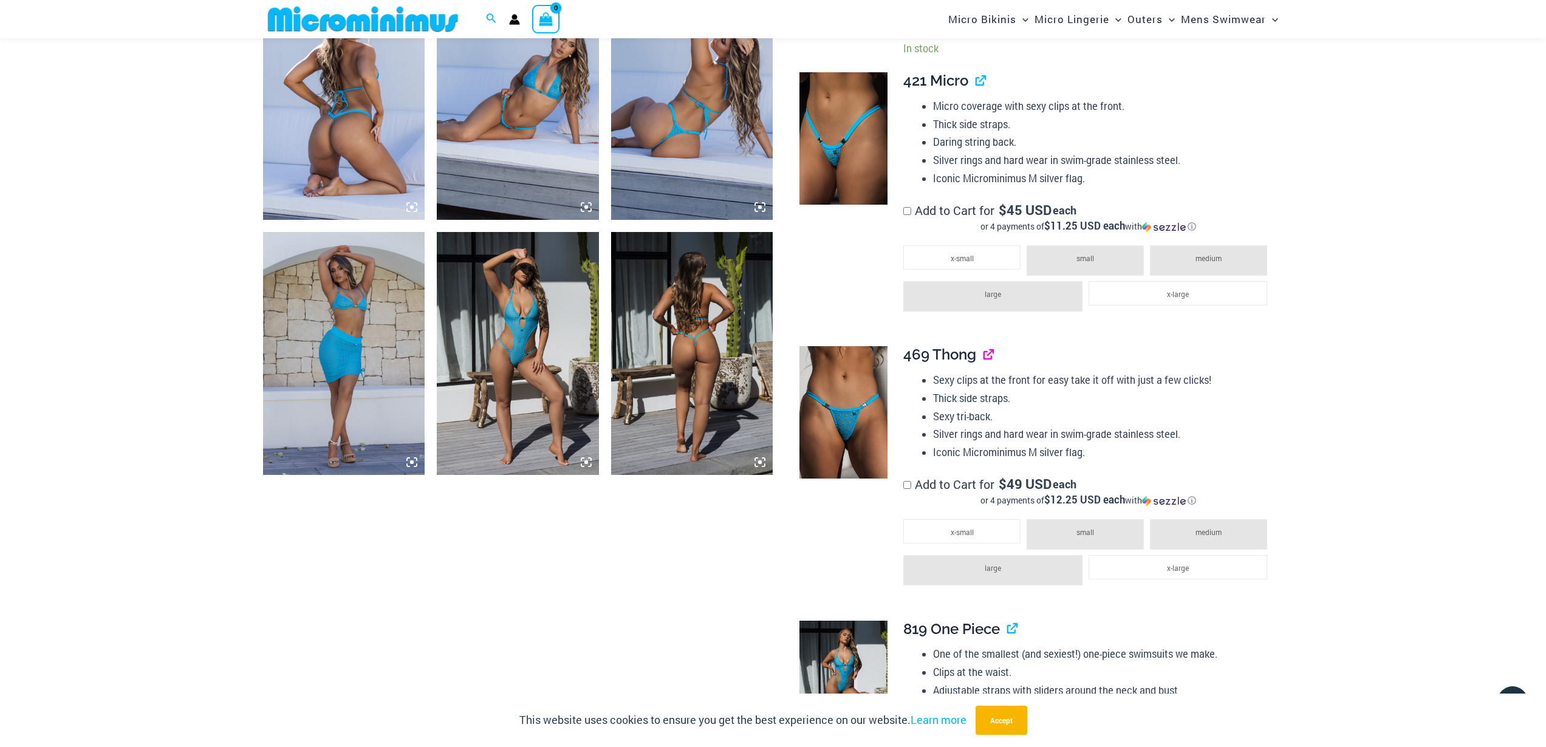
click at [983, 359] on link "View product" at bounding box center [983, 355] width 0 height 18
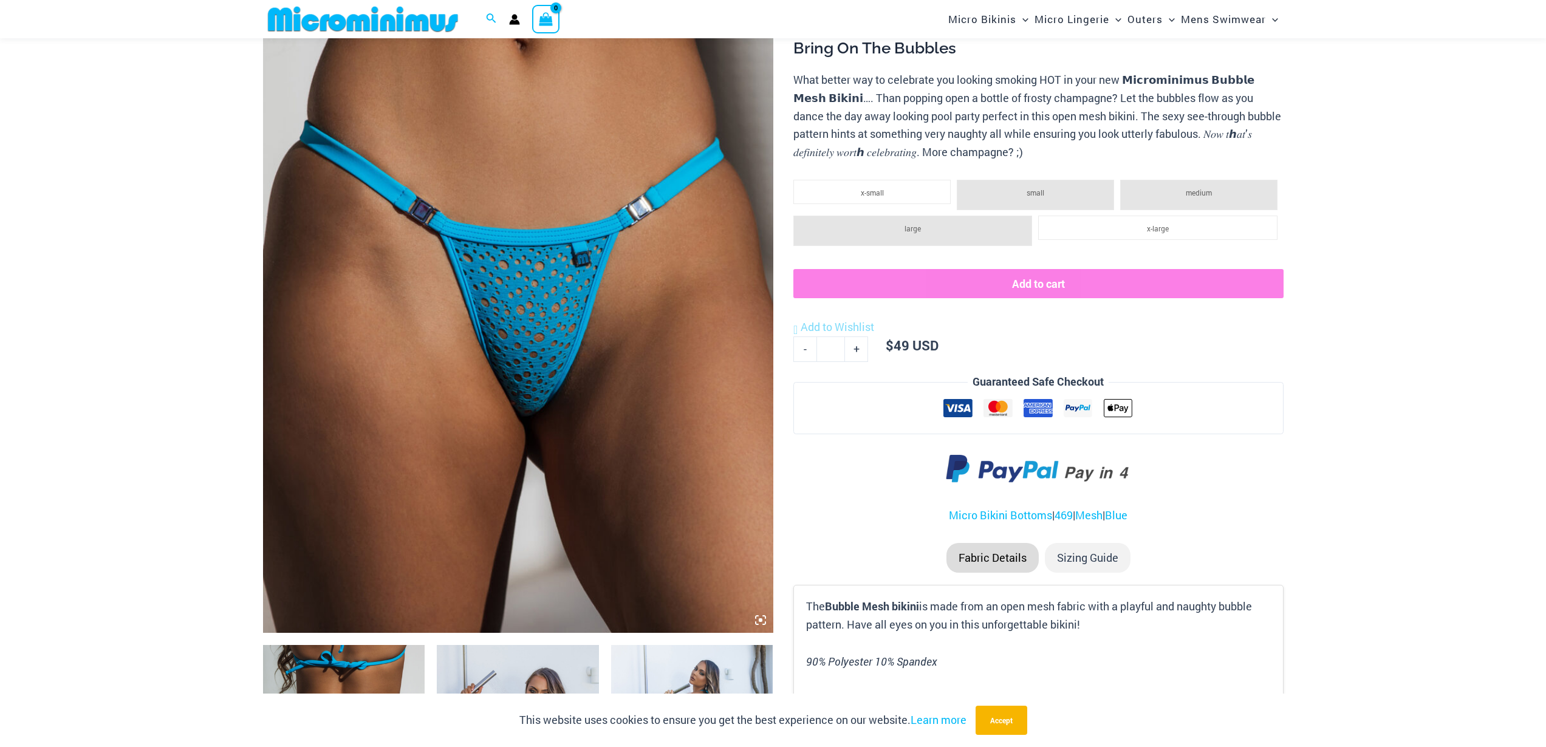
scroll to position [364, 0]
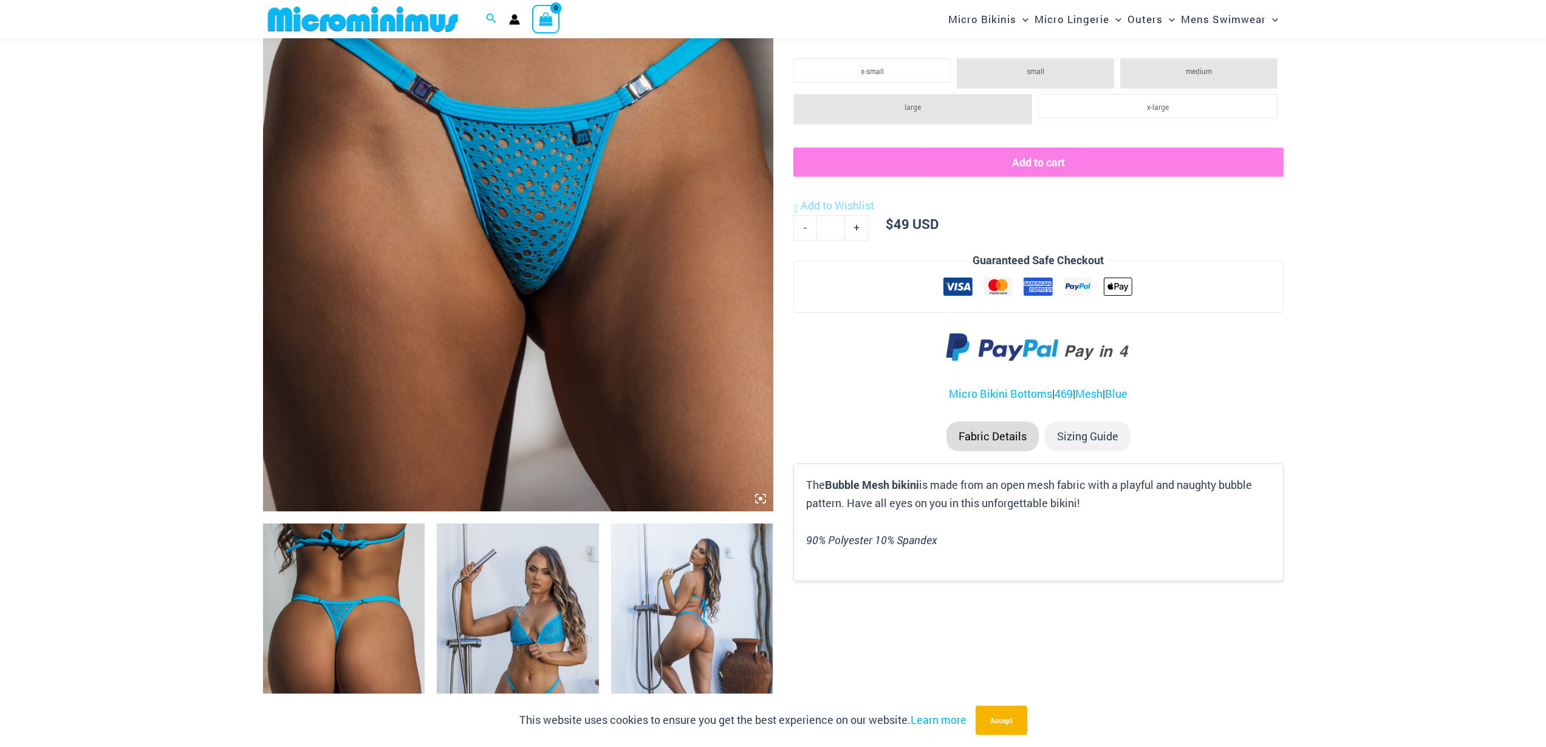
type input "**********"
click at [758, 496] on icon at bounding box center [760, 498] width 11 height 11
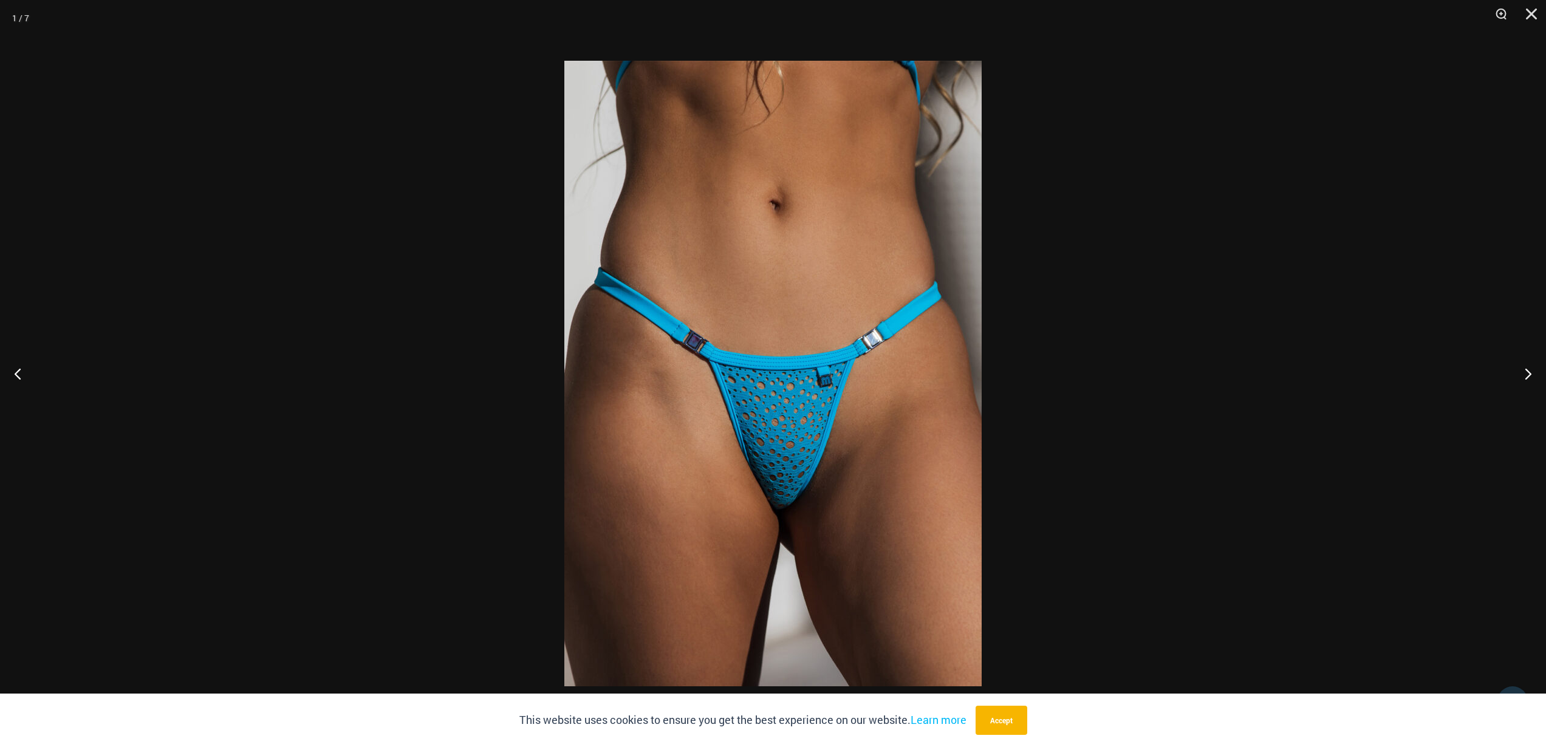
click at [763, 423] on img at bounding box center [772, 374] width 417 height 626
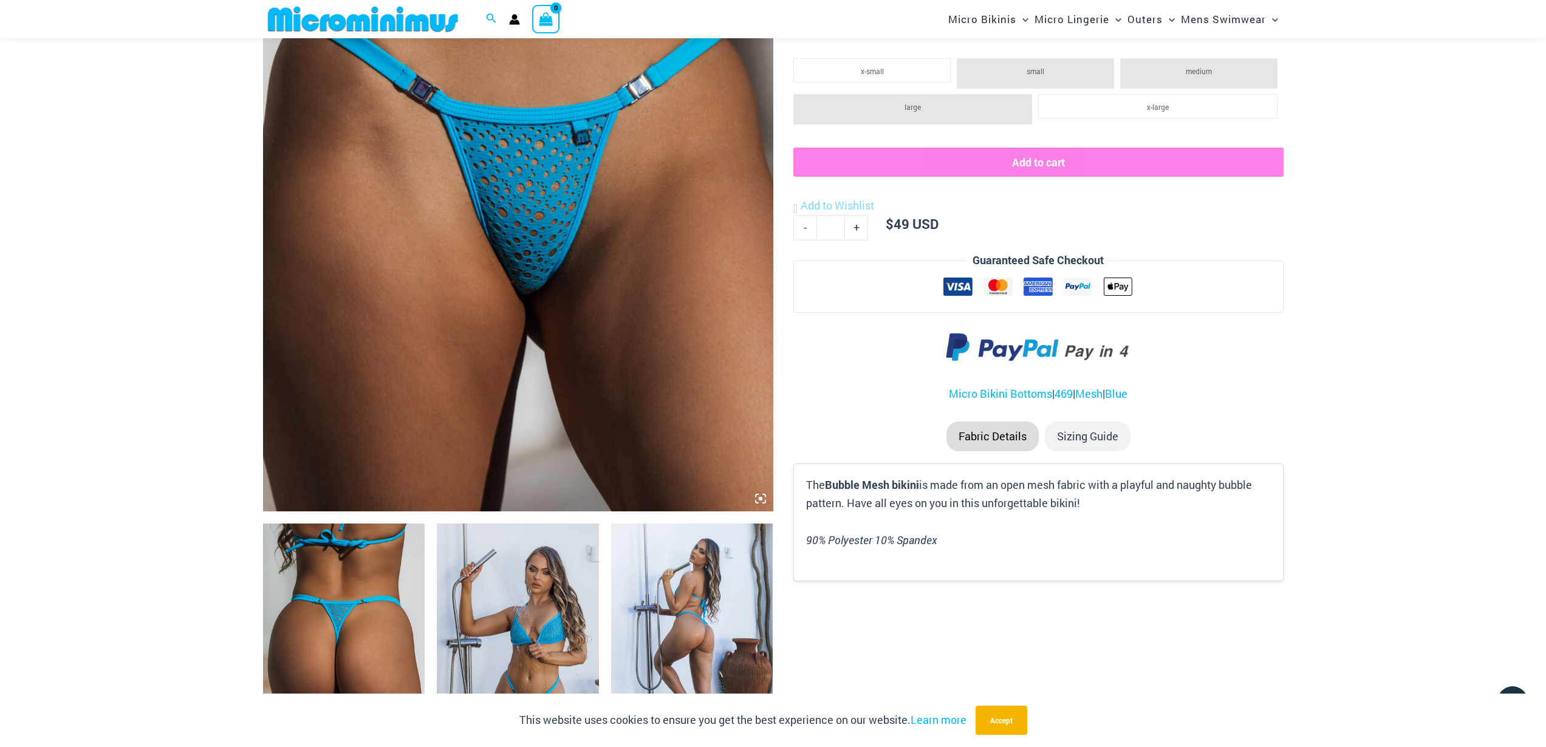
click at [565, 233] on img at bounding box center [518, 128] width 510 height 765
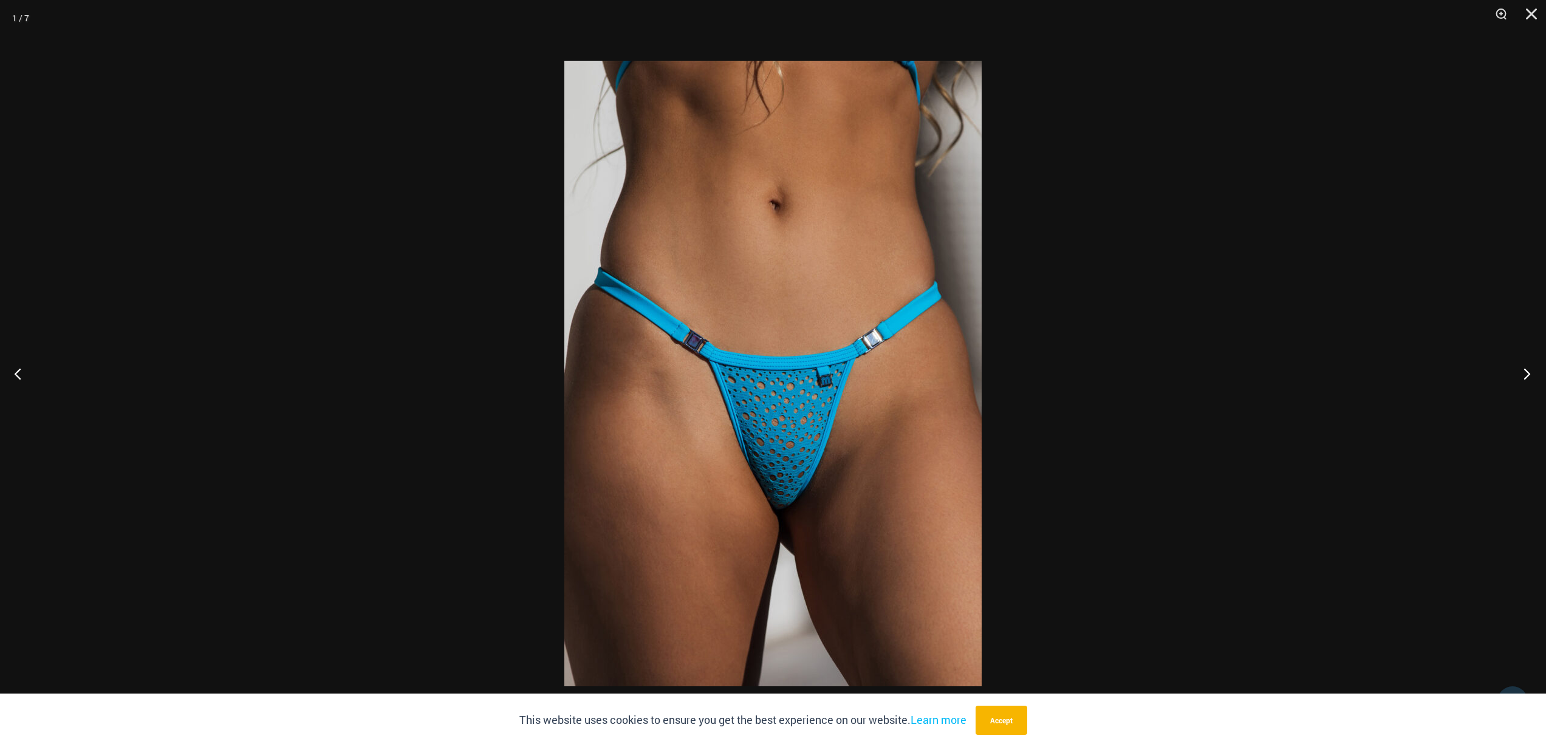
click at [1527, 375] on button "Next" at bounding box center [1523, 373] width 46 height 61
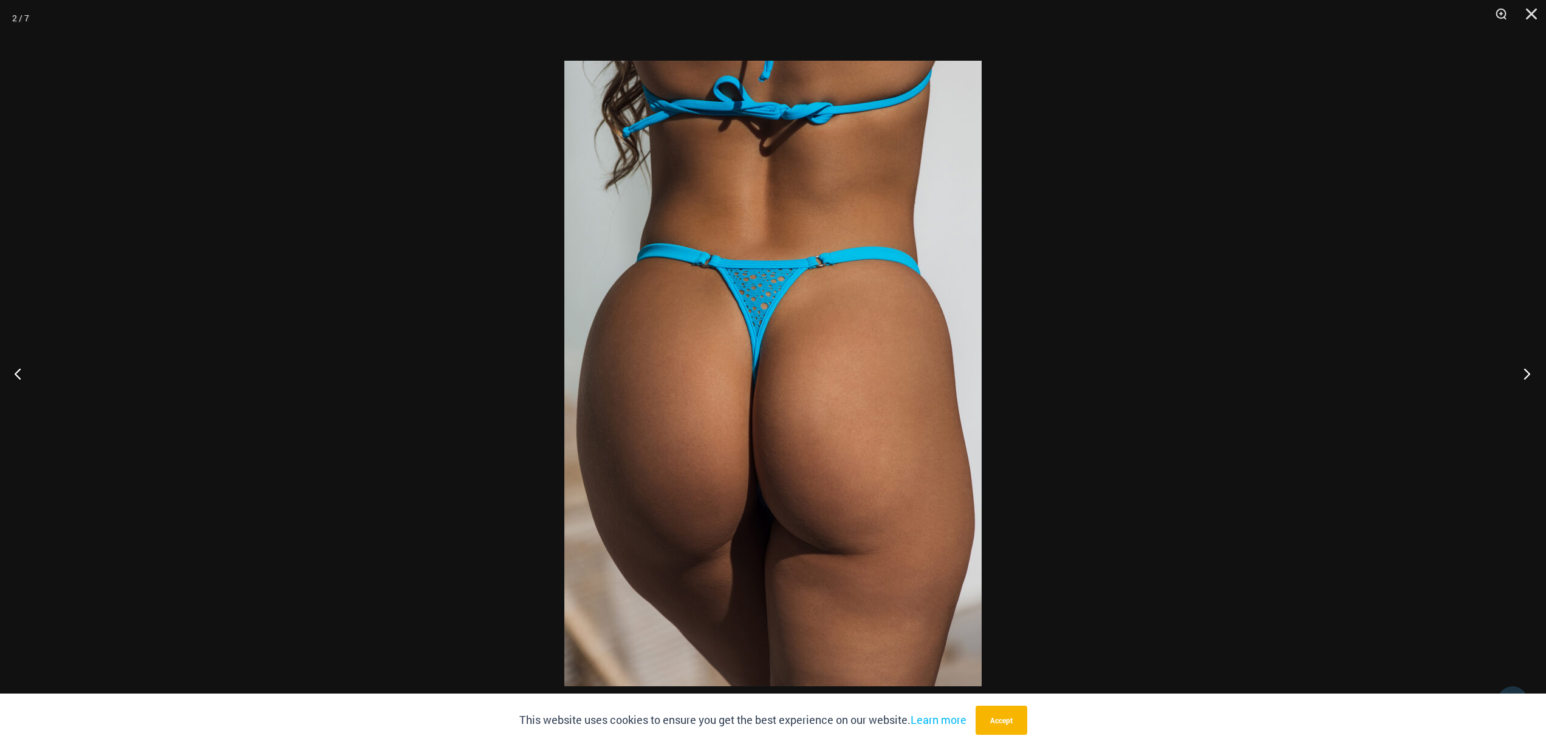
click at [1528, 375] on button "Next" at bounding box center [1523, 373] width 46 height 61
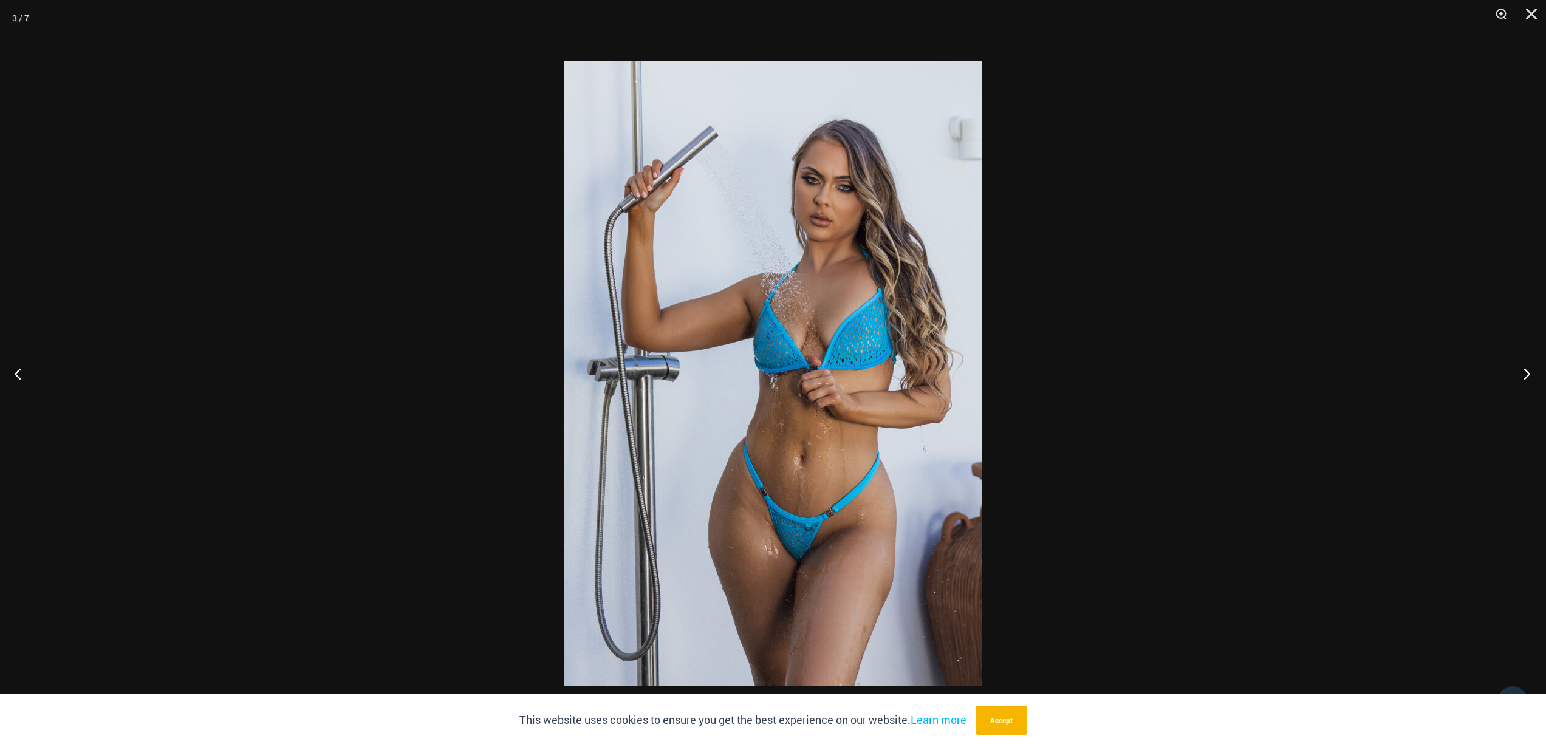
click at [1528, 375] on button "Next" at bounding box center [1523, 373] width 46 height 61
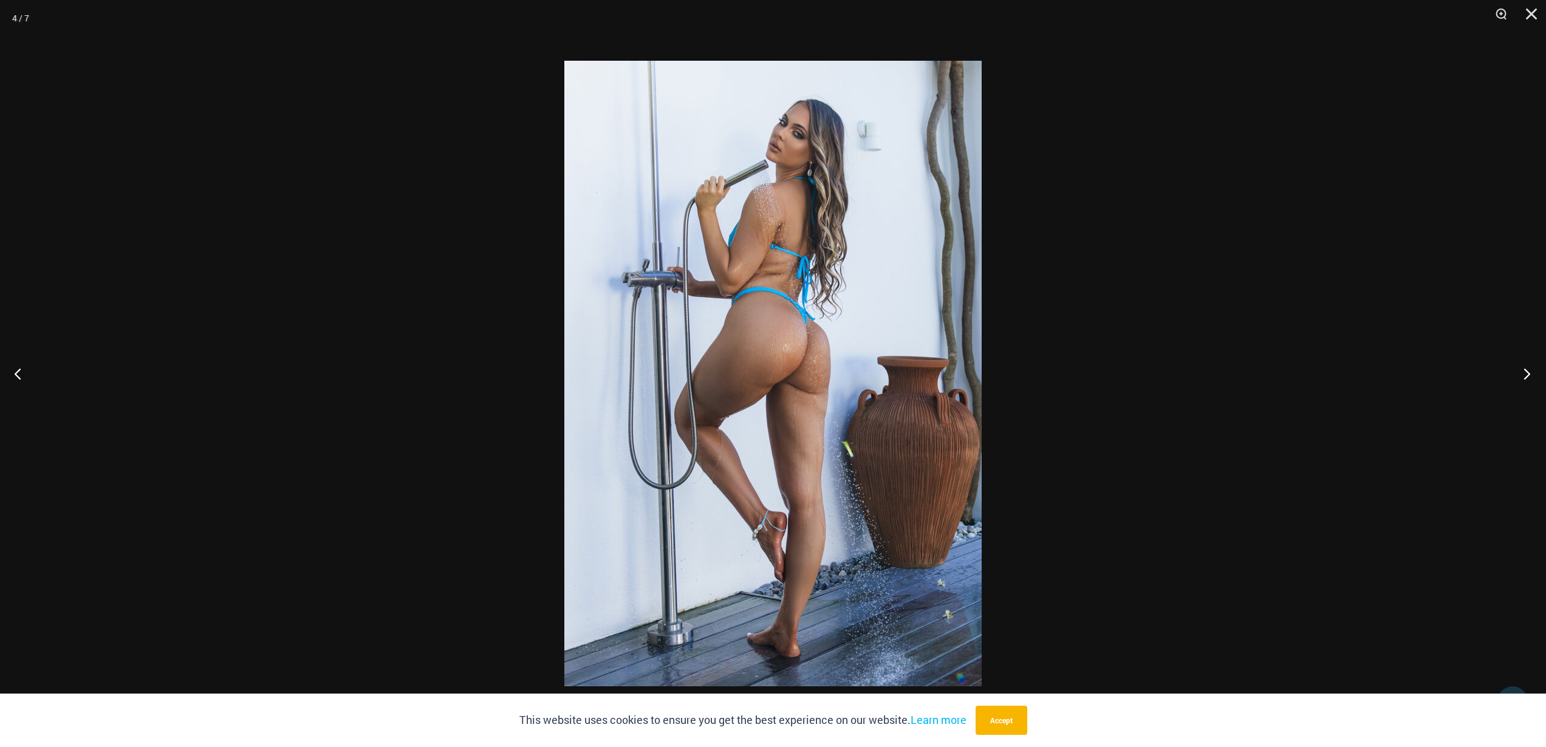
click at [1528, 375] on button "Next" at bounding box center [1523, 373] width 46 height 61
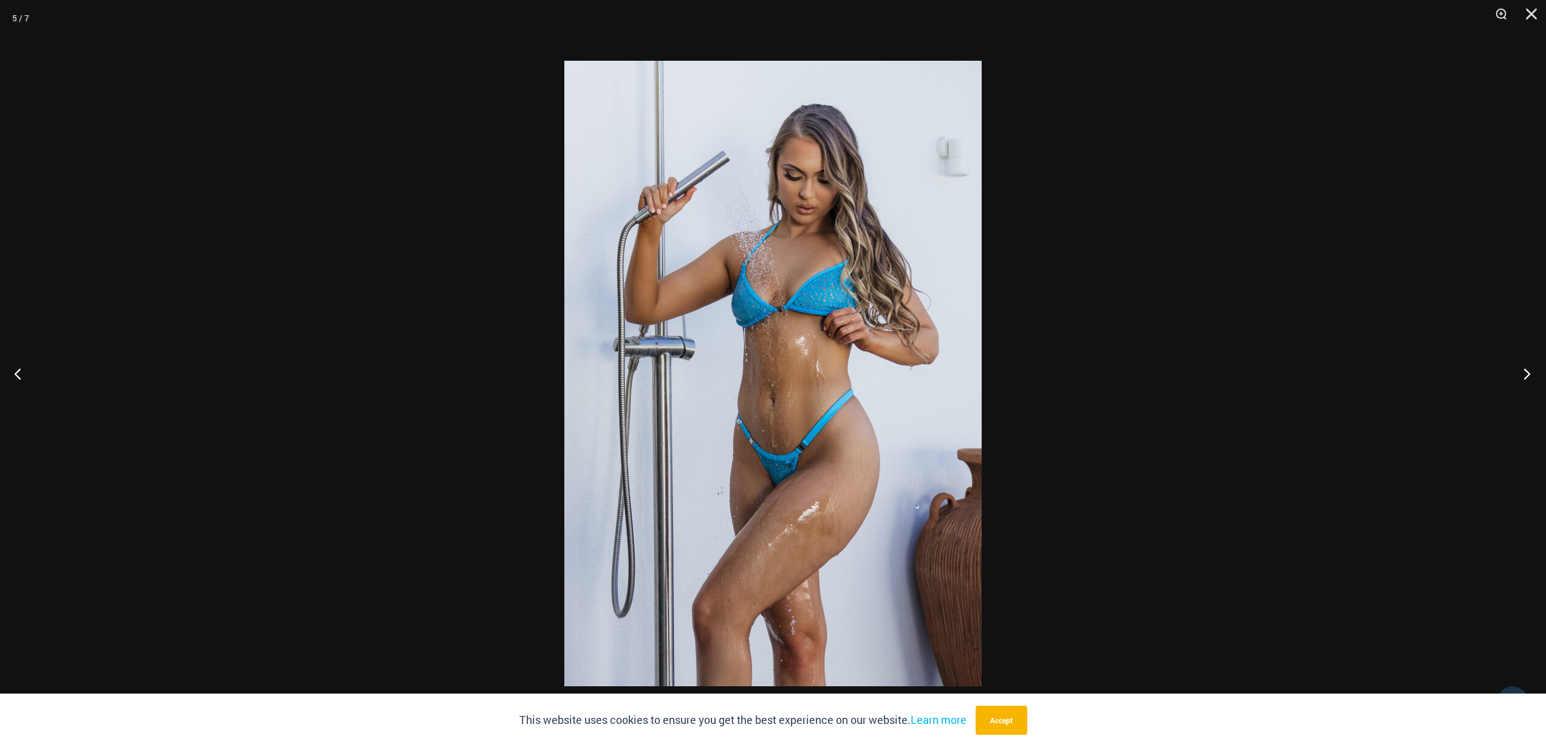
click at [1528, 375] on button "Next" at bounding box center [1523, 373] width 46 height 61
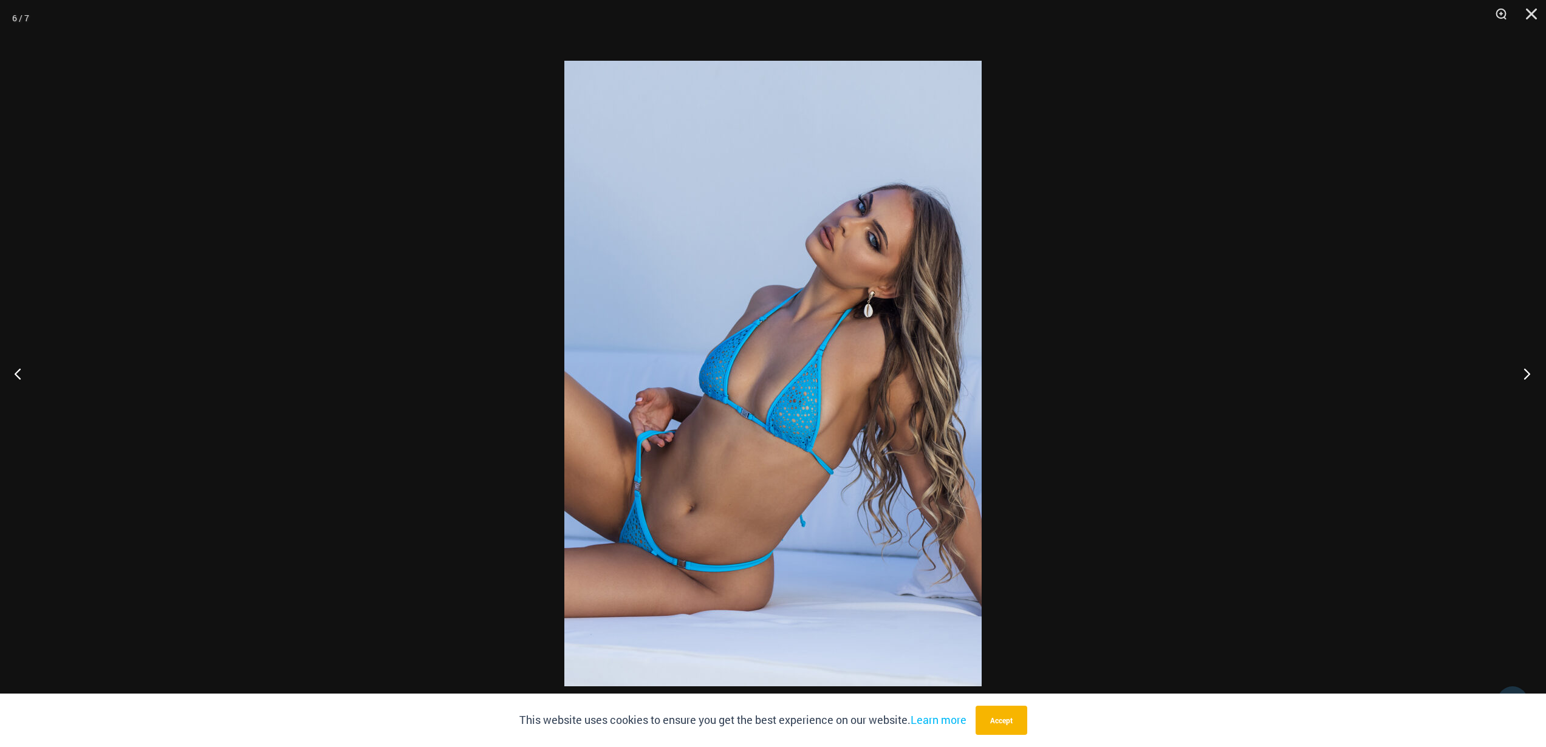
click at [1528, 375] on button "Next" at bounding box center [1523, 373] width 46 height 61
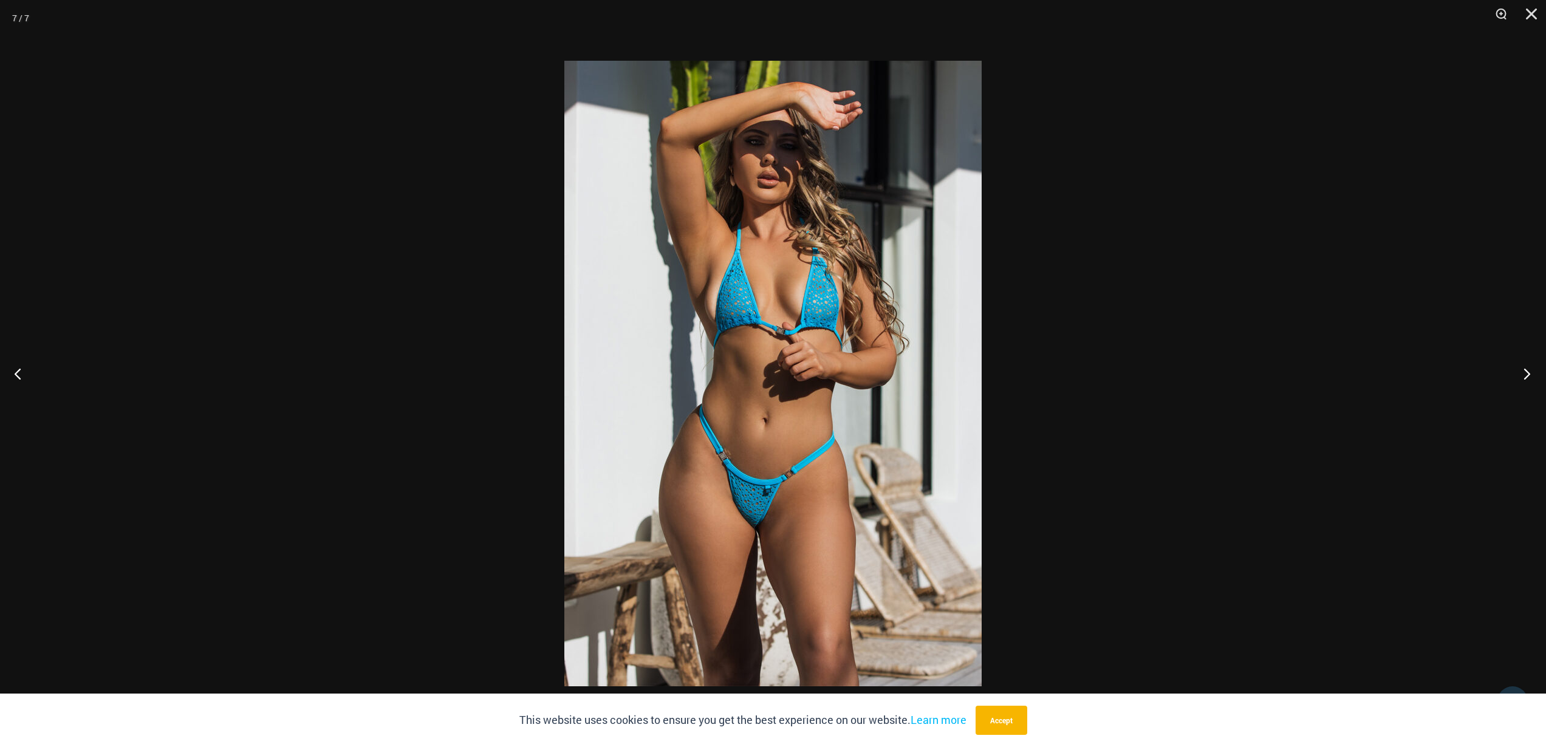
click at [1528, 376] on button "Next" at bounding box center [1523, 373] width 46 height 61
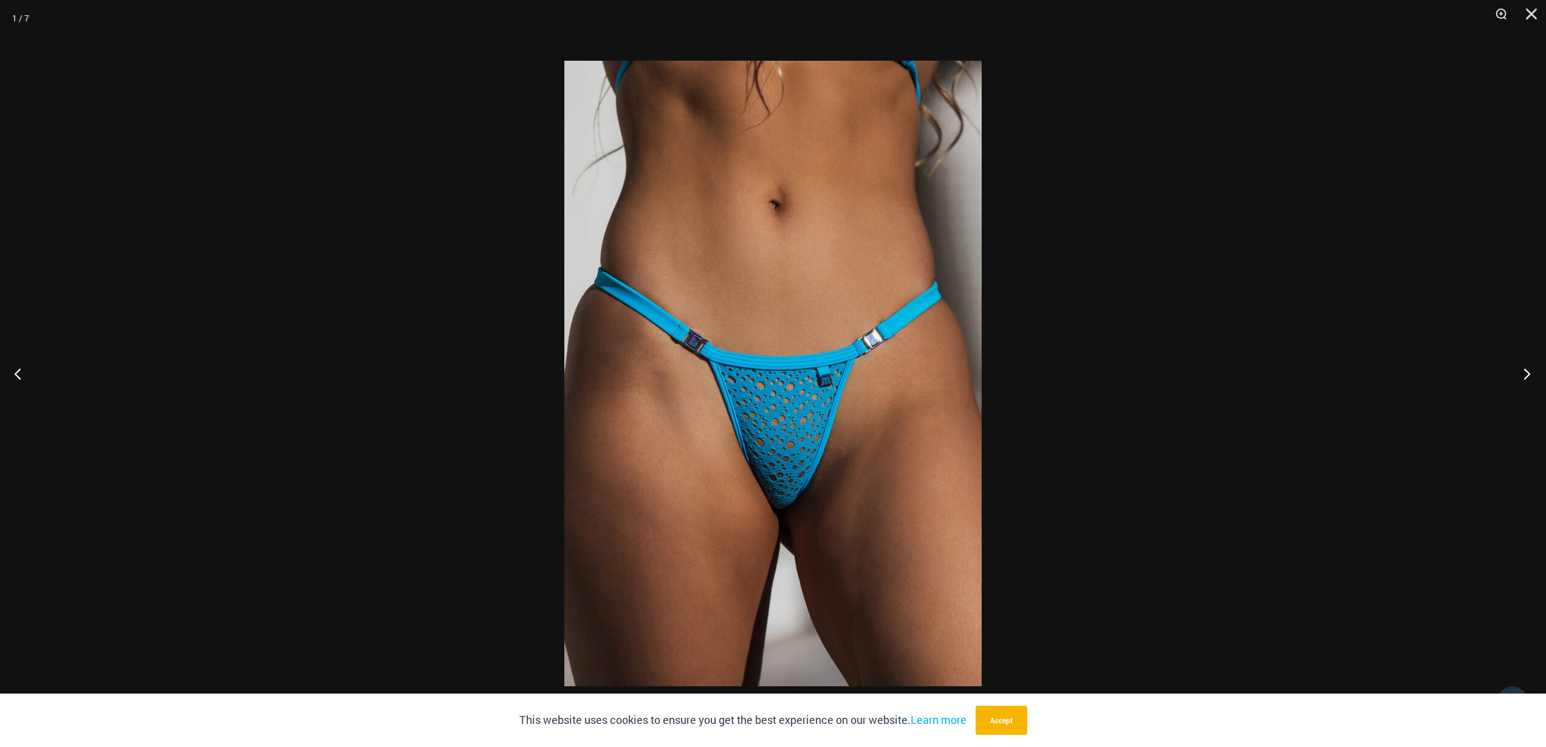
click at [1528, 376] on button "Next" at bounding box center [1523, 373] width 46 height 61
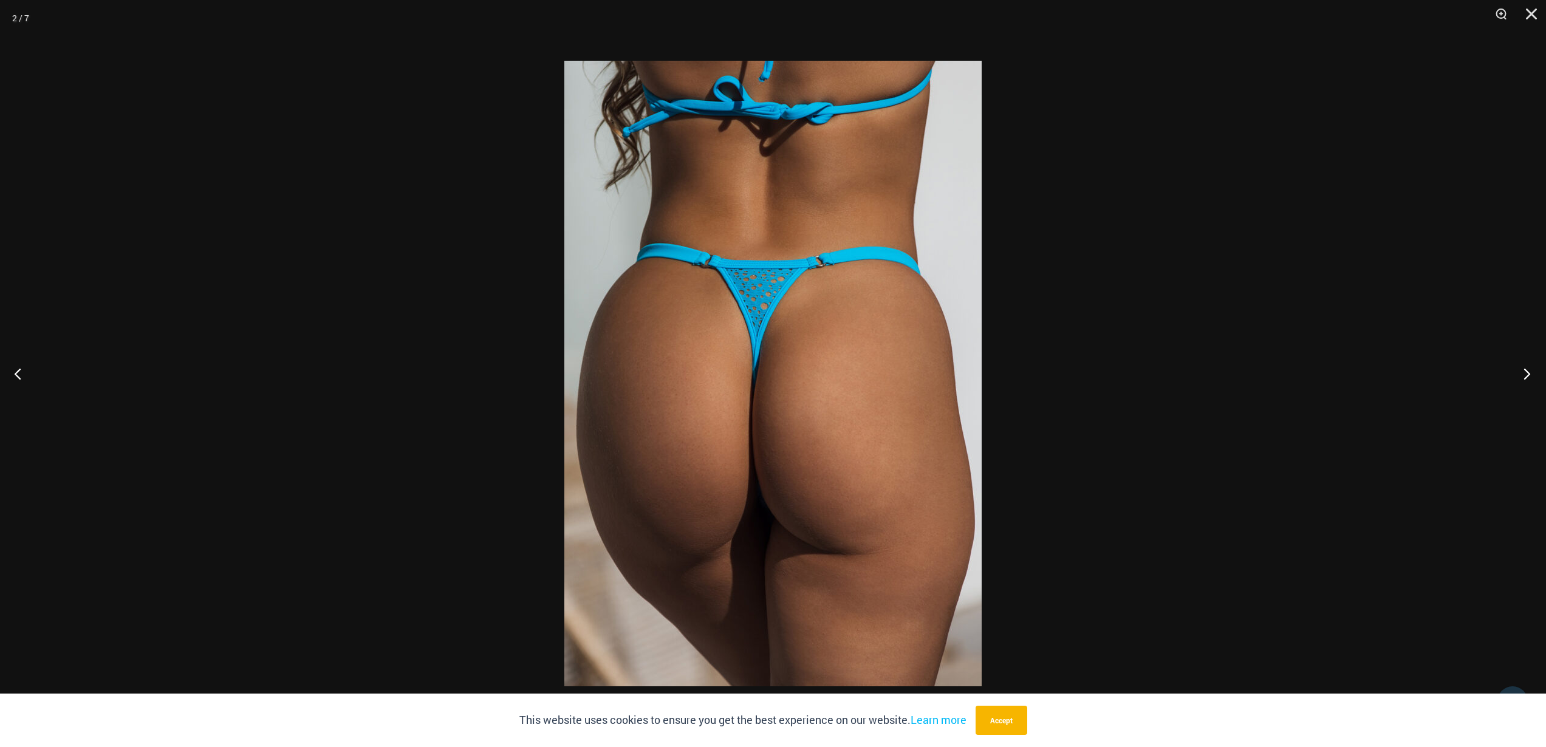
click at [1528, 376] on button "Next" at bounding box center [1523, 373] width 46 height 61
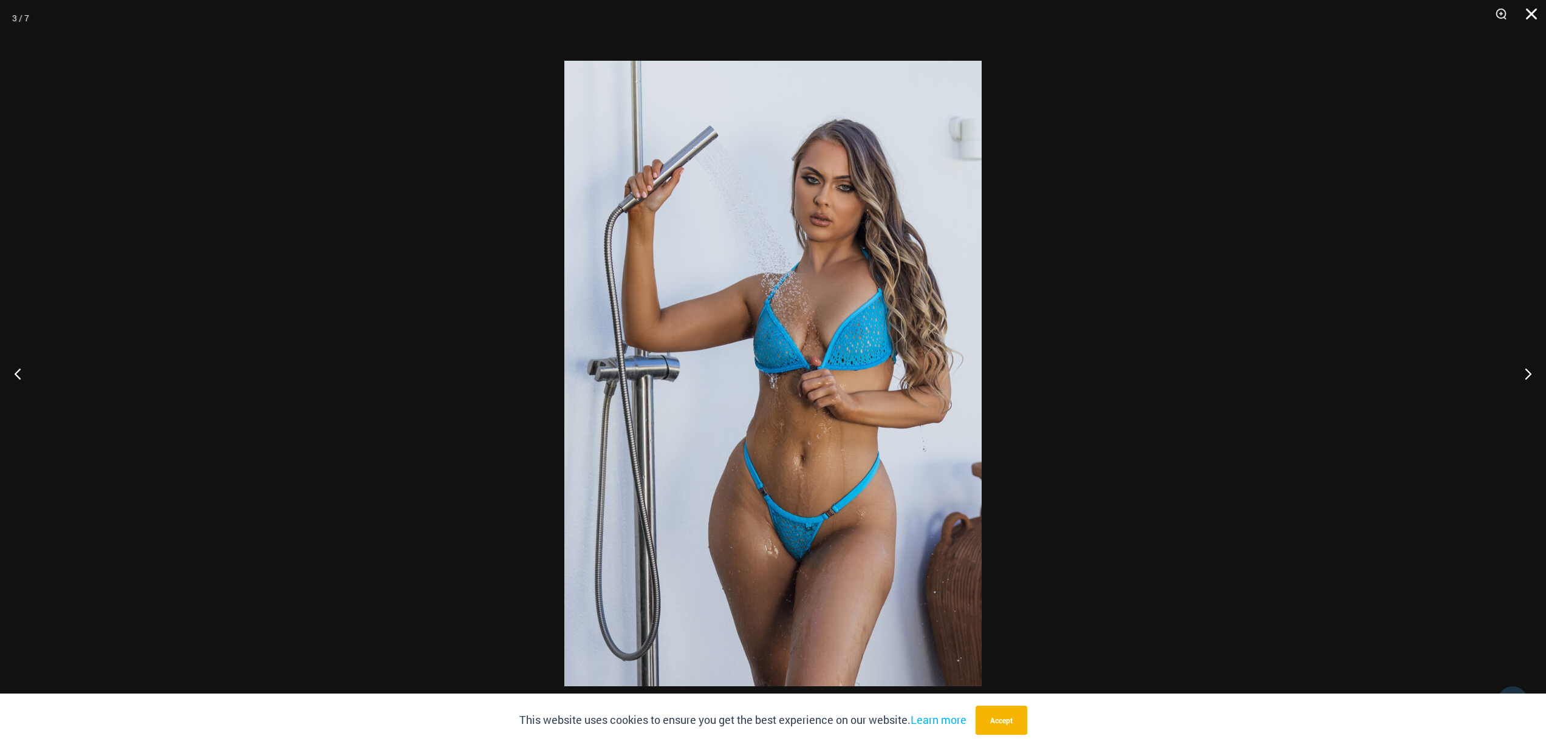
click at [1534, 9] on button "Close" at bounding box center [1527, 18] width 30 height 36
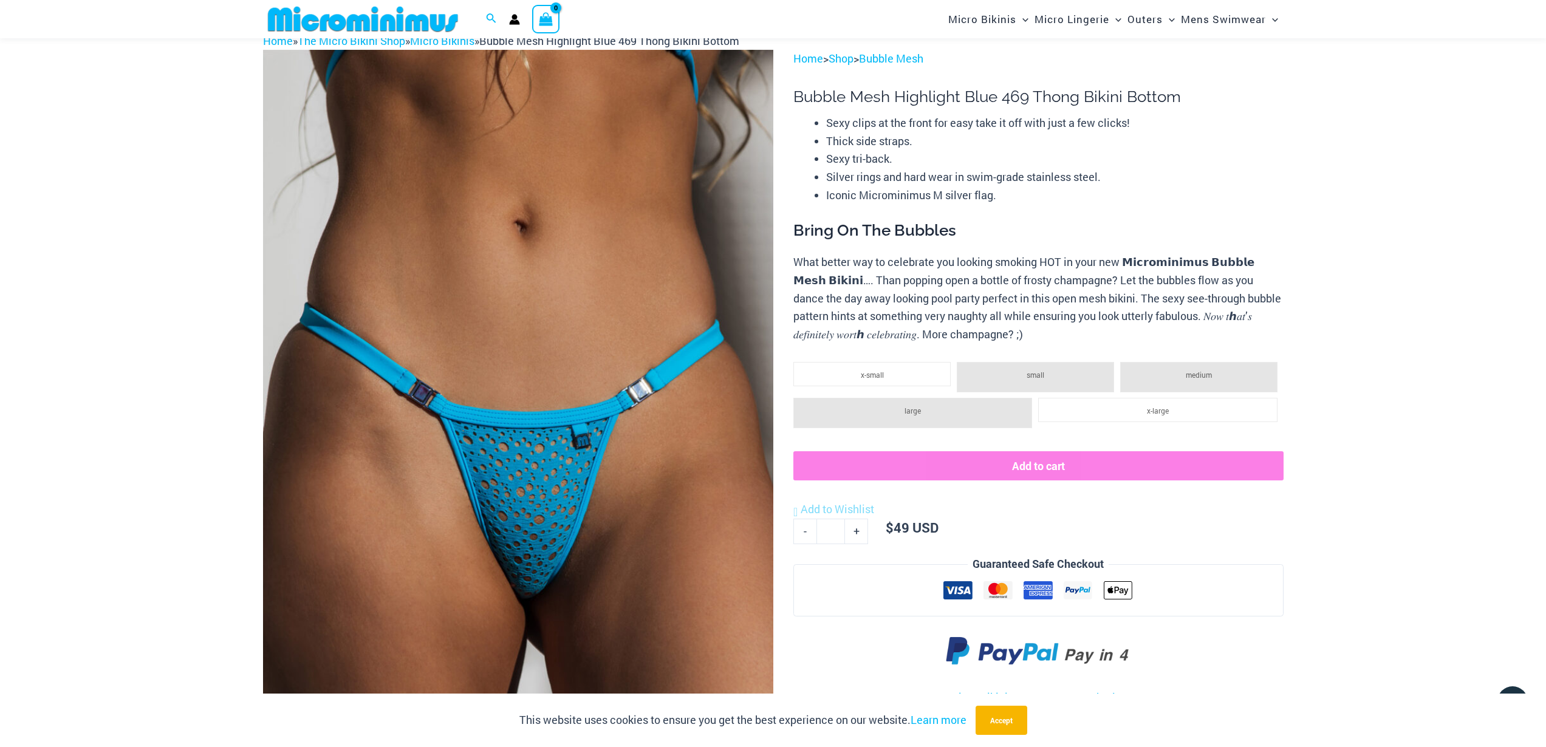
scroll to position [0, 0]
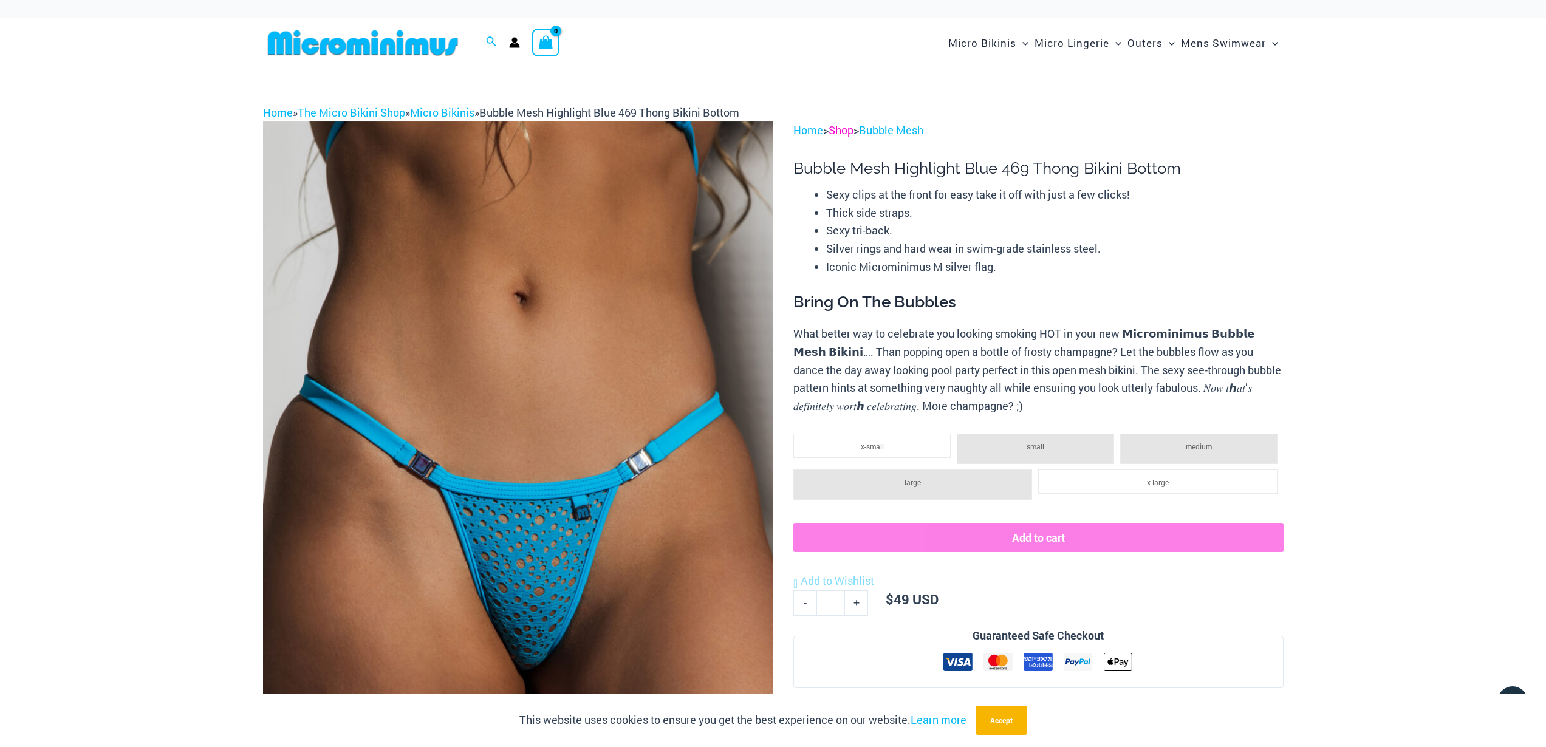
click at [839, 131] on link "Shop" at bounding box center [840, 130] width 25 height 15
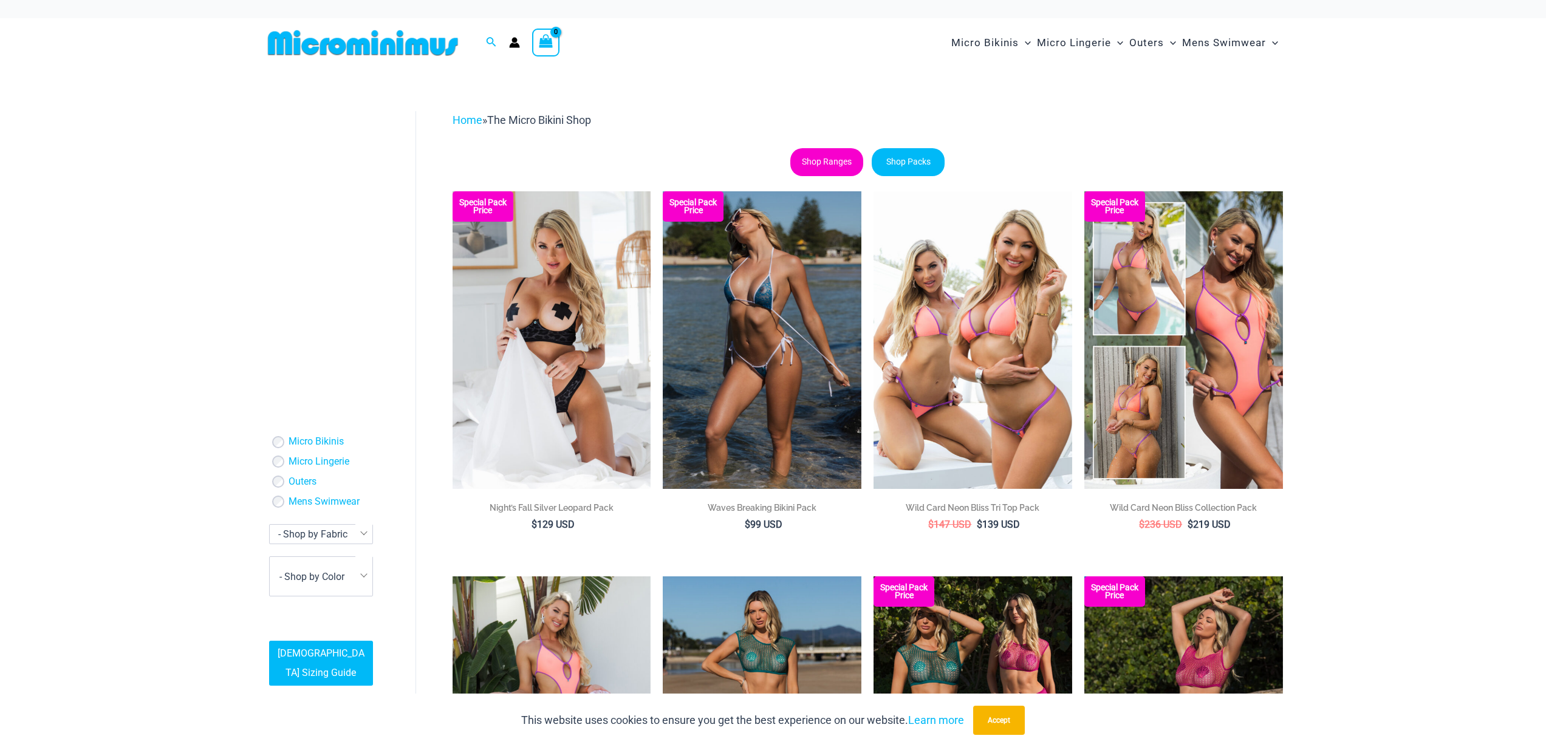
type input "**********"
click at [823, 157] on link "Shop Ranges" at bounding box center [826, 162] width 73 height 28
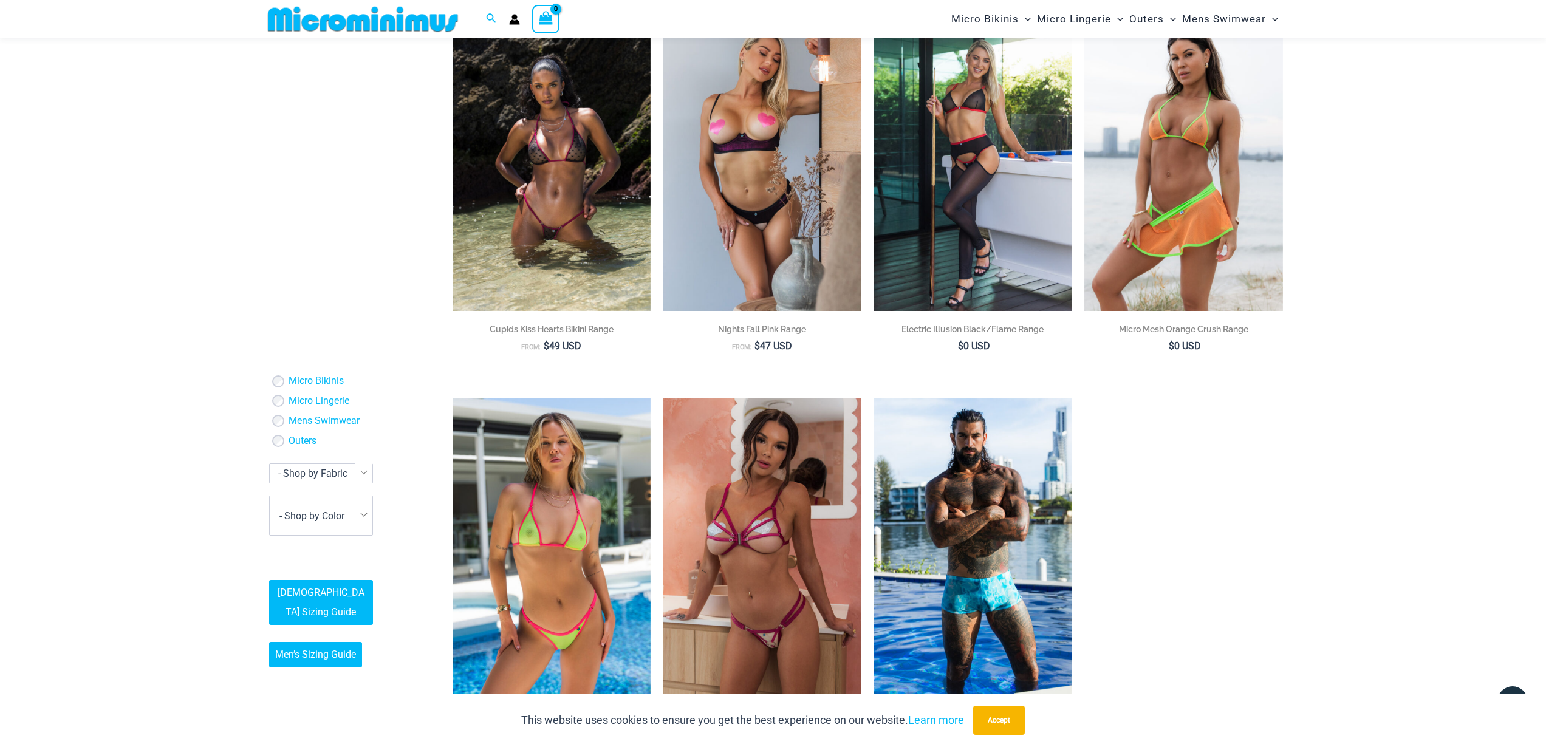
scroll to position [2842, 0]
